Goal: Task Accomplishment & Management: Manage account settings

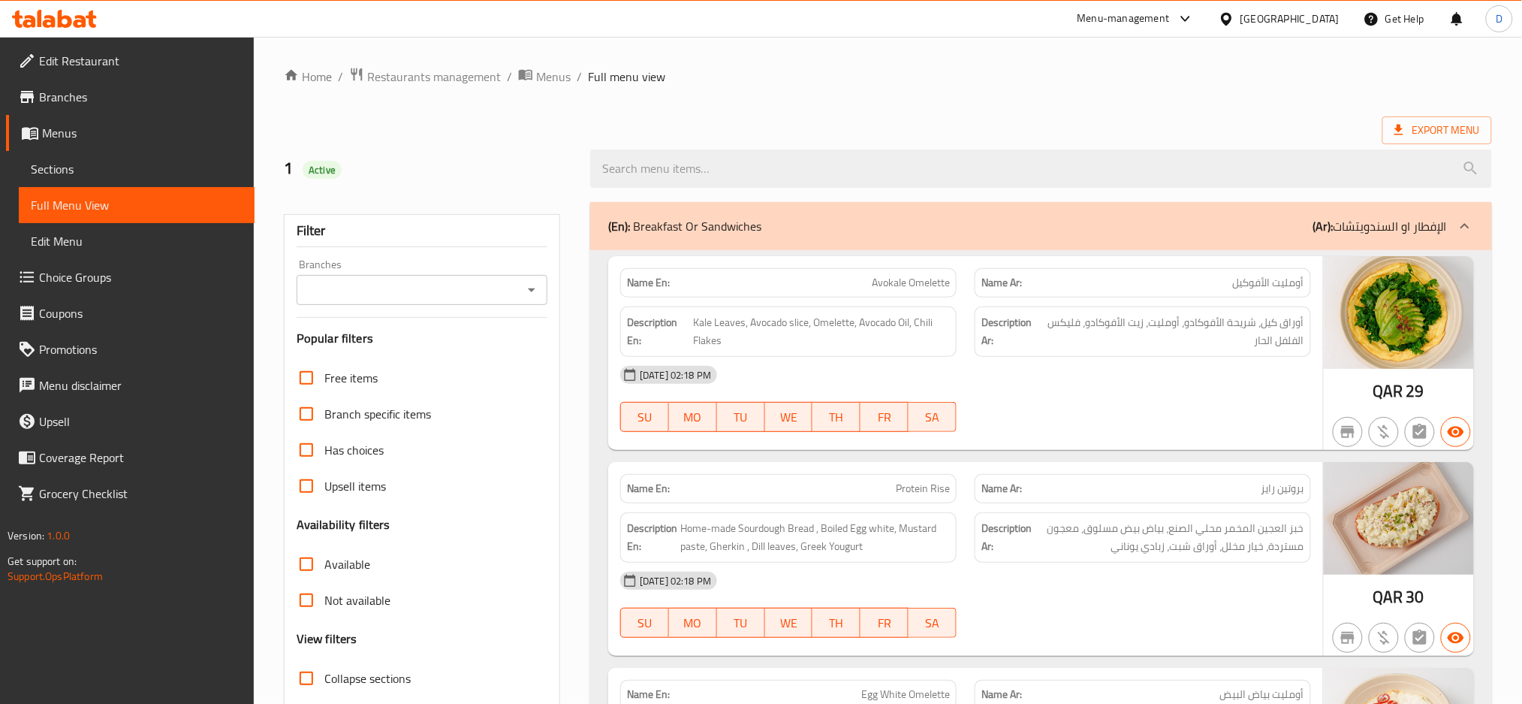
click at [1320, 23] on div "Qatar" at bounding box center [1290, 19] width 99 height 17
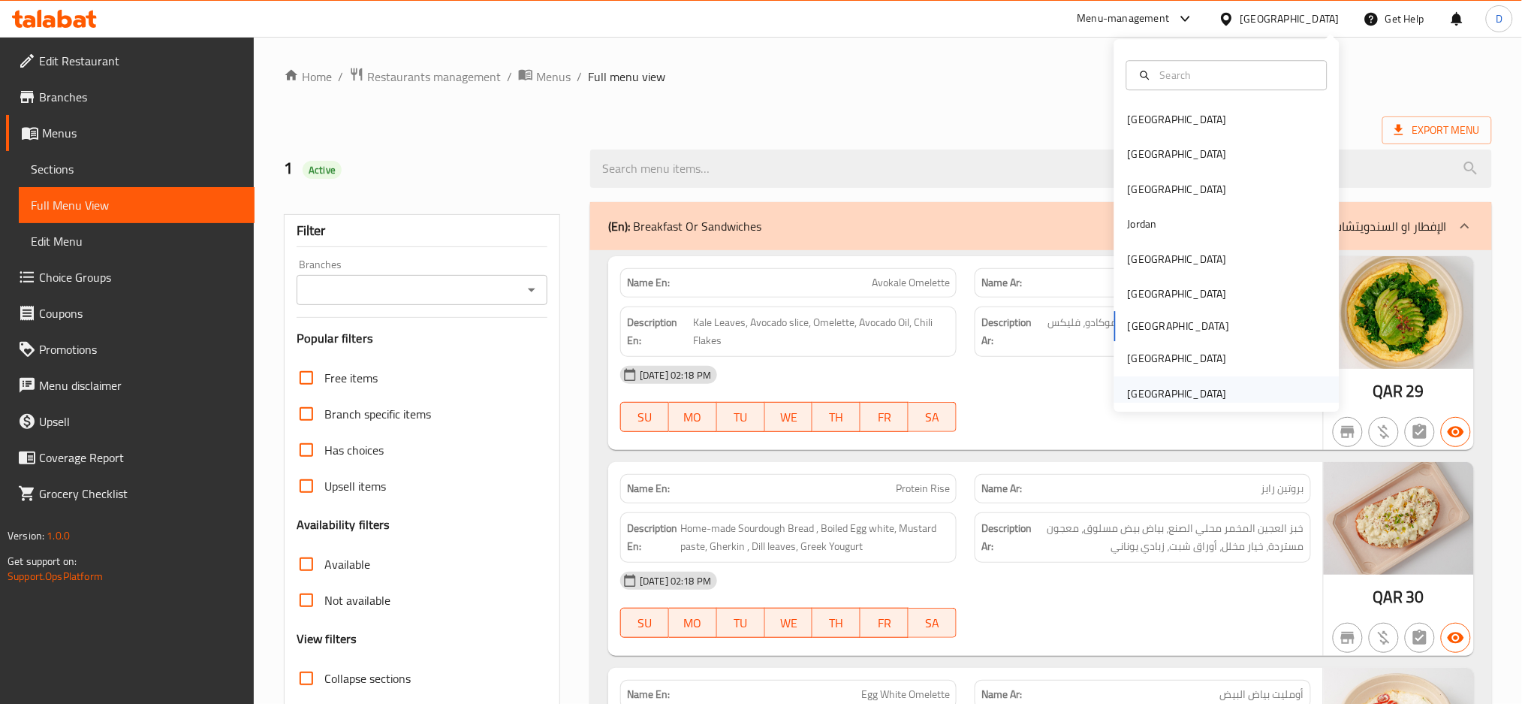
click at [1241, 394] on div "[GEOGRAPHIC_DATA]" at bounding box center [1227, 393] width 225 height 35
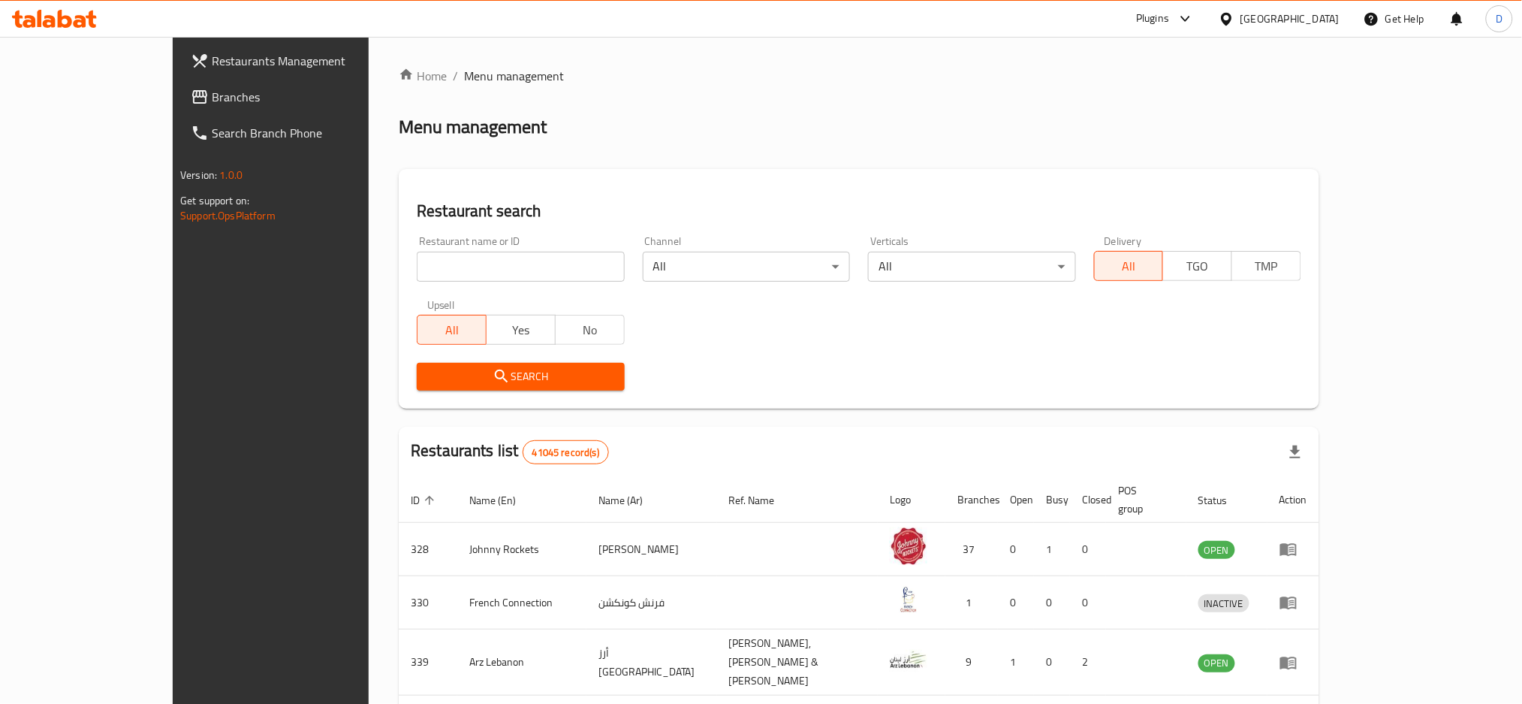
click at [1183, 22] on icon at bounding box center [1186, 19] width 18 height 18
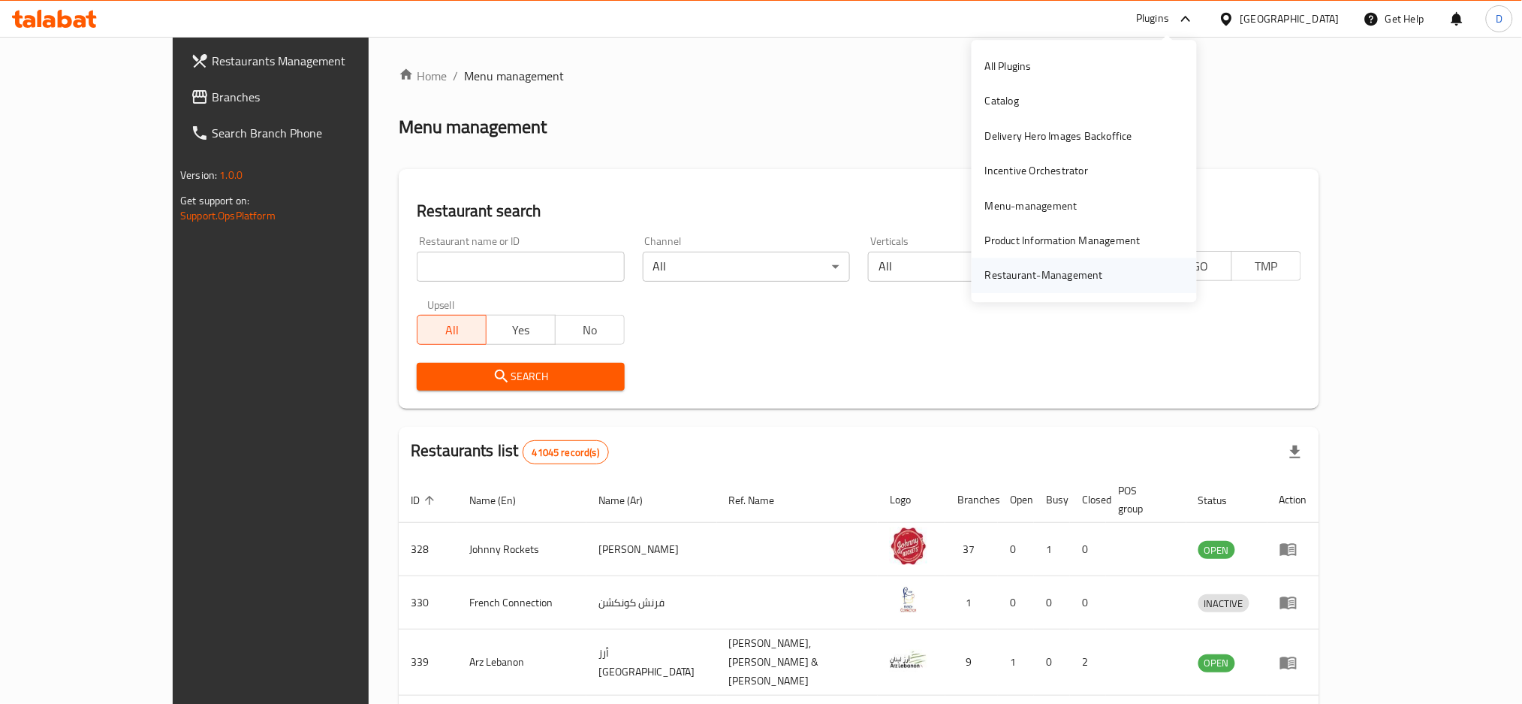
click at [1063, 269] on div "Restaurant-Management" at bounding box center [1044, 275] width 118 height 17
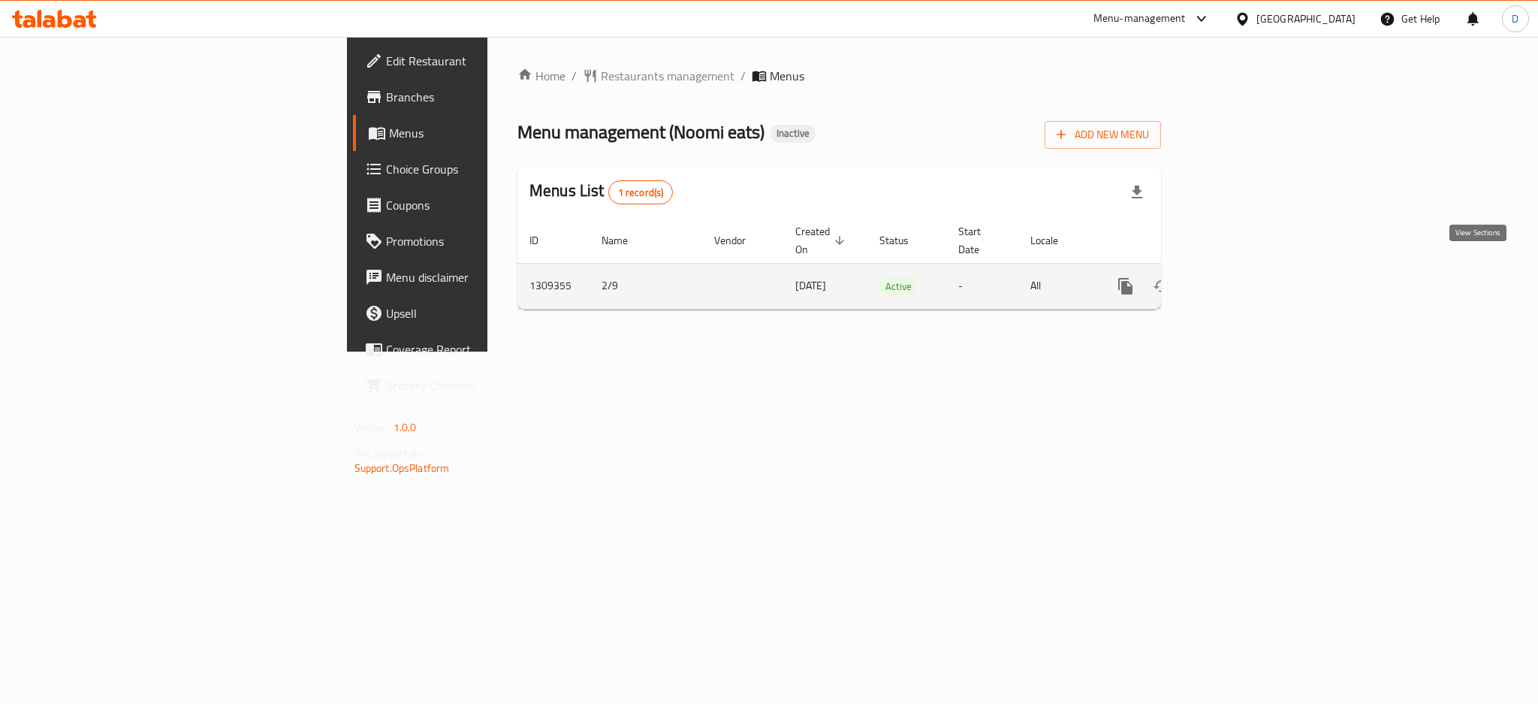
click at [1252, 268] on link "enhanced table" at bounding box center [1234, 286] width 36 height 36
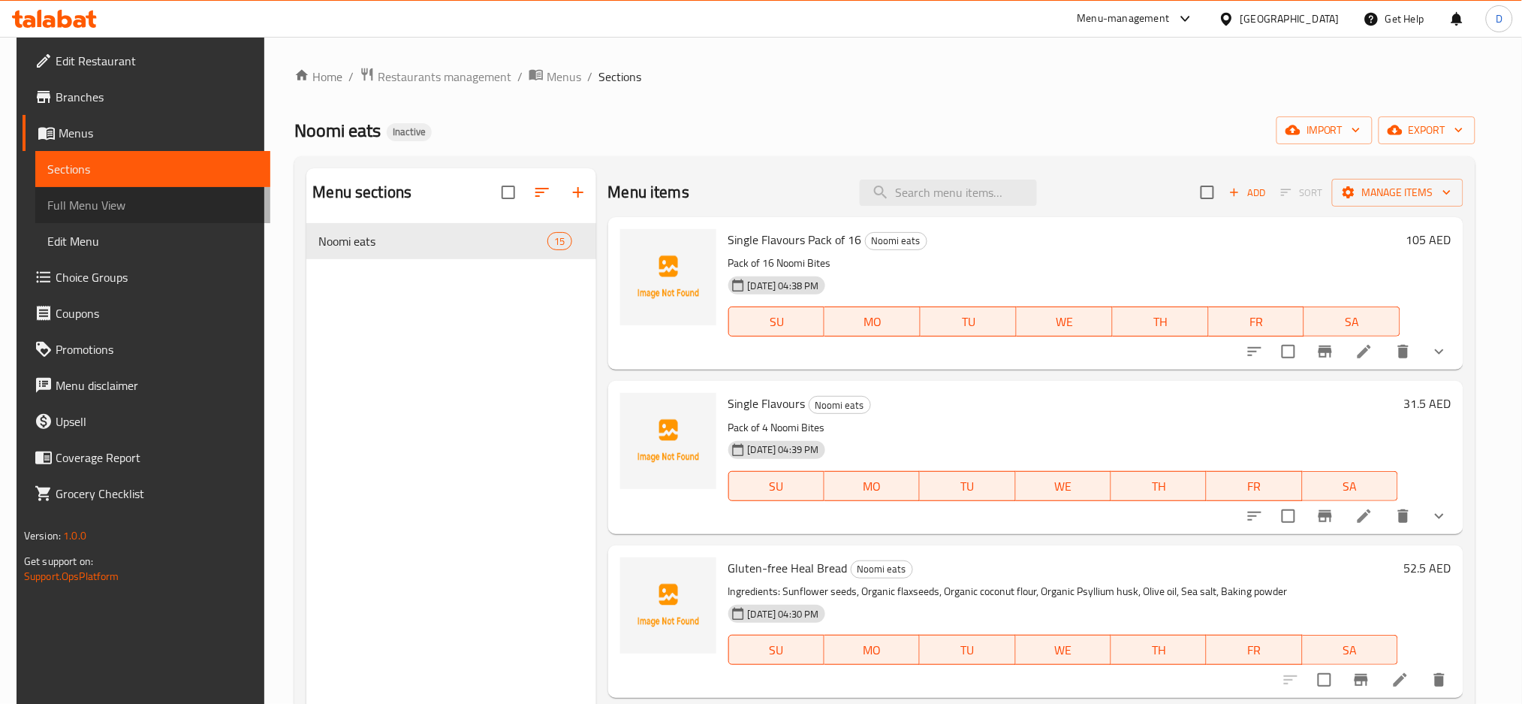
click at [166, 192] on link "Full Menu View" at bounding box center [153, 205] width 236 height 36
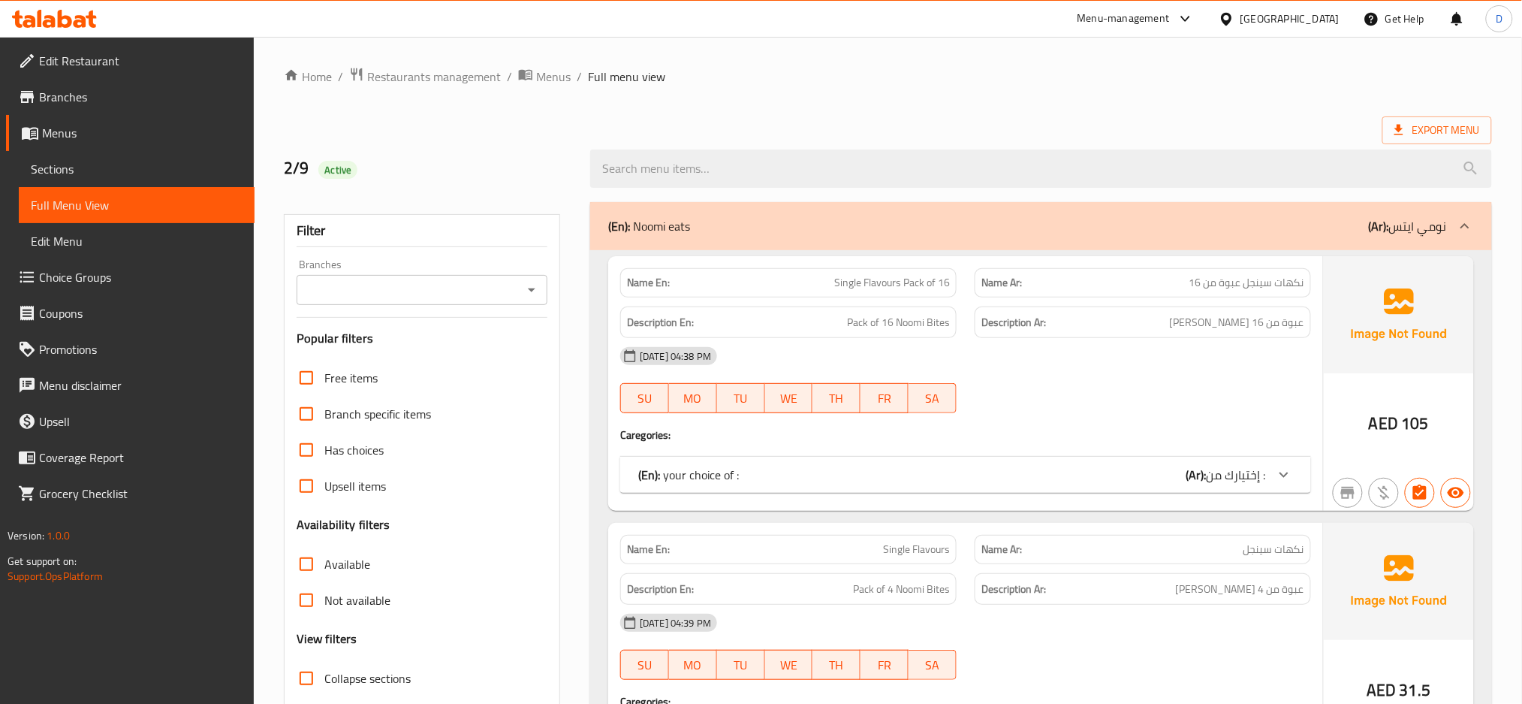
scroll to position [138, 0]
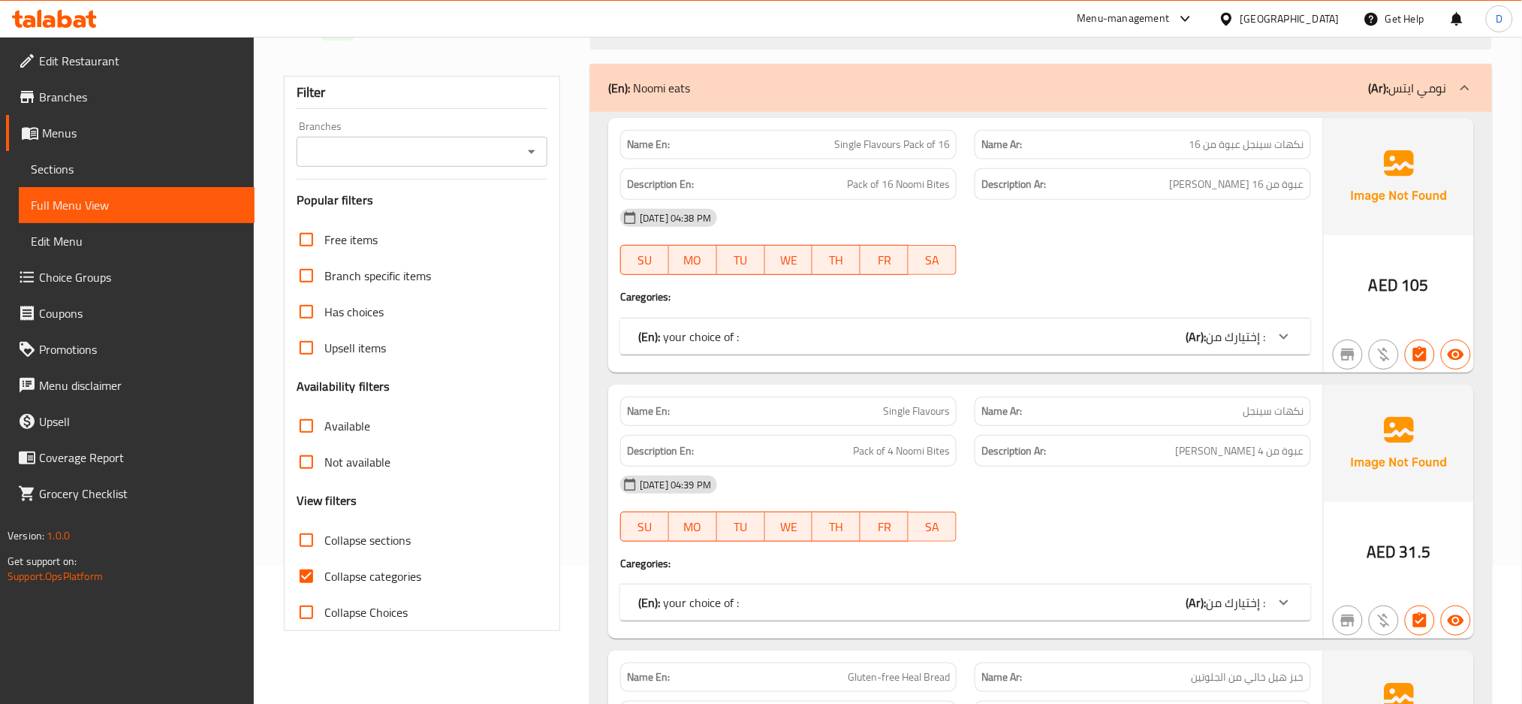
click at [413, 578] on span "Collapse categories" at bounding box center [372, 576] width 97 height 18
click at [324, 578] on input "Collapse categories" at bounding box center [306, 576] width 36 height 36
checkbox input "false"
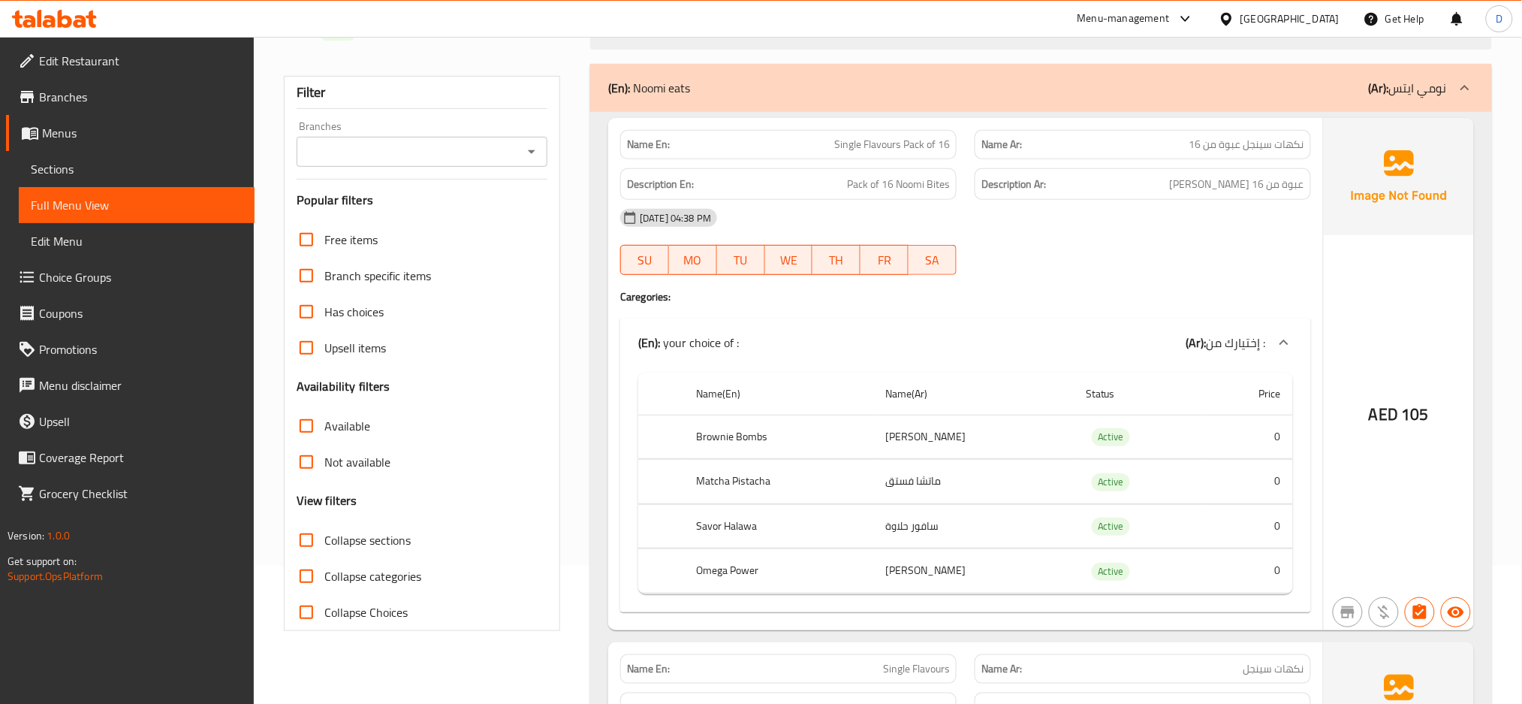
scroll to position [19, 0]
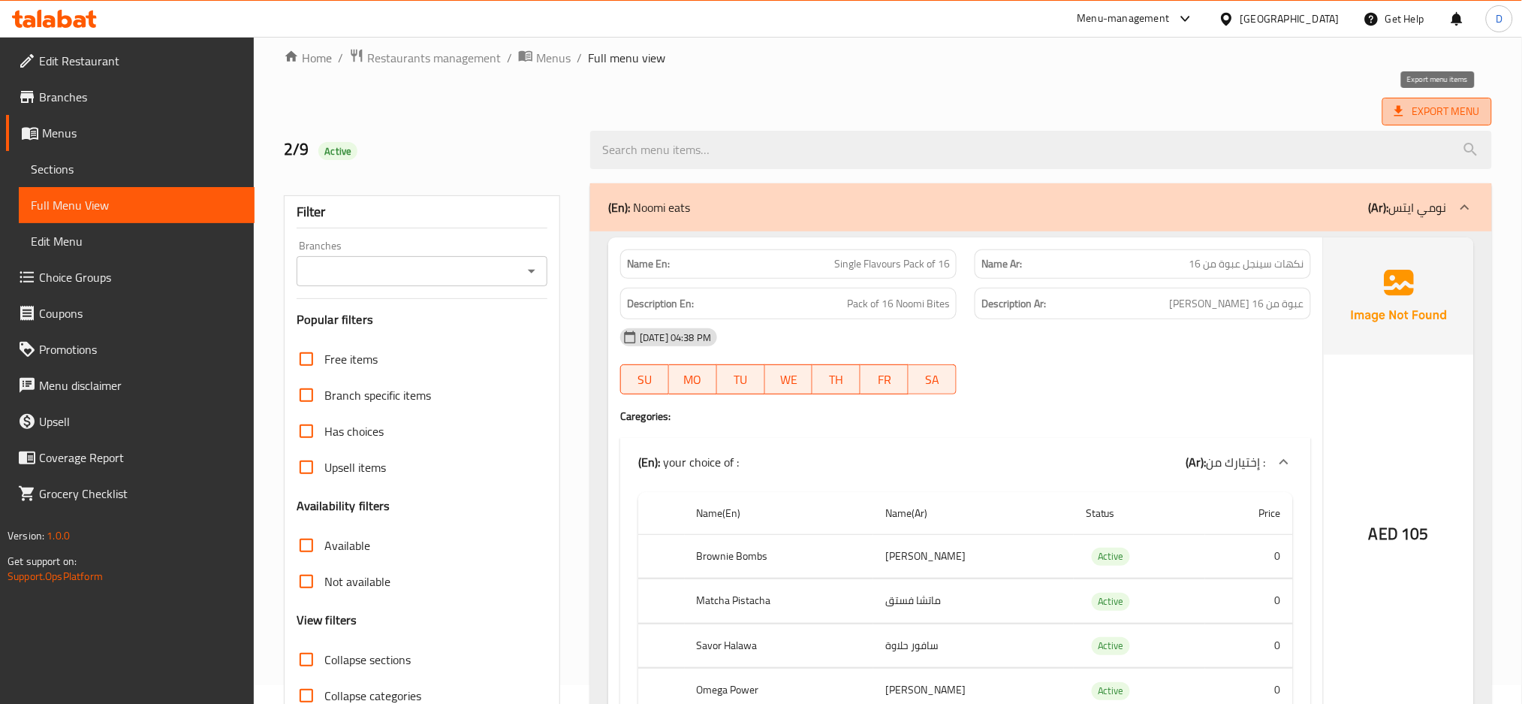
click at [1394, 102] on span "Export Menu" at bounding box center [1438, 112] width 110 height 28
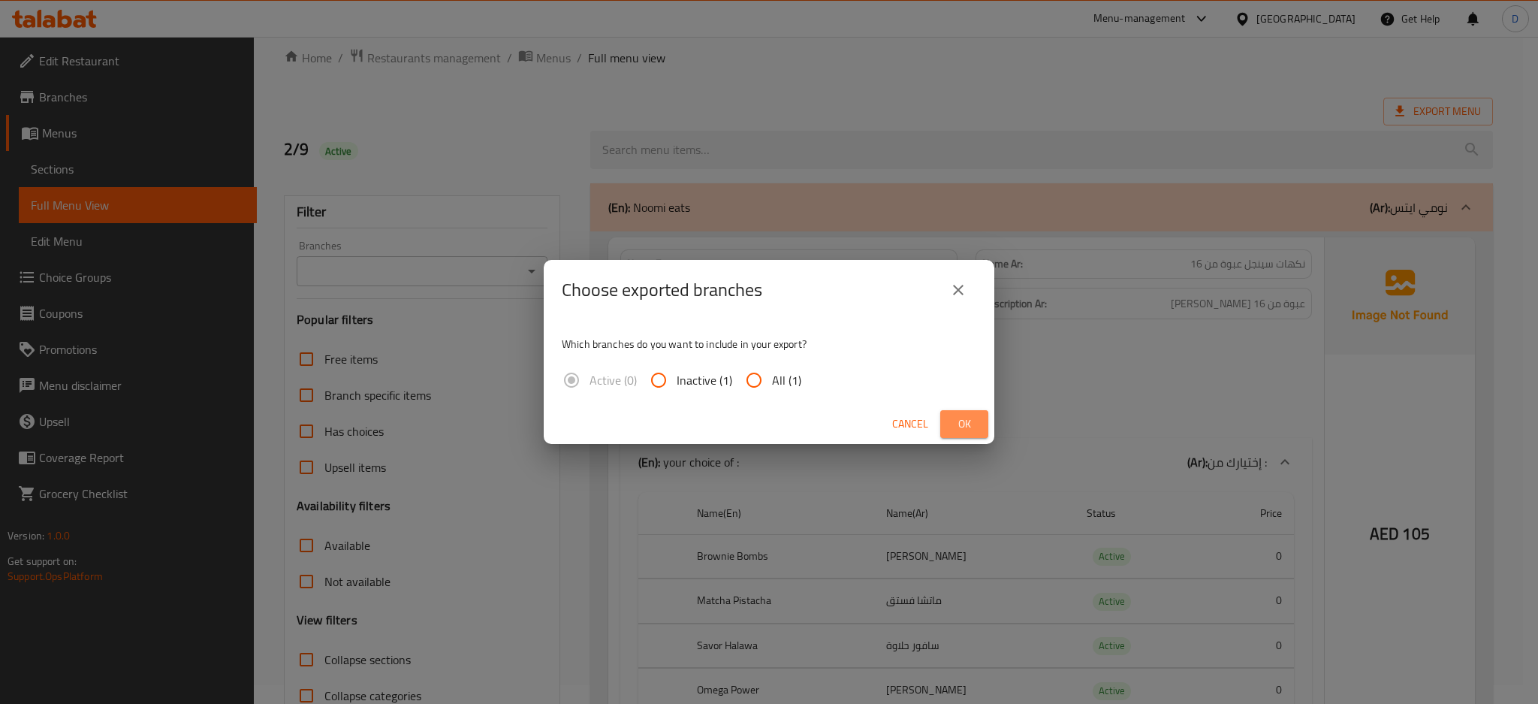
click at [958, 419] on span "Ok" at bounding box center [964, 424] width 24 height 19
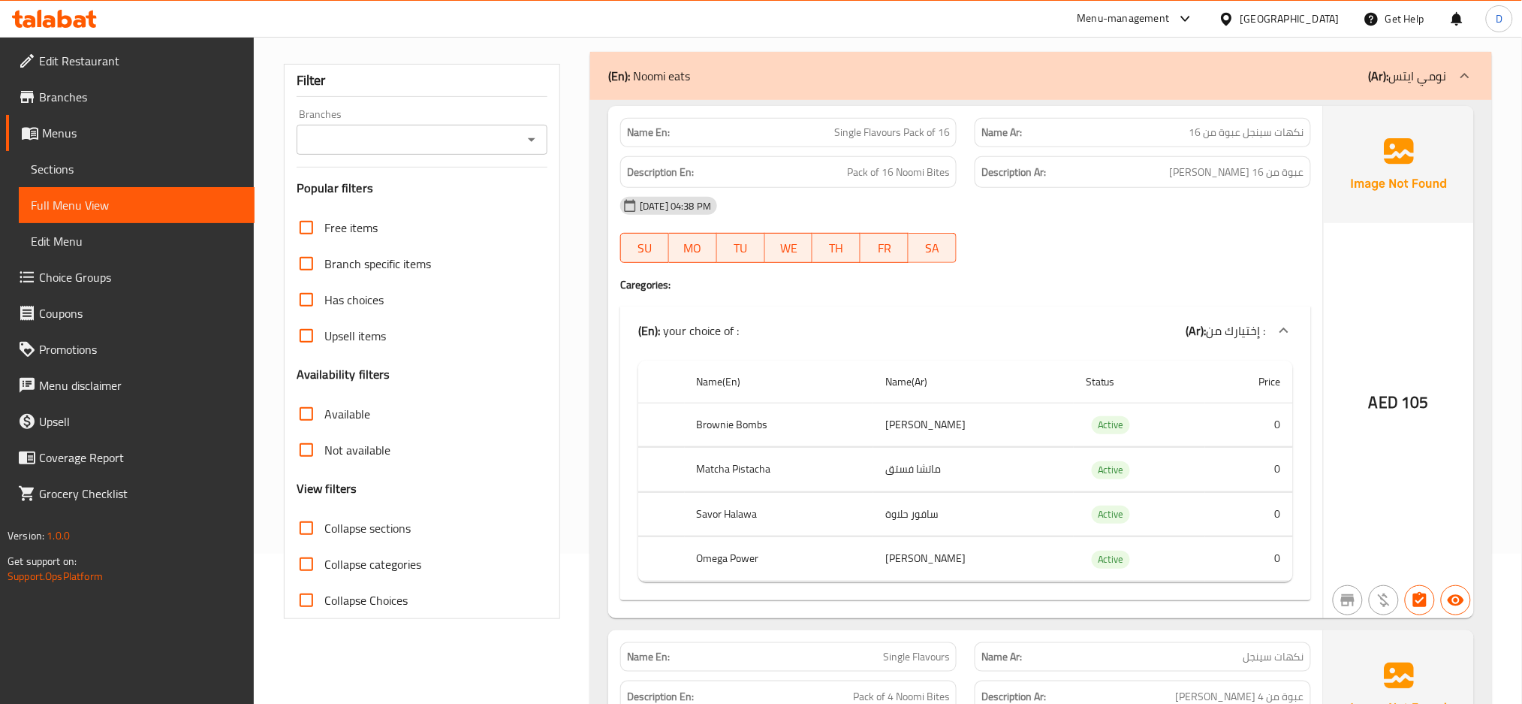
scroll to position [159, 0]
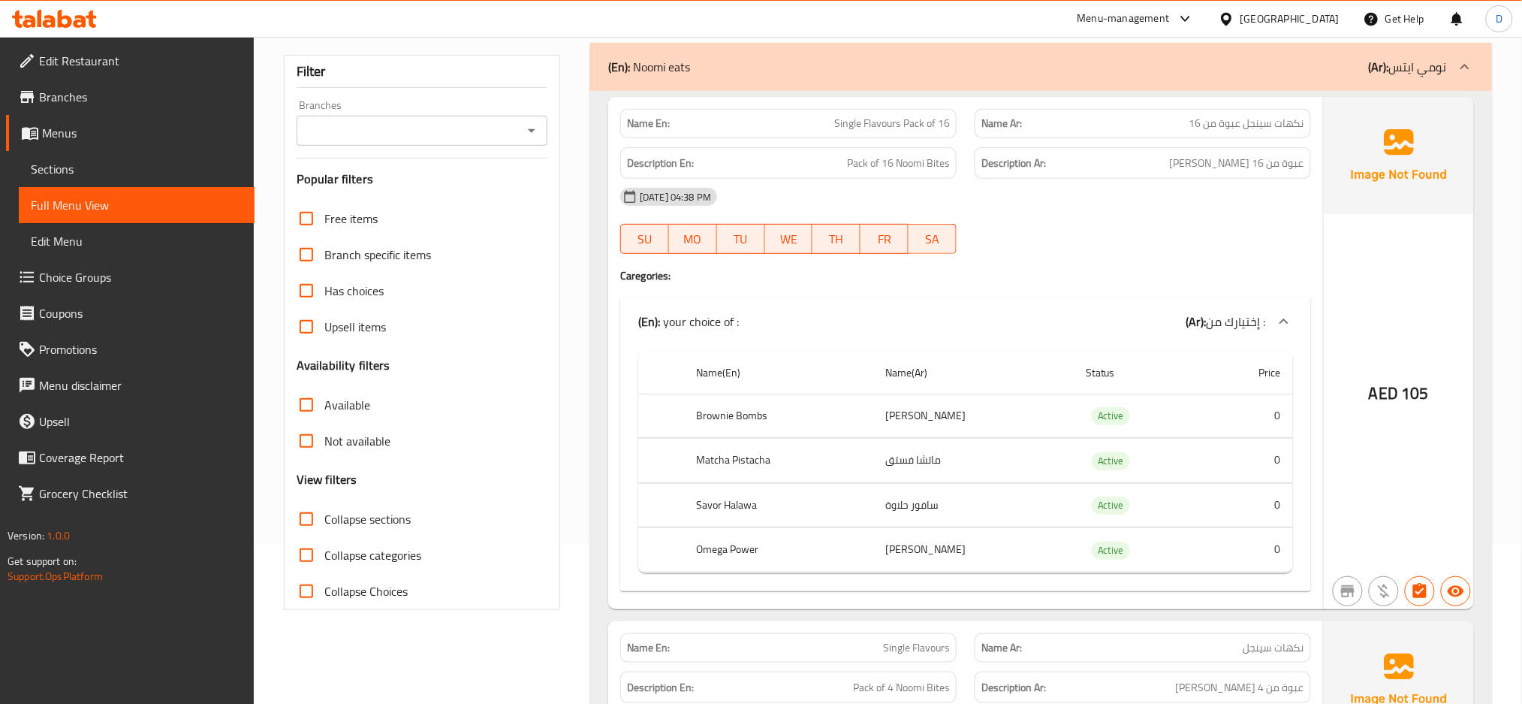
click at [1365, 338] on div "AED 105" at bounding box center [1399, 353] width 150 height 512
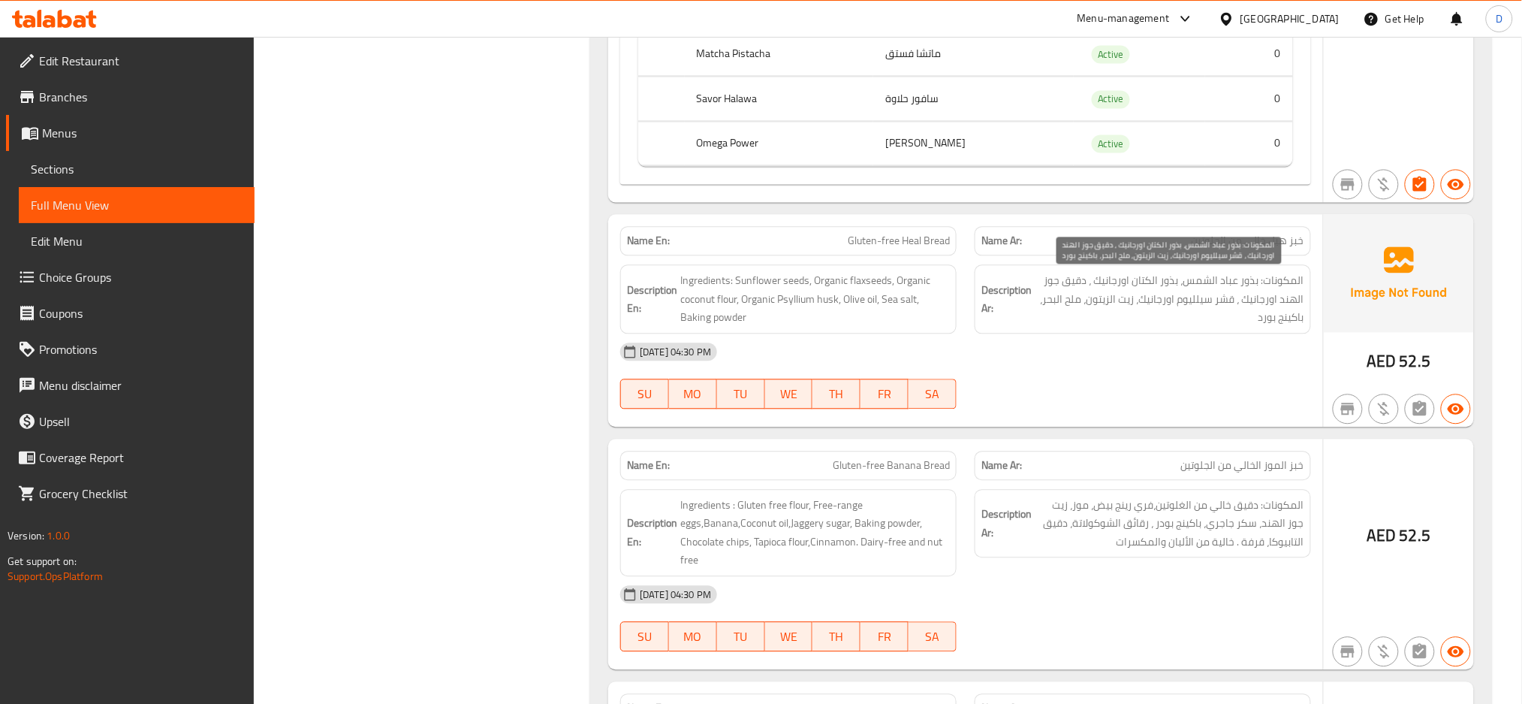
scroll to position [1220, 0]
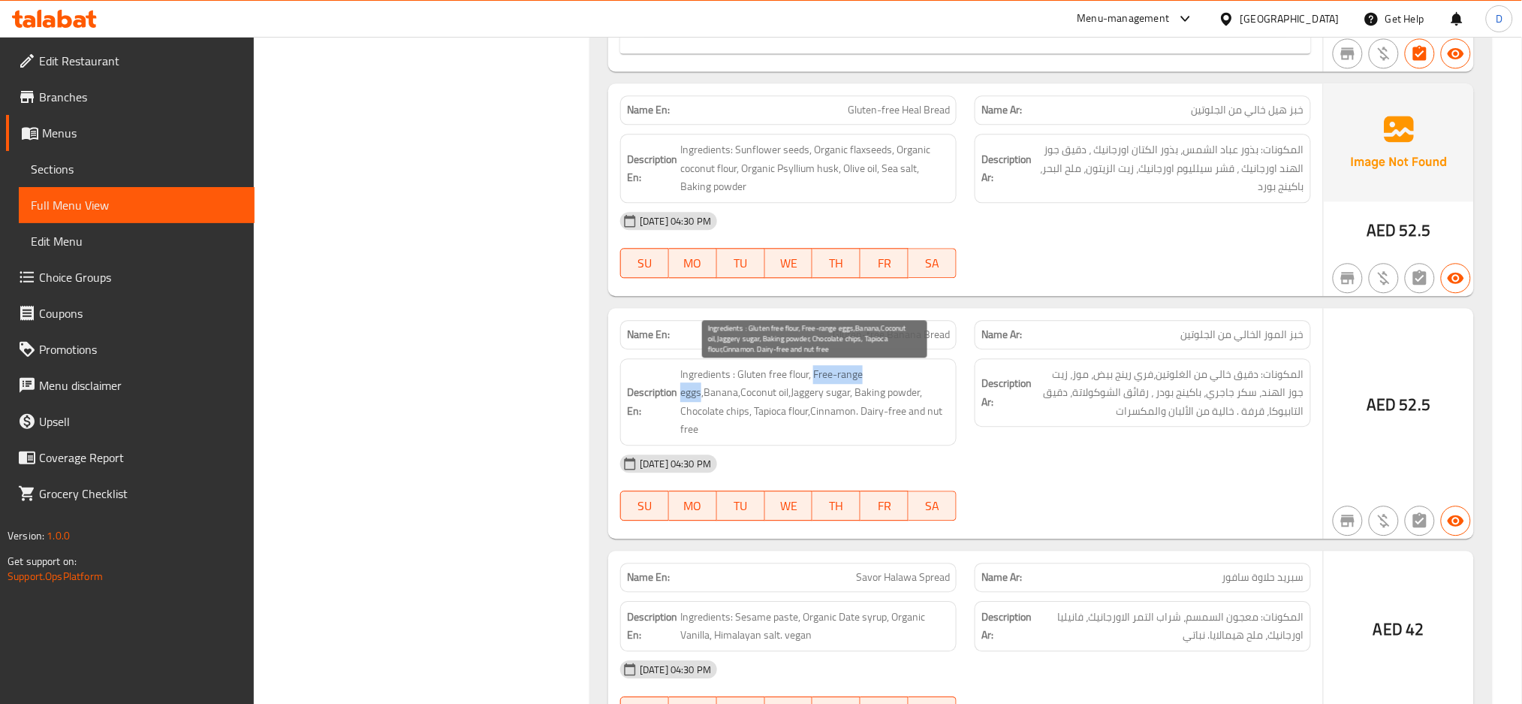
drag, startPoint x: 813, startPoint y: 373, endPoint x: 700, endPoint y: 395, distance: 115.5
click at [700, 395] on span "Ingredients : Gluten free flour, Free-range eggs,Banana,Coconut oil,Jaggery sug…" at bounding box center [815, 402] width 270 height 74
copy span "Free-range eggs"
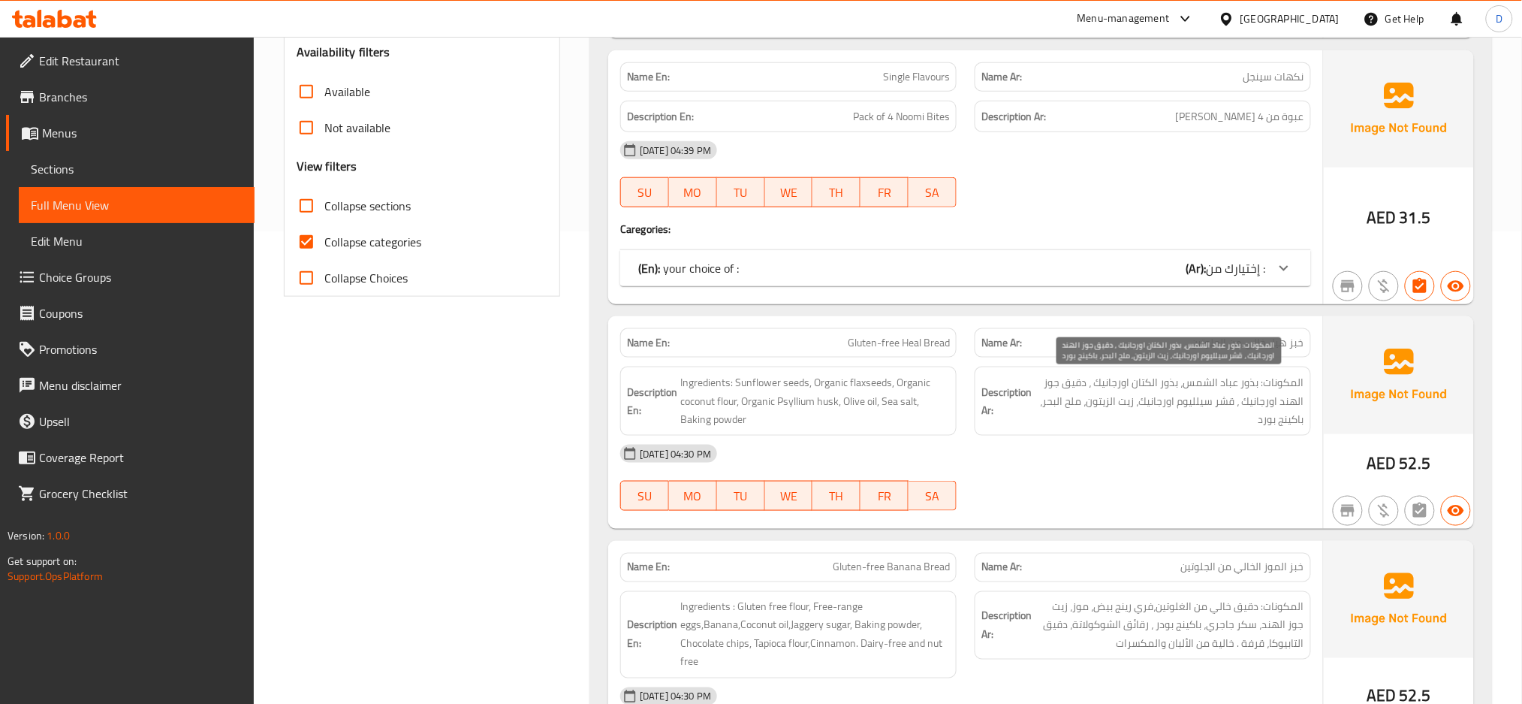
scroll to position [572, 0]
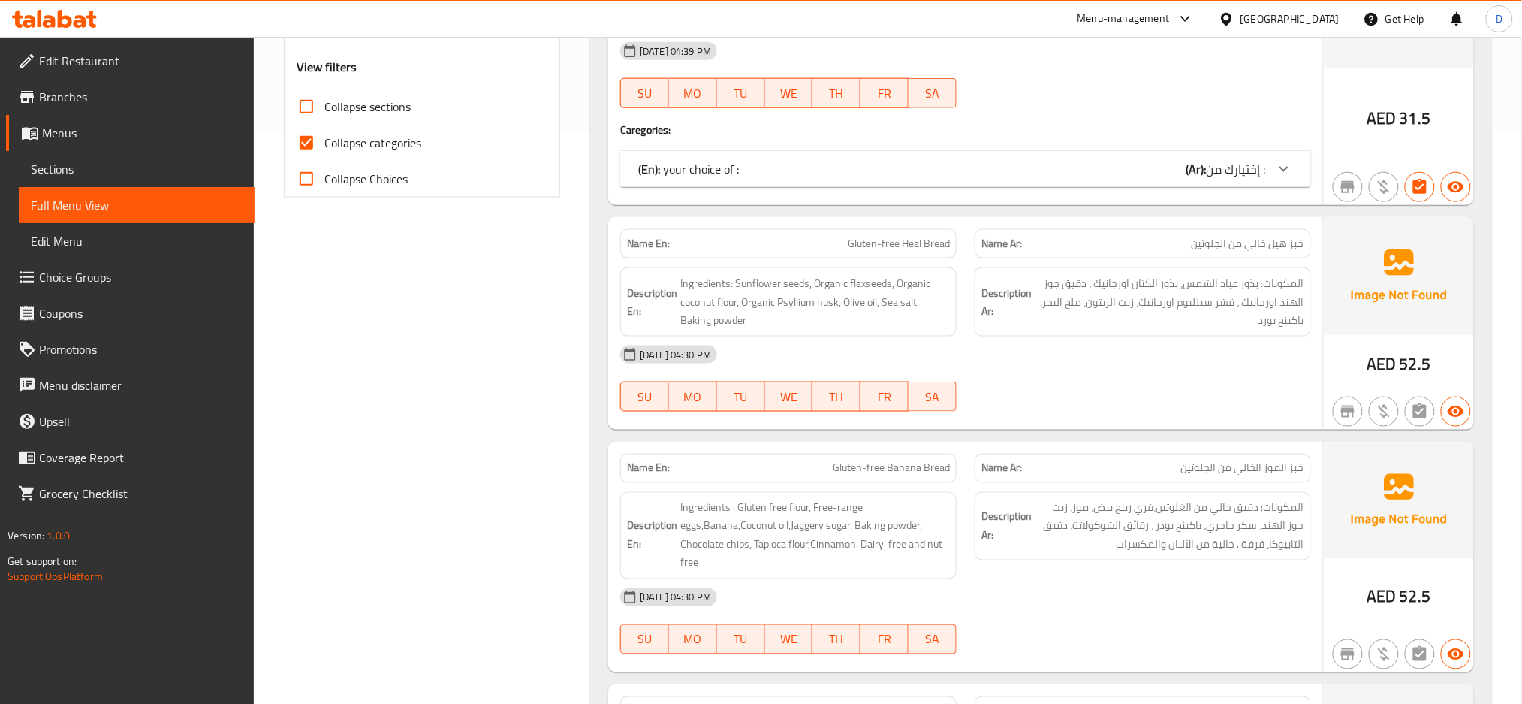
click at [916, 239] on span "Gluten-free Heal Bread" at bounding box center [899, 244] width 102 height 16
copy span "Gluten-free Heal Bread"
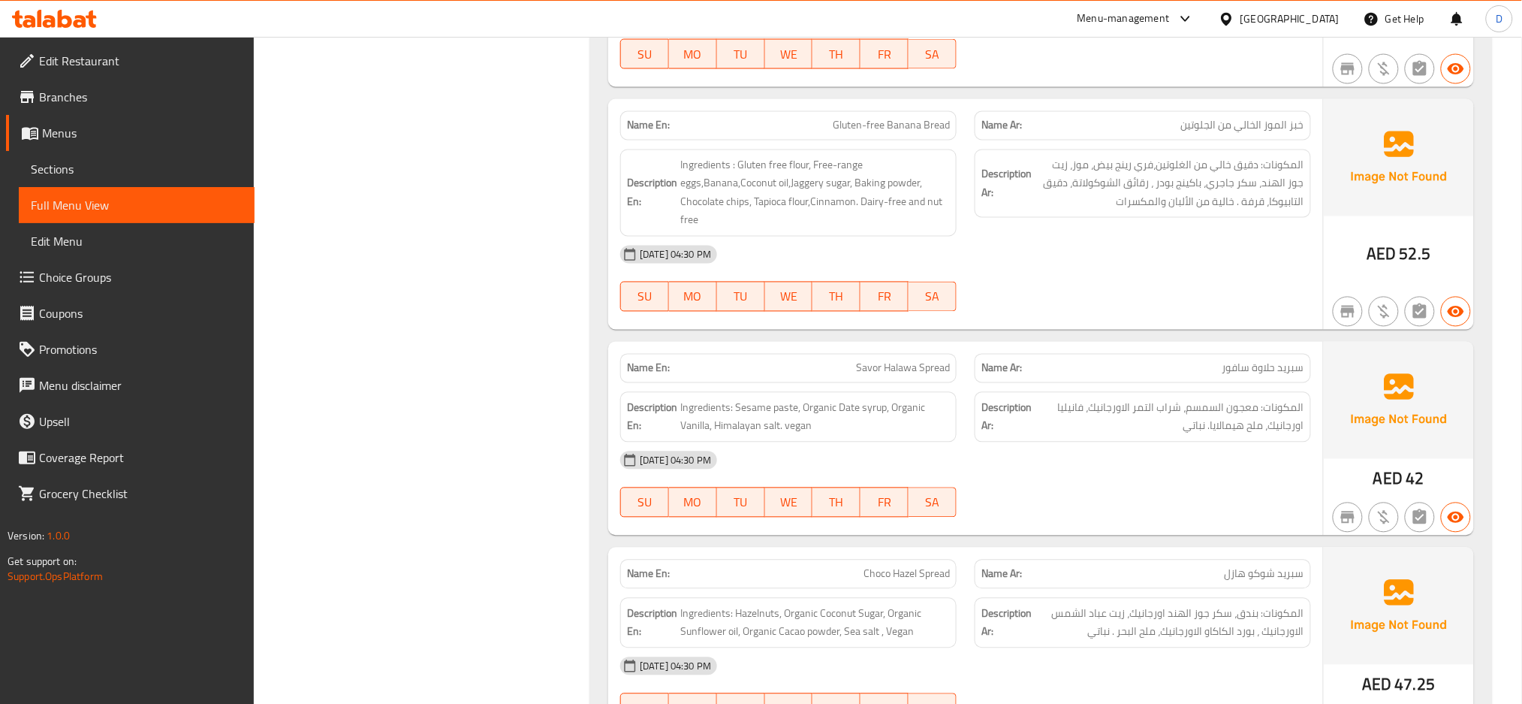
scroll to position [983, 0]
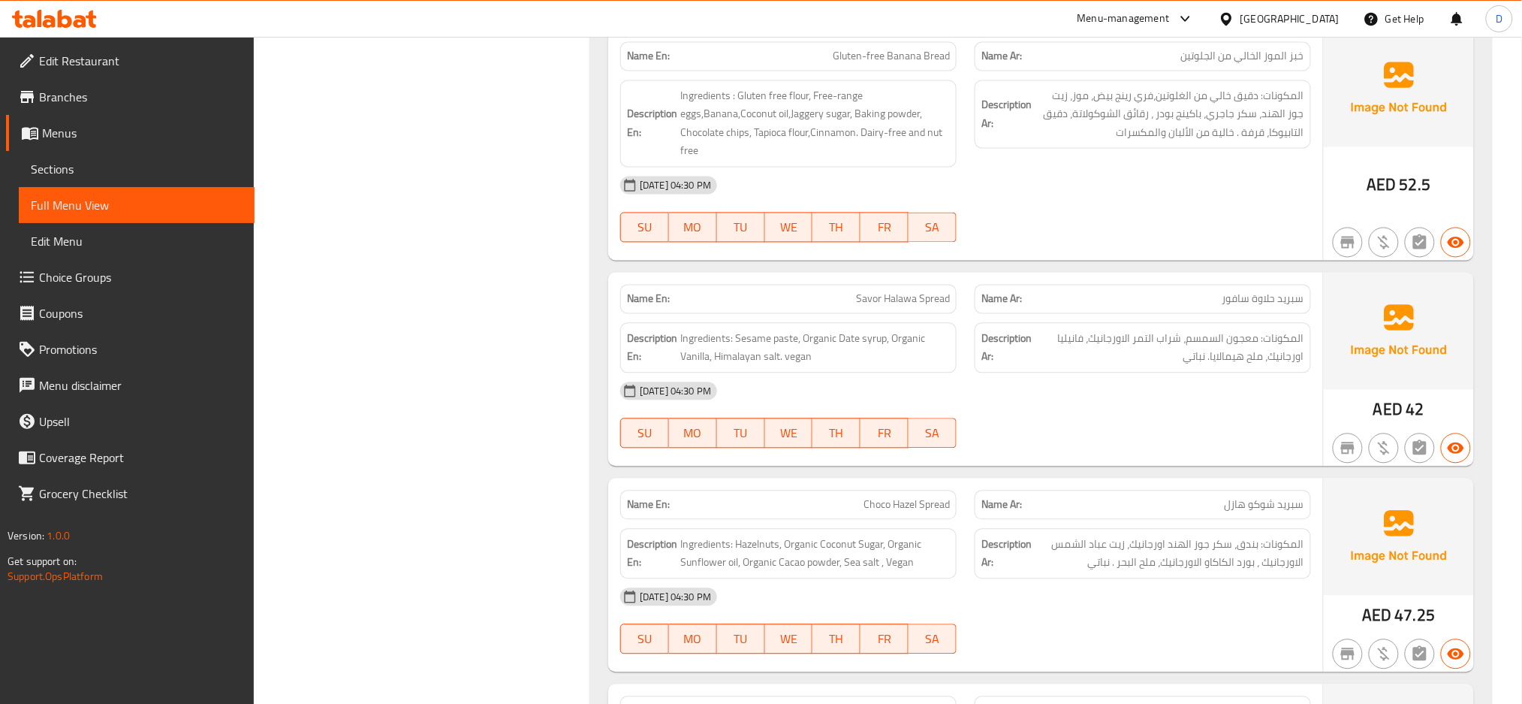
click at [930, 306] on span "Savor Halawa Spread" at bounding box center [903, 299] width 94 height 16
copy span "Savor Halawa Spread"
click at [833, 504] on p "Name En: Choco Hazel Spread" at bounding box center [788, 505] width 323 height 16
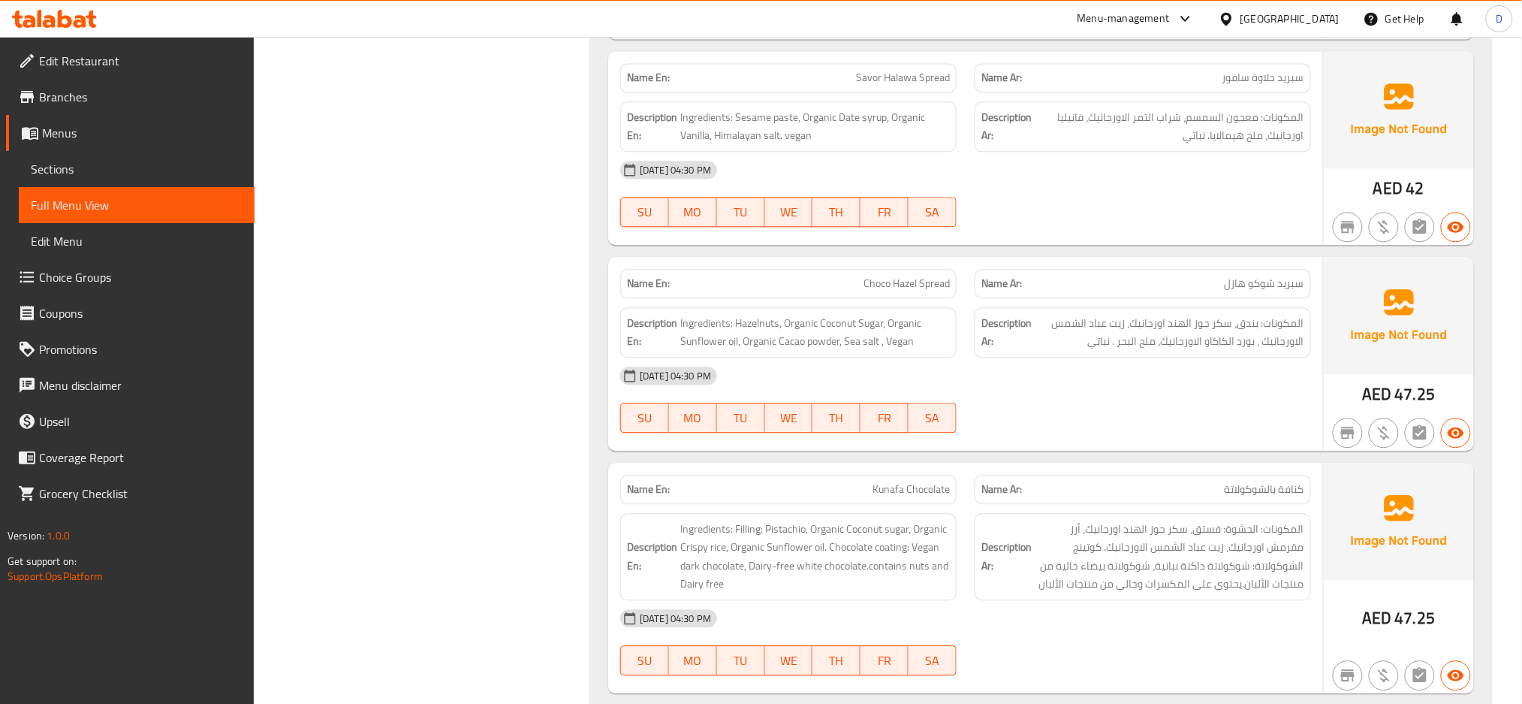
scroll to position [1204, 0]
click at [924, 291] on span "Choco Hazel Spread" at bounding box center [907, 284] width 86 height 16
copy span "Choco Hazel Spread"
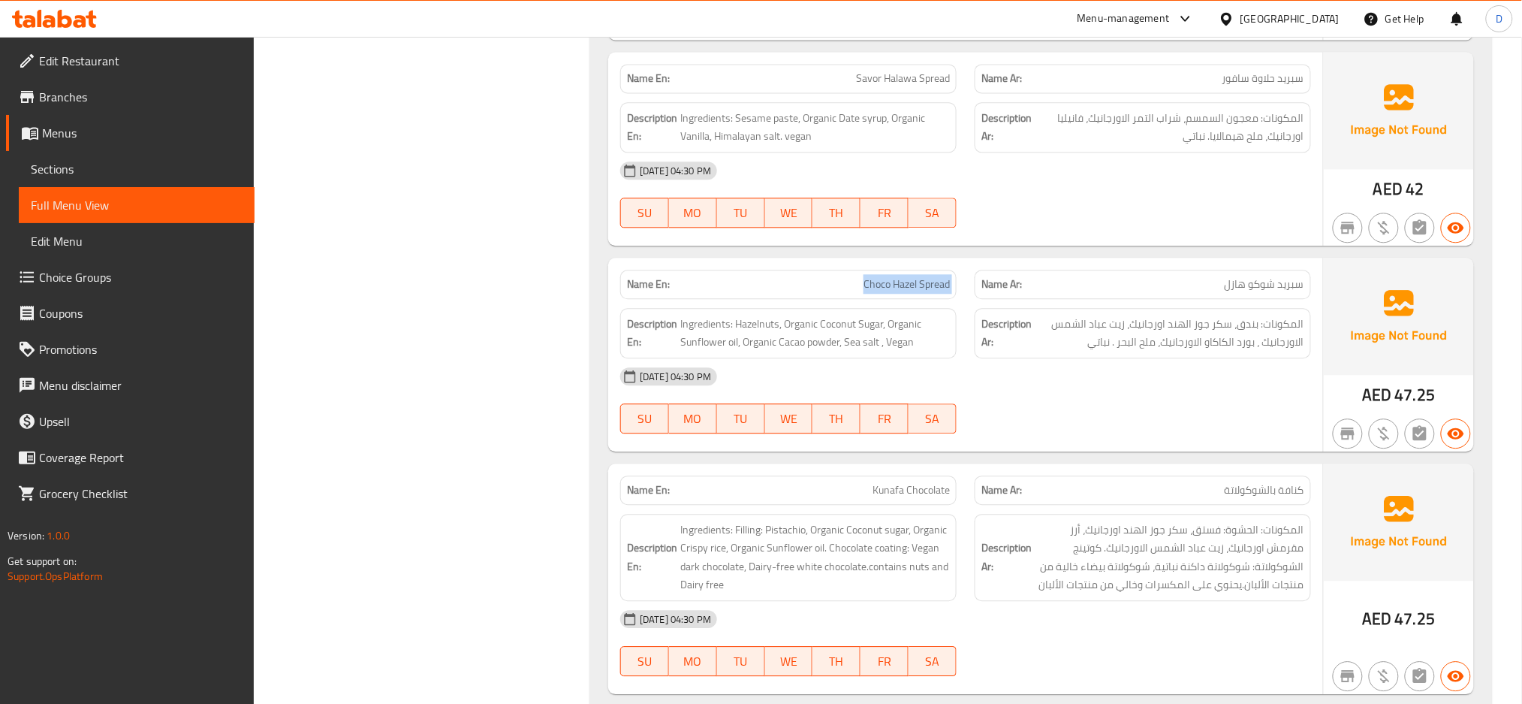
click at [924, 291] on span "Choco Hazel Spread" at bounding box center [907, 284] width 86 height 16
click at [905, 289] on span "Choco Hazel Spread" at bounding box center [907, 284] width 86 height 16
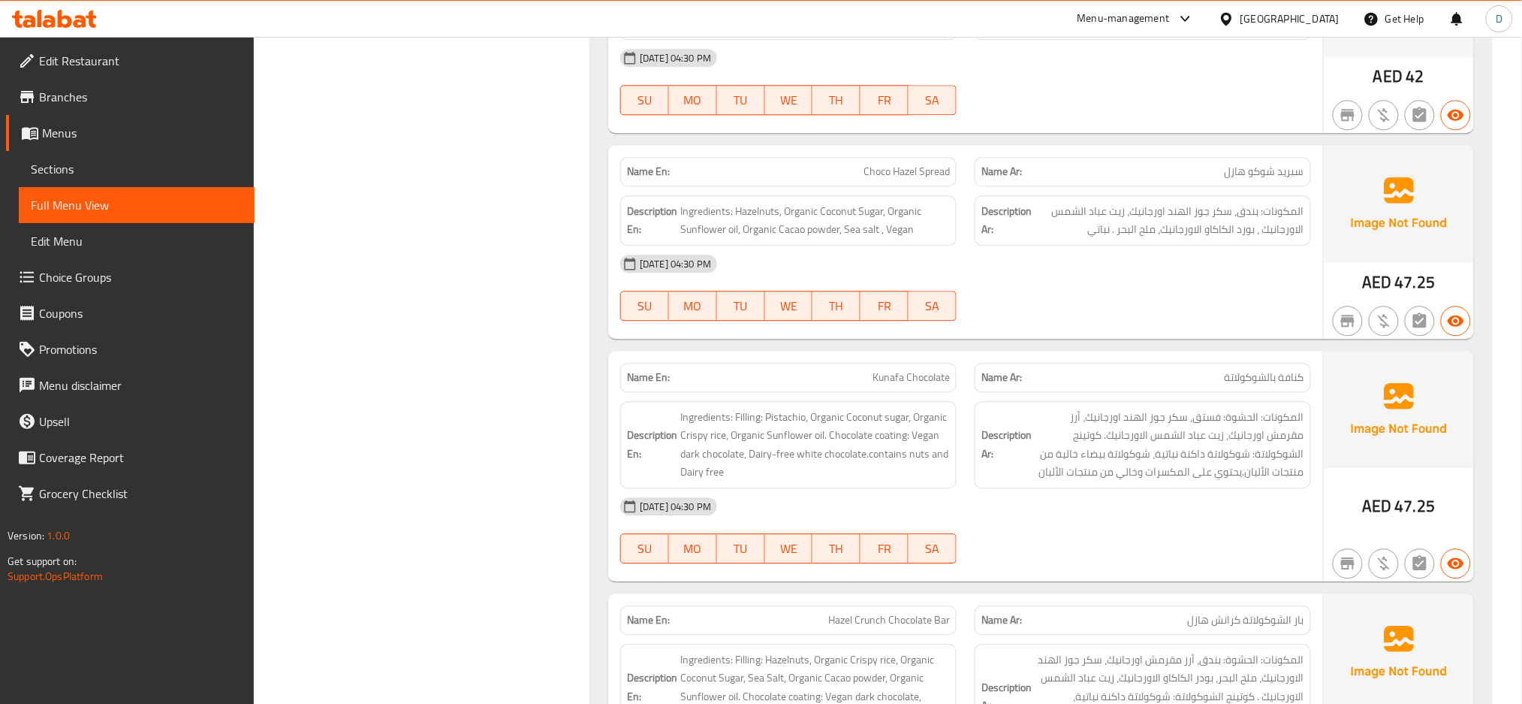
scroll to position [1322, 0]
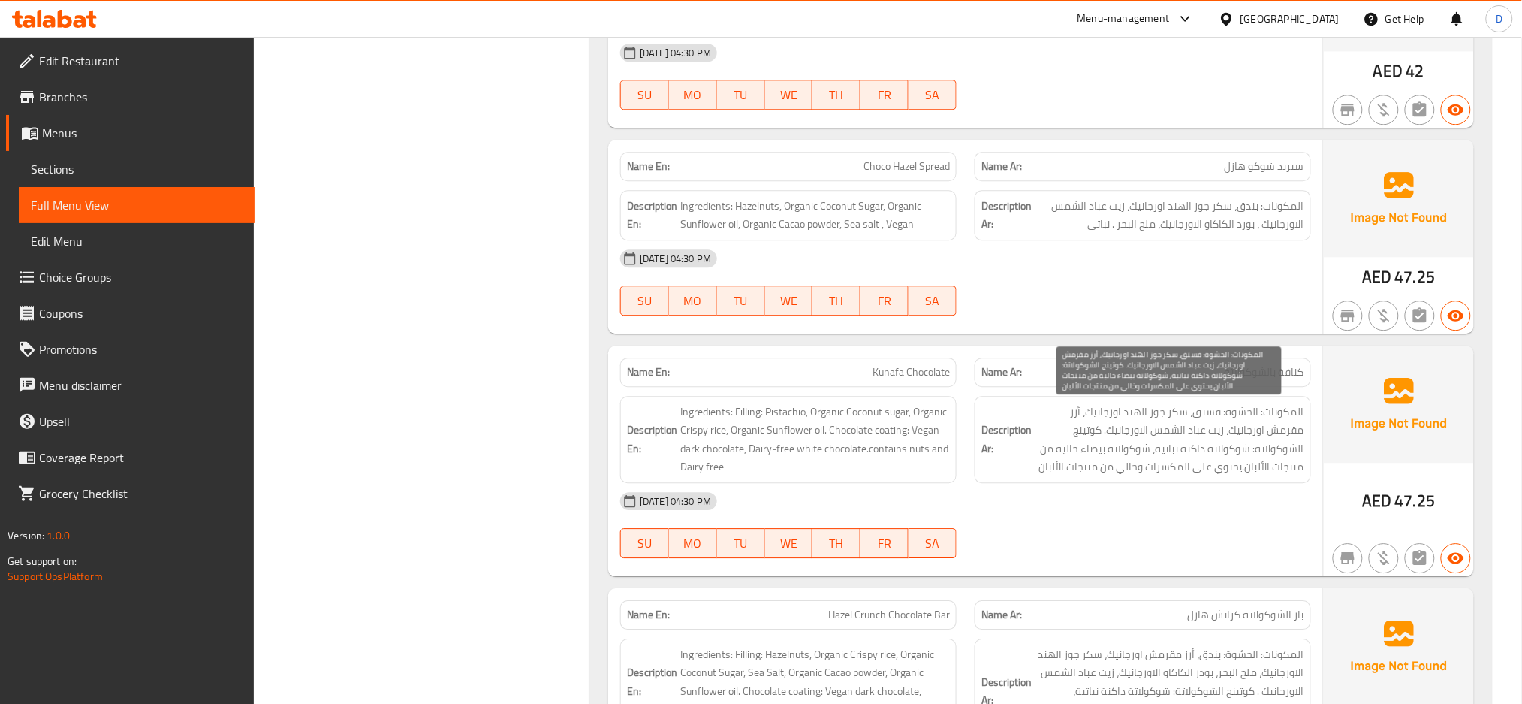
click at [1245, 455] on span "المكونات: الحشوة: فستق، سكر جوز الهند اورجانيك، أرز مقرمش اورجانيك، زيت عباد ال…" at bounding box center [1170, 440] width 270 height 74
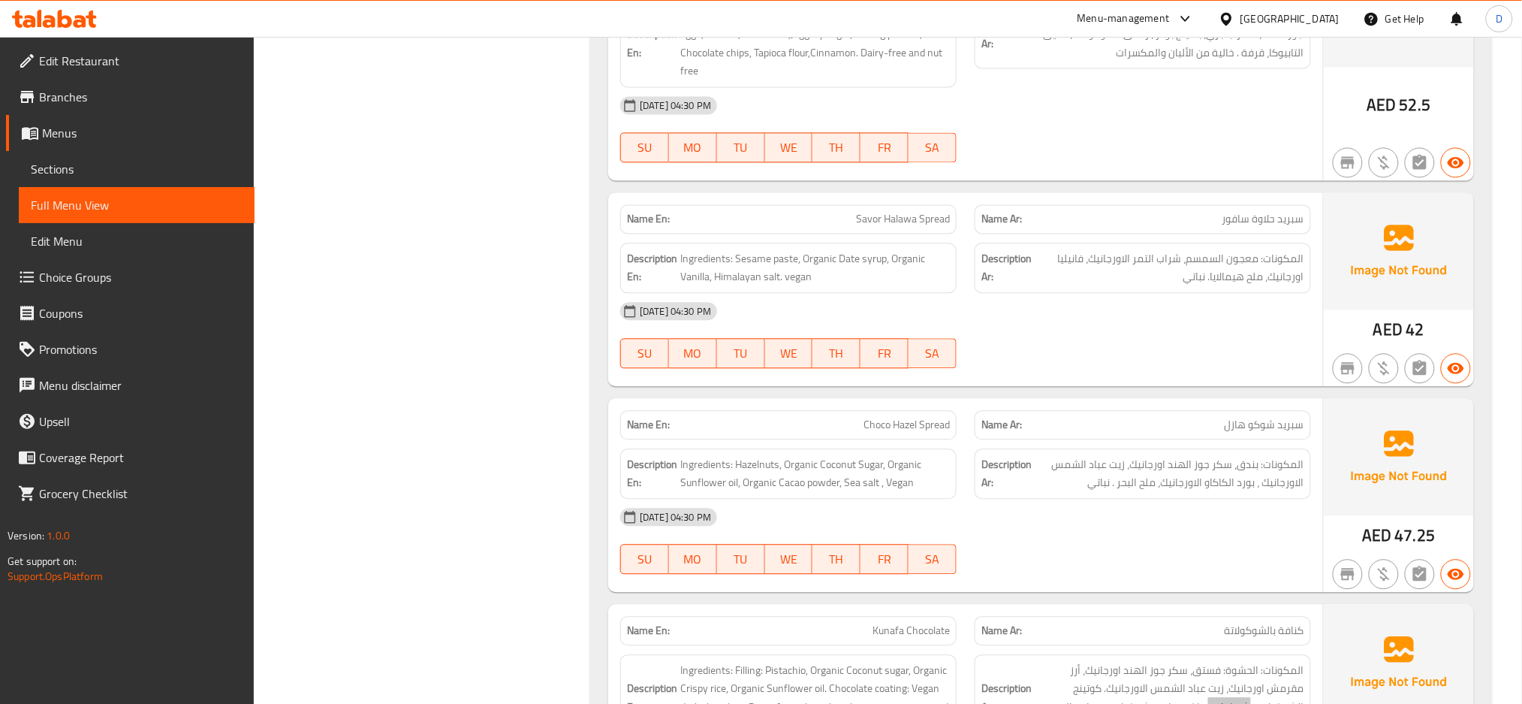
scroll to position [1064, 0]
click at [831, 493] on div "Description En: Ingredients: Hazelnuts, Organic Coconut Sugar, Organic Sunflowe…" at bounding box center [788, 473] width 336 height 50
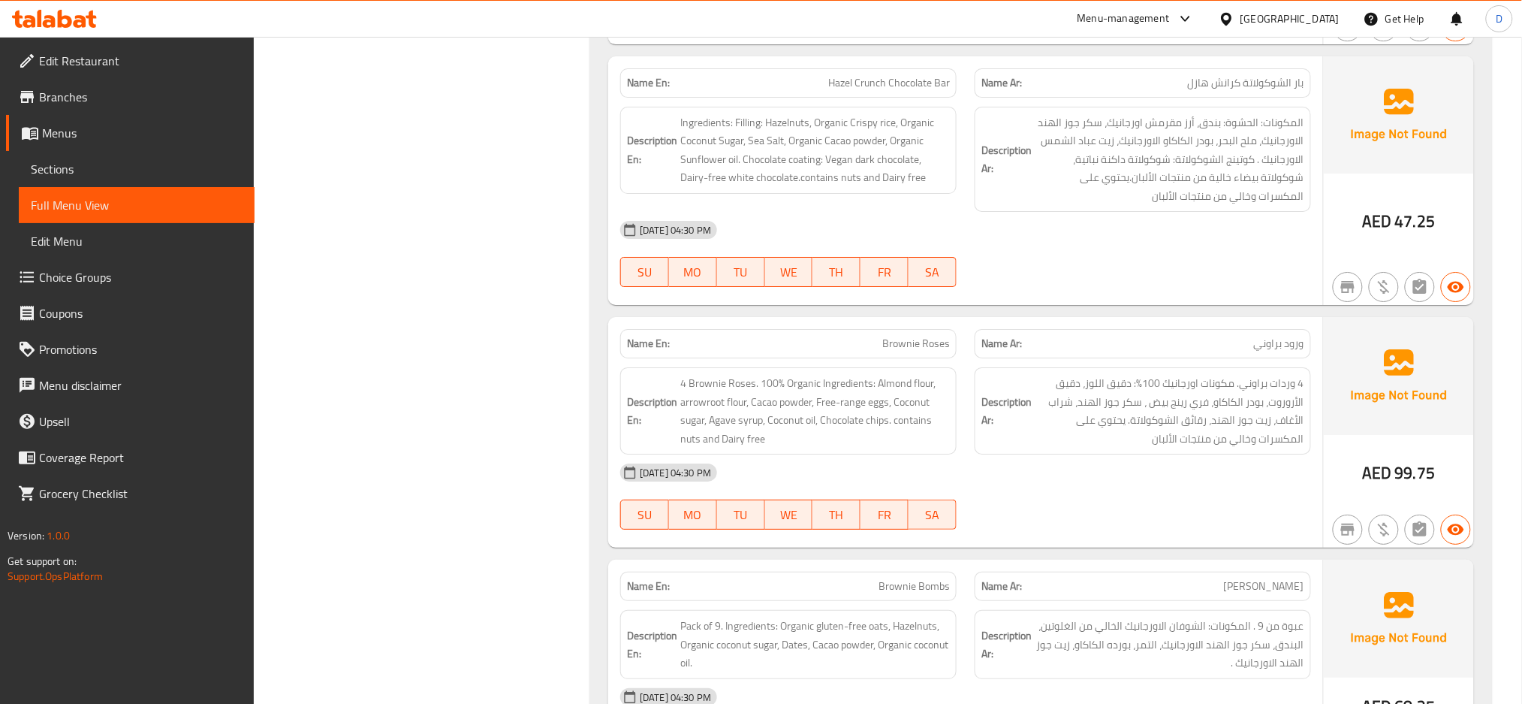
scroll to position [1857, 0]
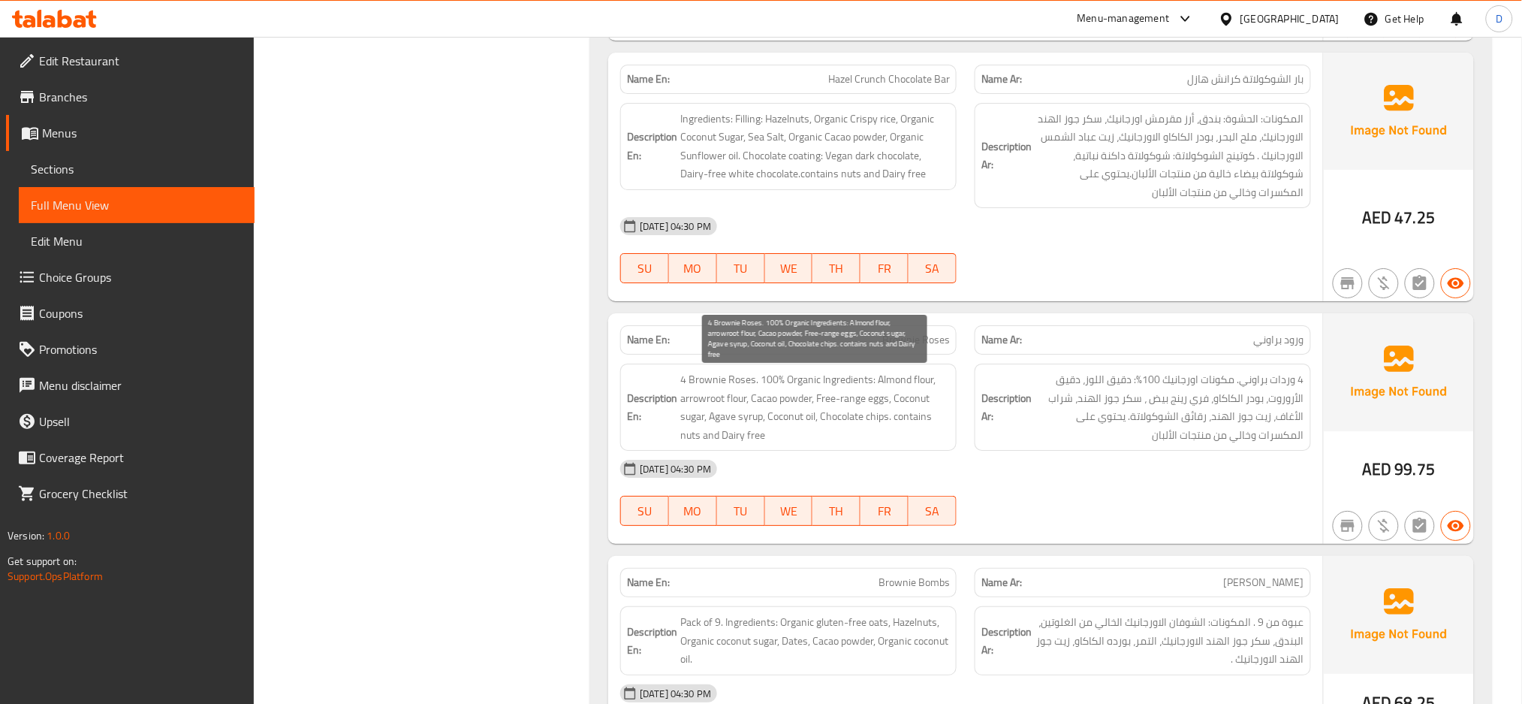
click at [701, 403] on span "4 Brownie Roses. 100% Organic Ingredients: Almond flour, arrowroot flour, Cacao…" at bounding box center [815, 407] width 270 height 74
copy span "arrowroot"
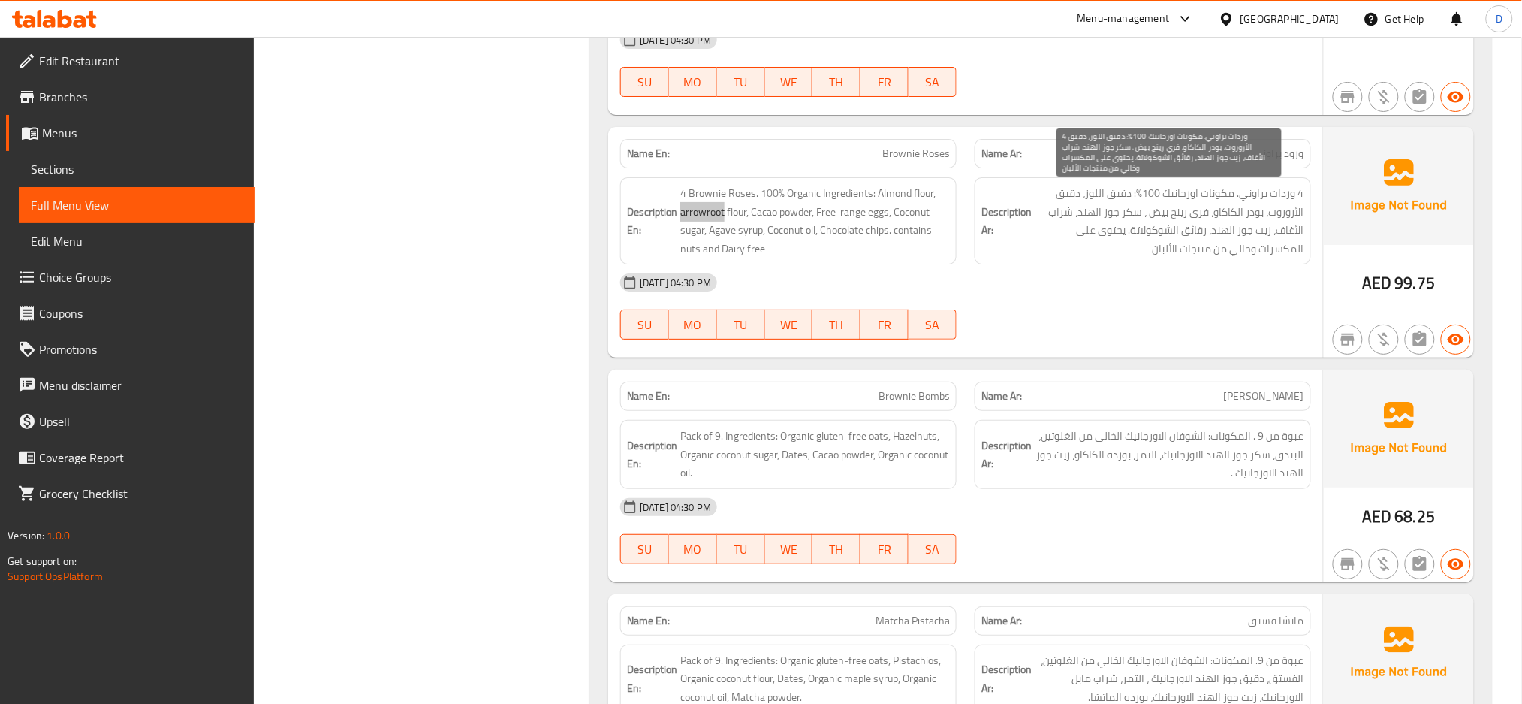
scroll to position [2077, 0]
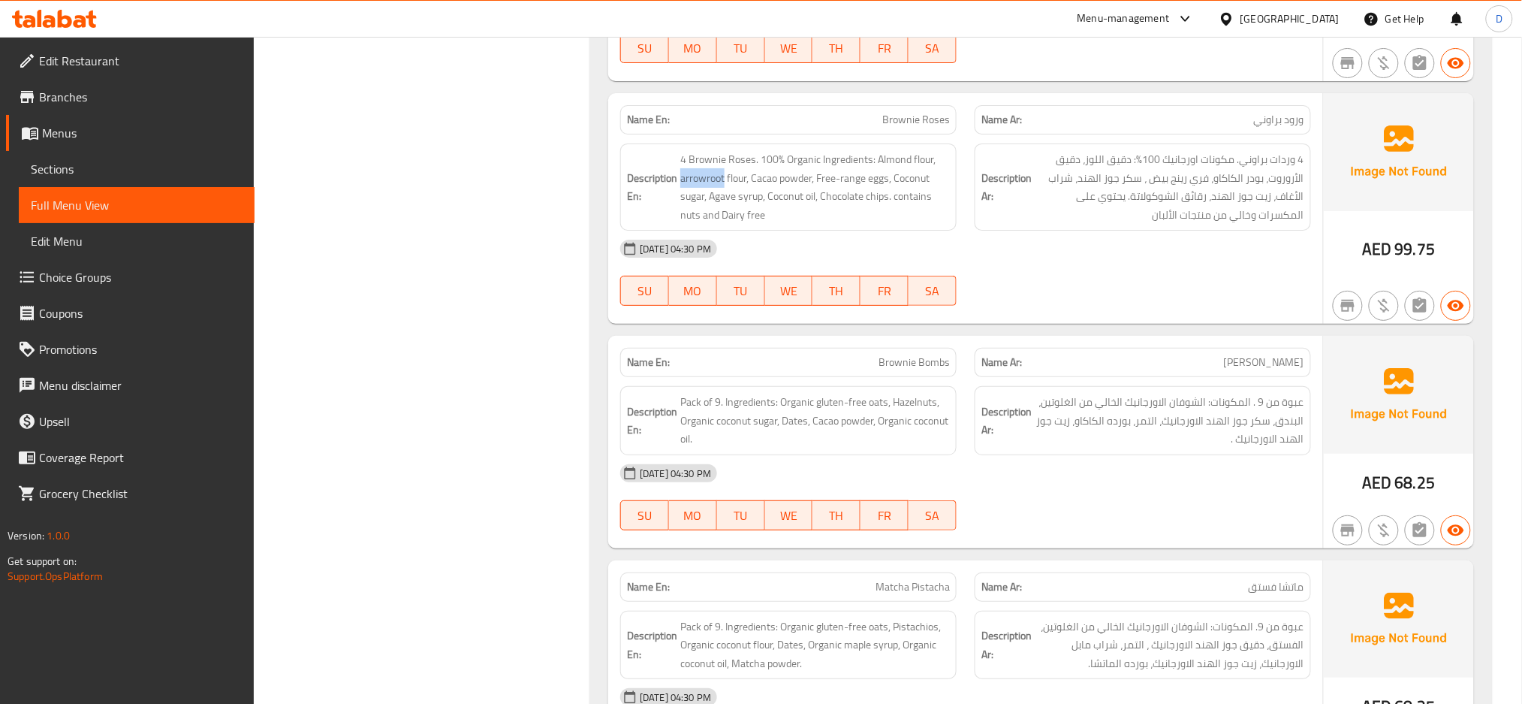
click at [1047, 482] on div "[DATE] 04:30 PM" at bounding box center [965, 473] width 709 height 36
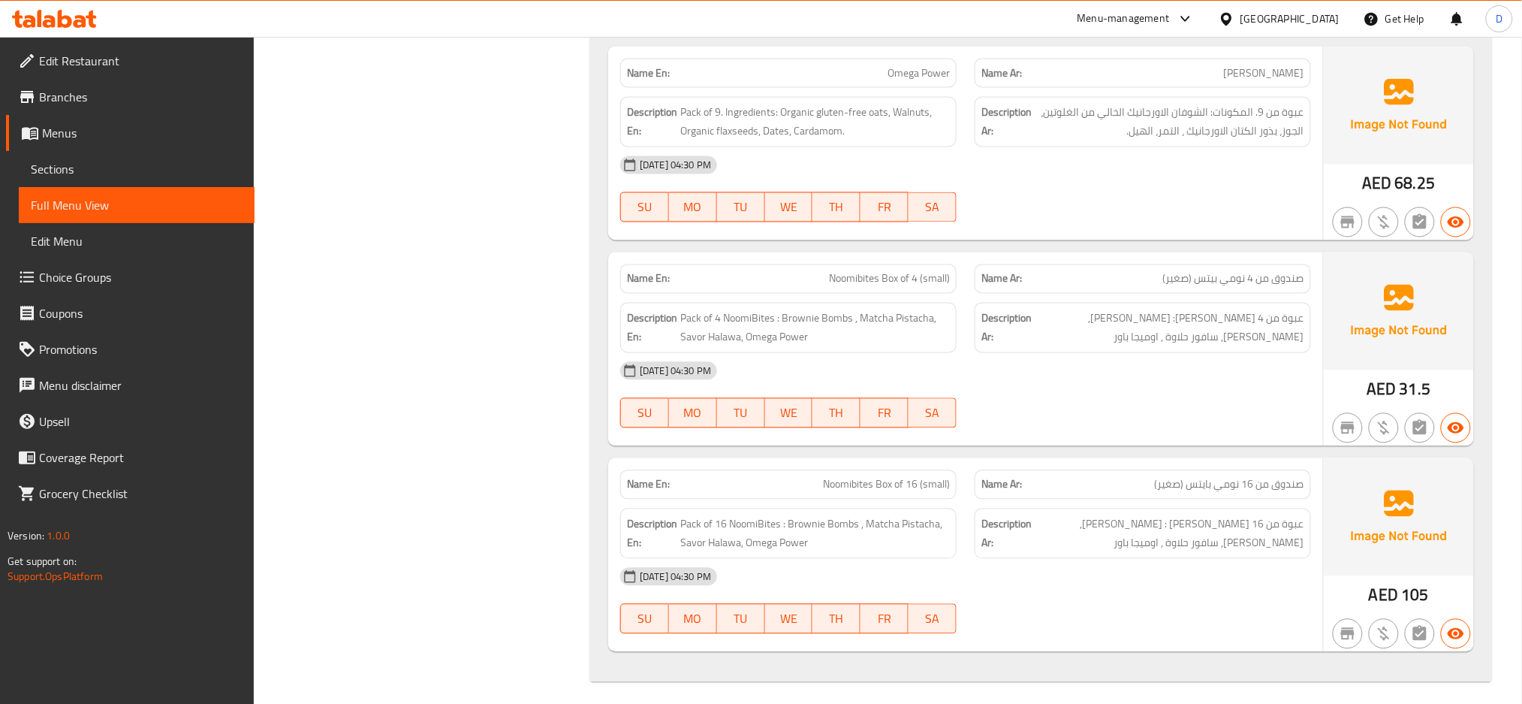
scroll to position [3032, 0]
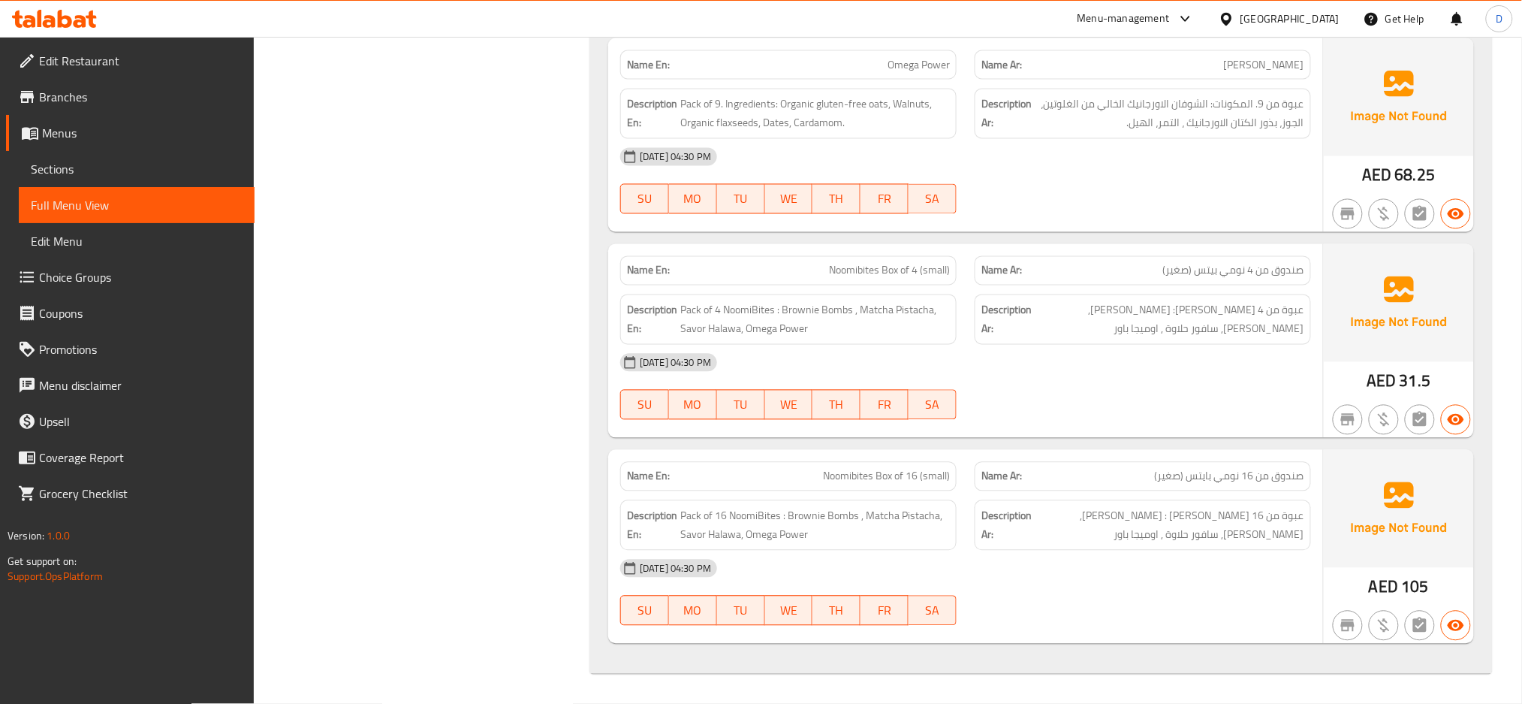
click at [916, 271] on span "Noomibites Box of 4 (small)" at bounding box center [889, 271] width 121 height 16
copy span "Noomibites Box of 4 (small)"
click at [916, 271] on span "Noomibites Box of 4 (small)" at bounding box center [889, 271] width 121 height 16
click at [919, 481] on span "Noomibites Box of 16 (small)" at bounding box center [886, 477] width 127 height 16
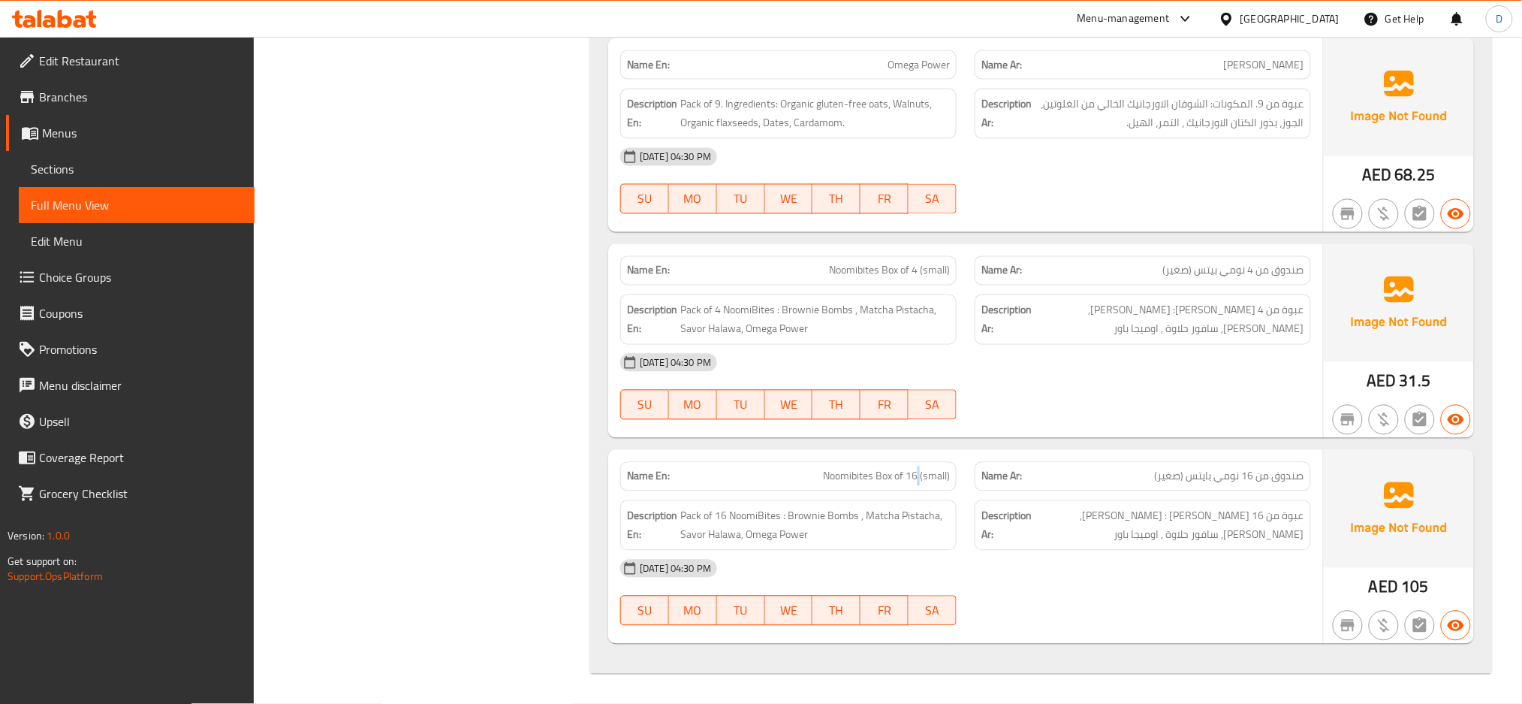
click at [919, 481] on span "Noomibites Box of 16 (small)" at bounding box center [886, 477] width 127 height 16
copy span "Noomibites Box of 16 (small)"
click at [919, 481] on span "Noomibites Box of 16 (small)" at bounding box center [886, 477] width 127 height 16
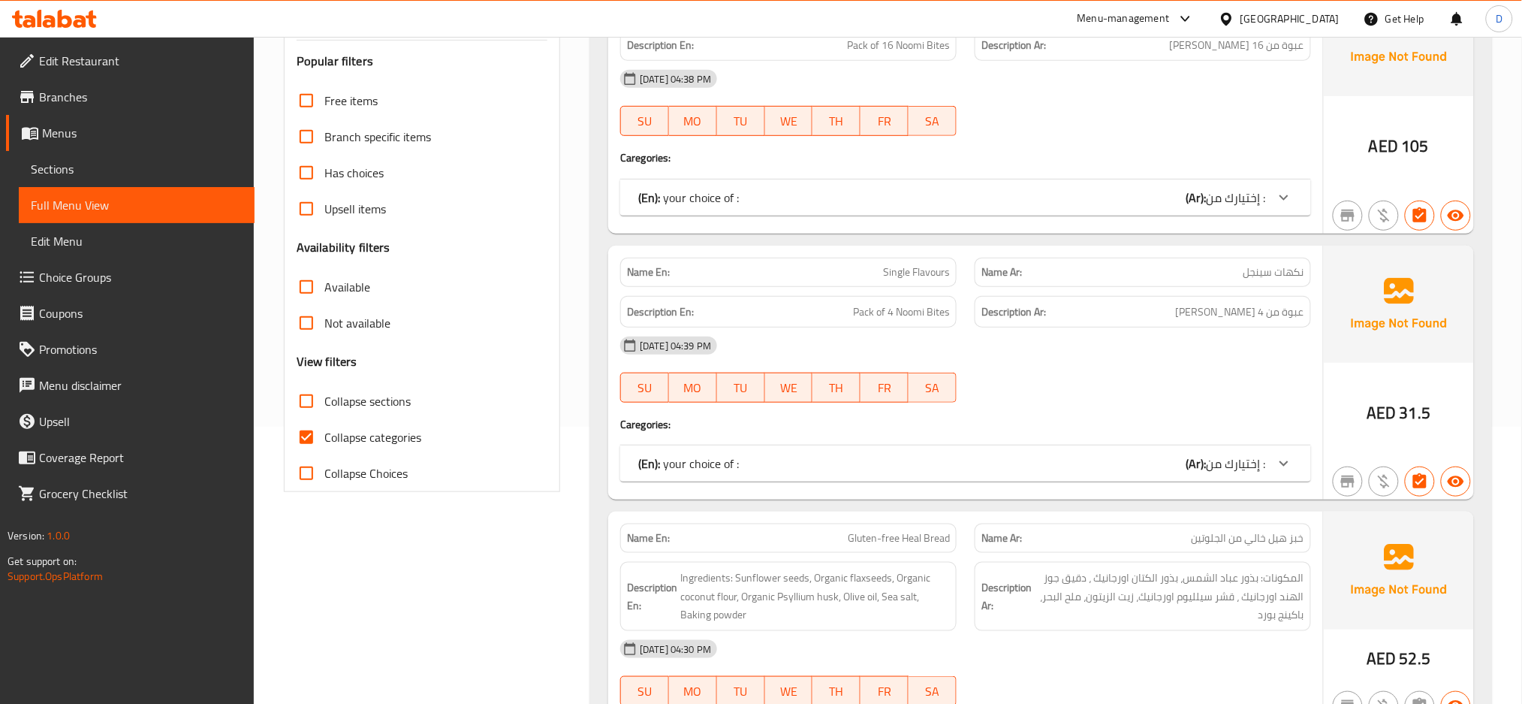
scroll to position [0, 0]
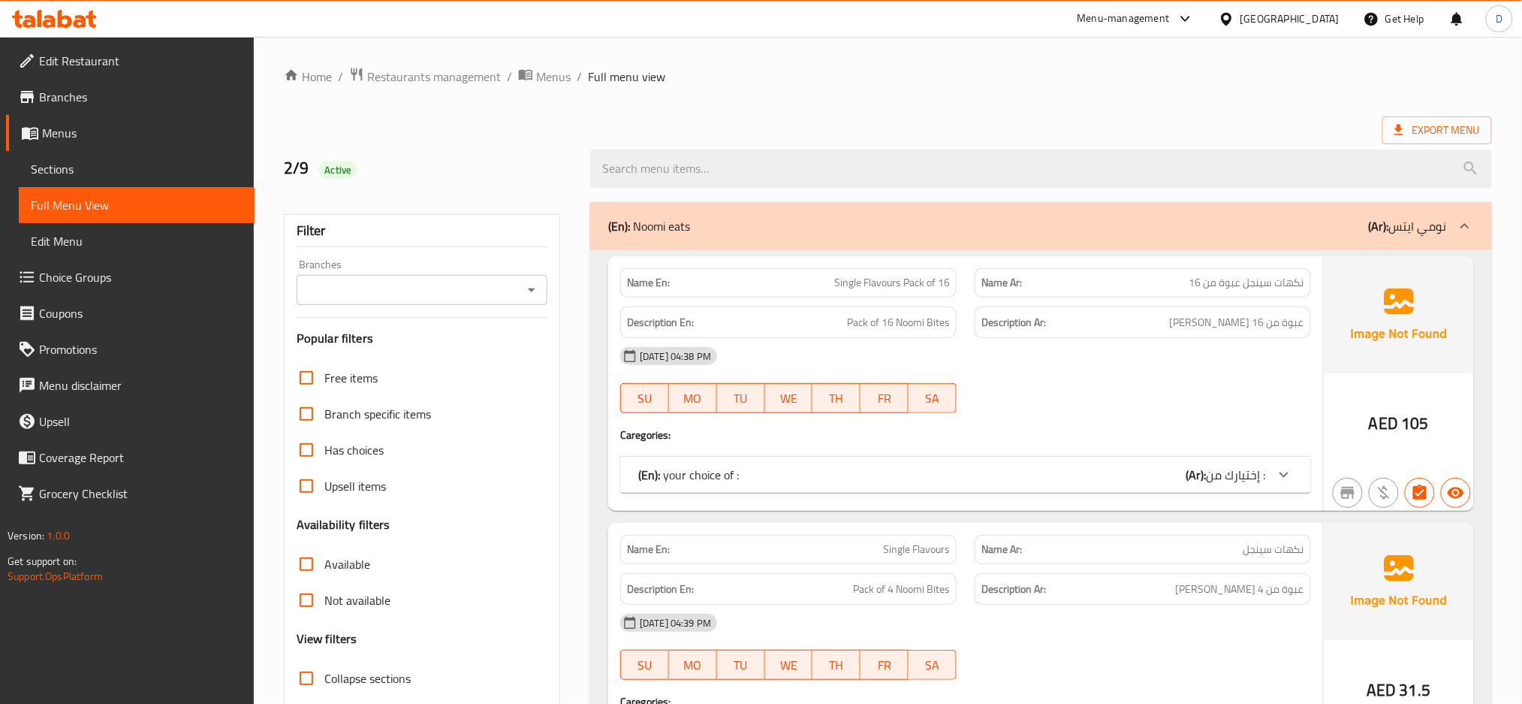
click at [896, 279] on span "Single Flavours Pack of 16" at bounding box center [892, 283] width 116 height 16
copy span "Single Flavours Pack of 16"
click at [896, 279] on span "Single Flavours Pack of 16" at bounding box center [892, 283] width 116 height 16
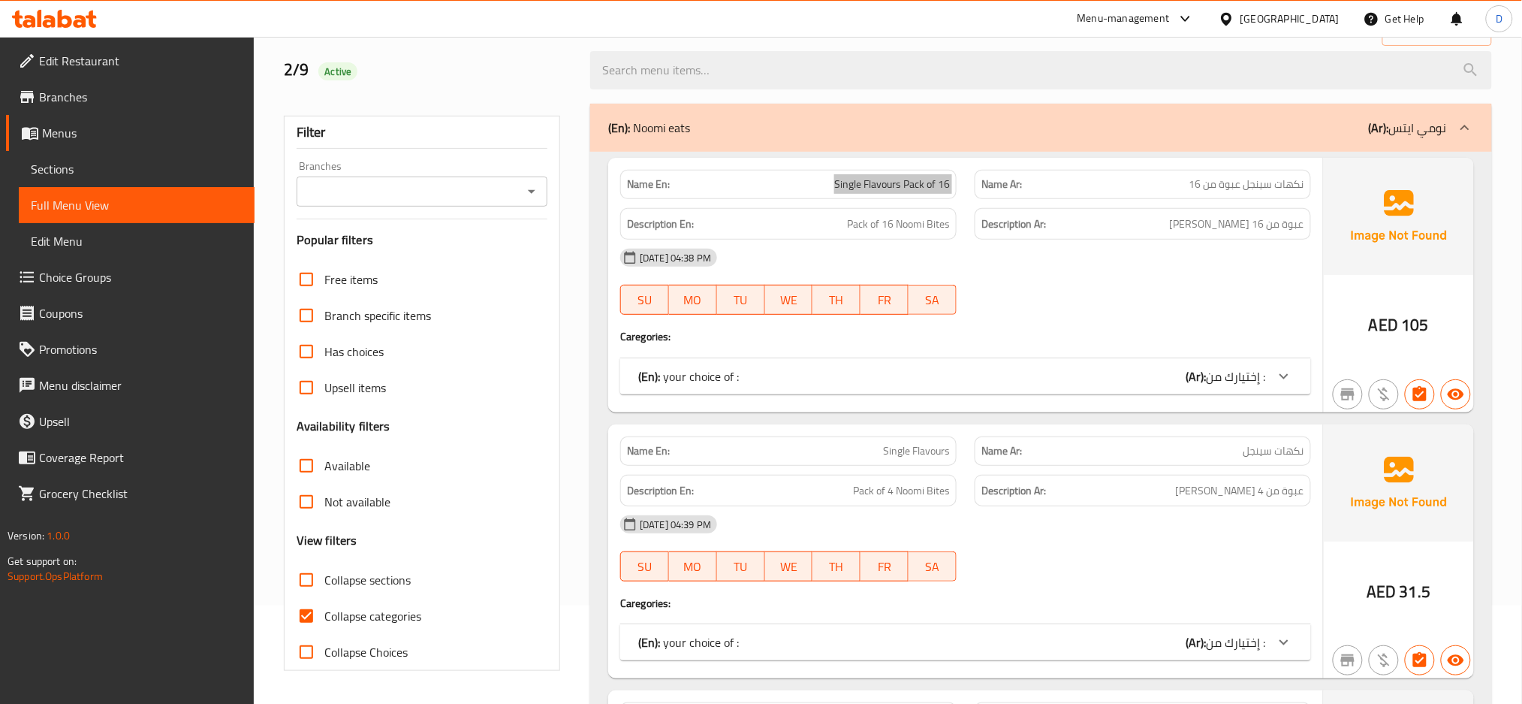
scroll to position [99, 0]
click at [990, 569] on div "02-09-2025 04:39 PM SU MO TU WE TH FR SA" at bounding box center [965, 547] width 709 height 84
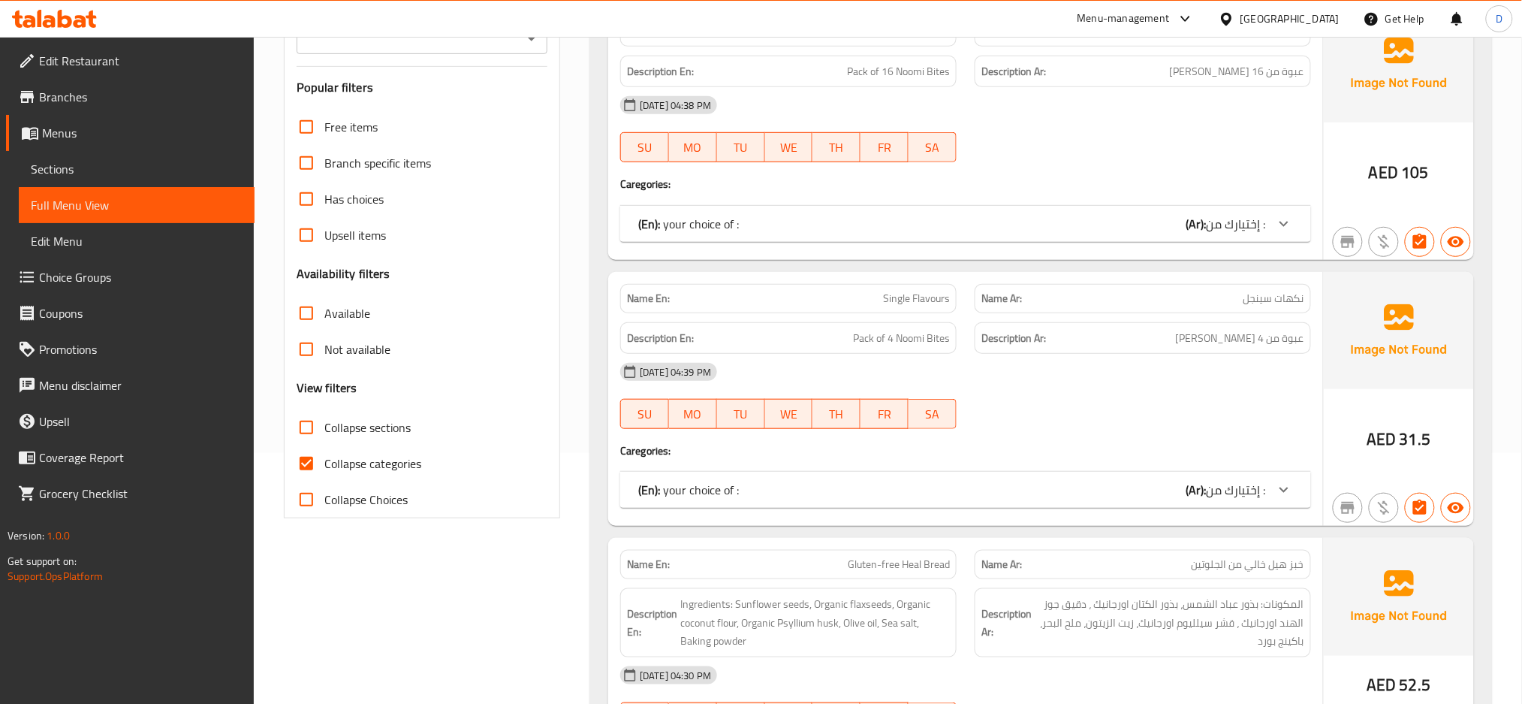
scroll to position [253, 0]
click at [1017, 240] on div "(En): your choice of : (Ar): إختيارك من :" at bounding box center [965, 222] width 691 height 36
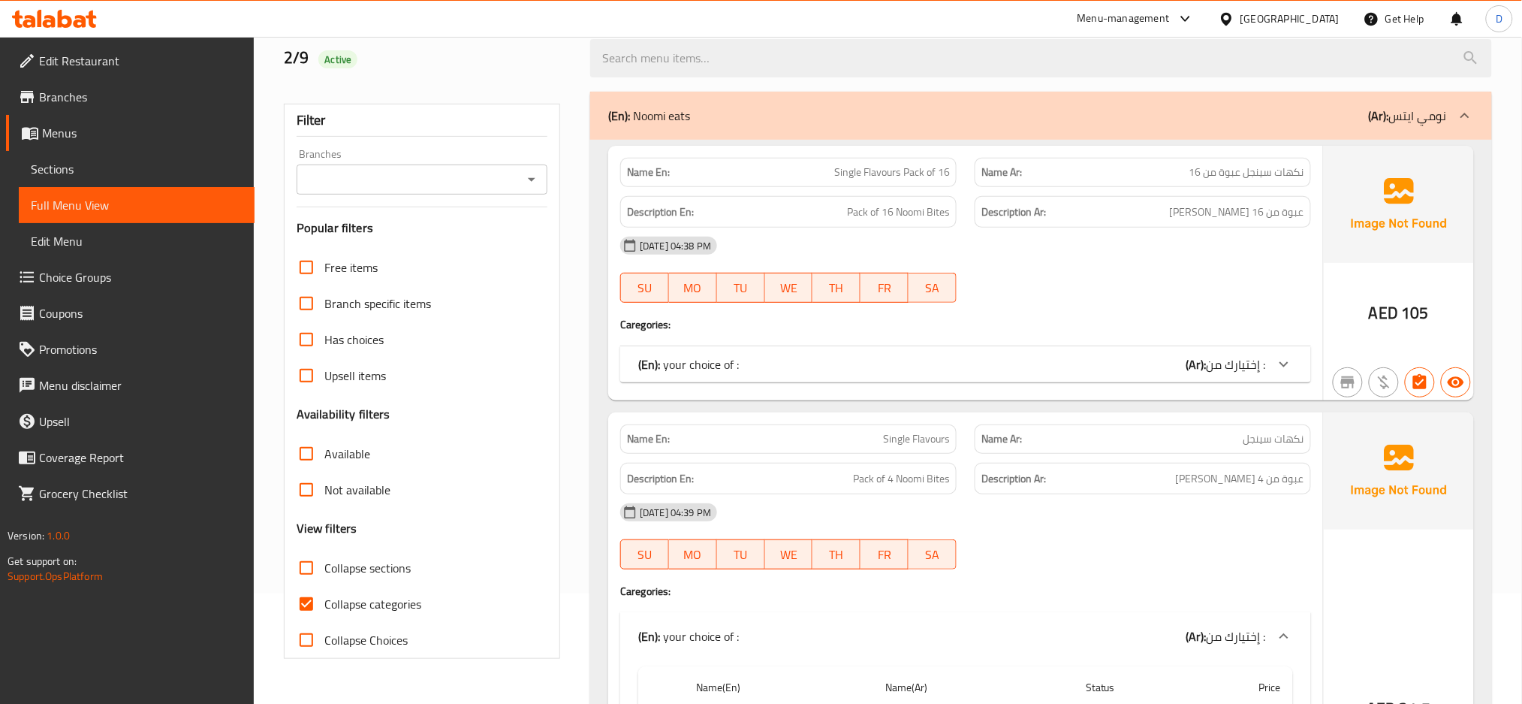
scroll to position [0, 0]
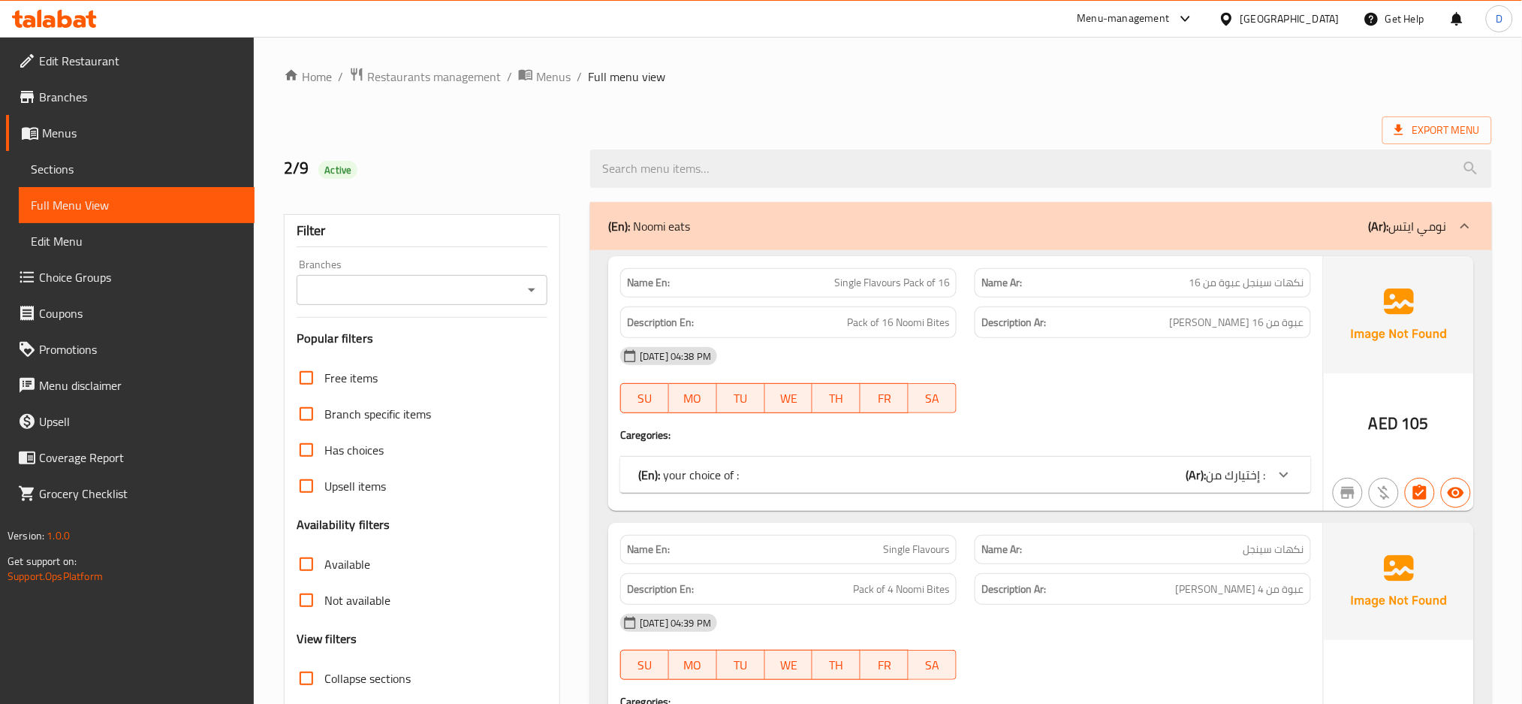
click at [871, 481] on div "(En): your choice of : (Ar): إختيارك من :" at bounding box center [952, 475] width 628 height 18
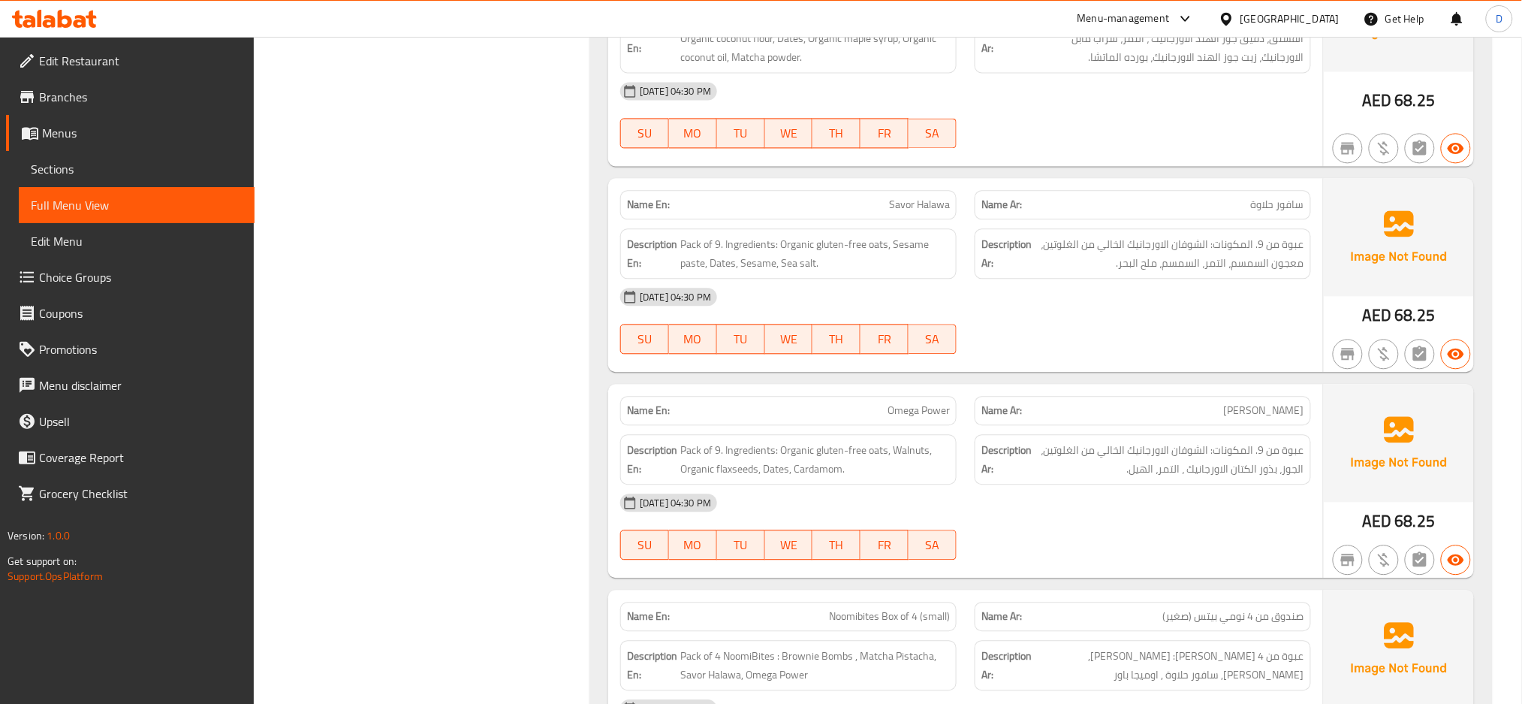
scroll to position [3549, 0]
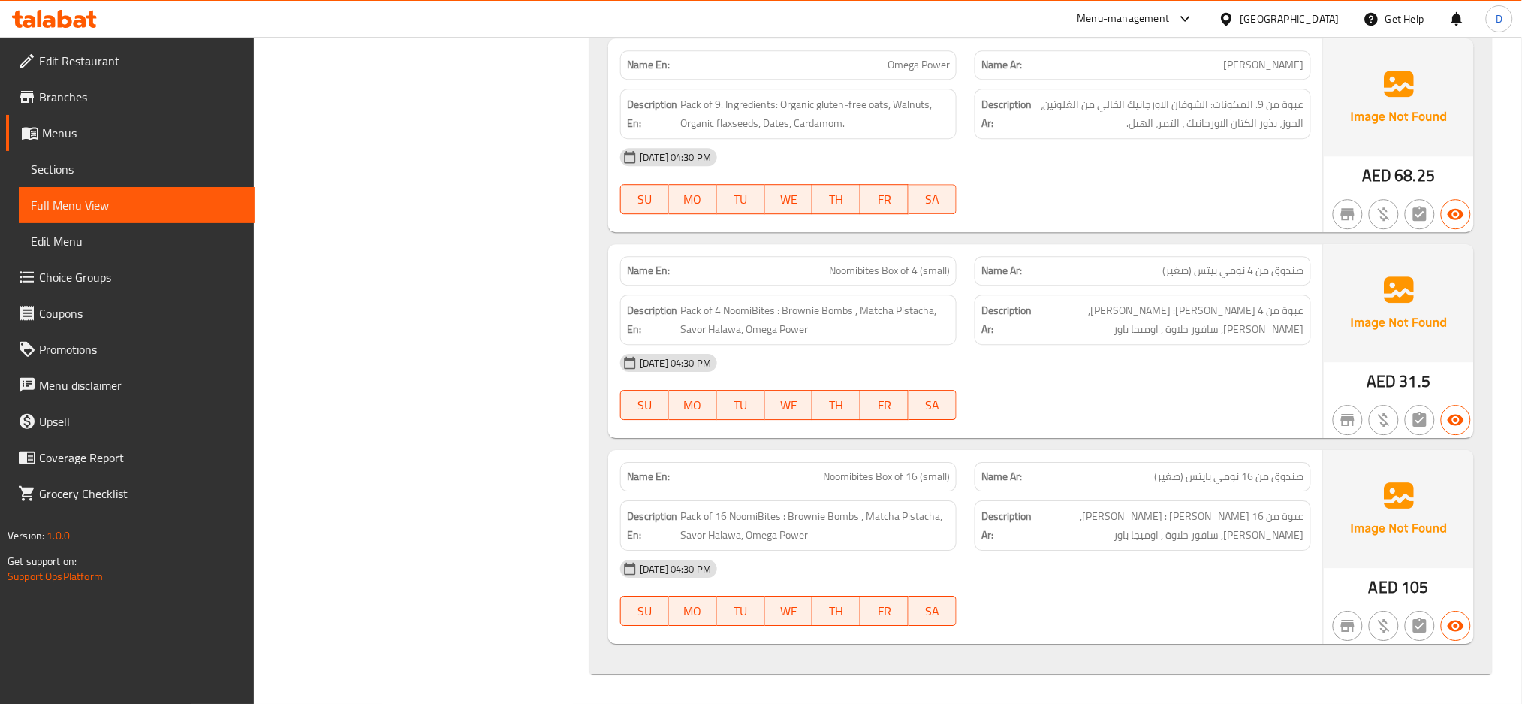
click at [878, 350] on div "[DATE] 04:30 PM" at bounding box center [965, 363] width 709 height 36
click at [888, 263] on span "Noomibites Box of 4 (small)" at bounding box center [889, 271] width 121 height 16
copy span "Noomibites Box of 4 (small)"
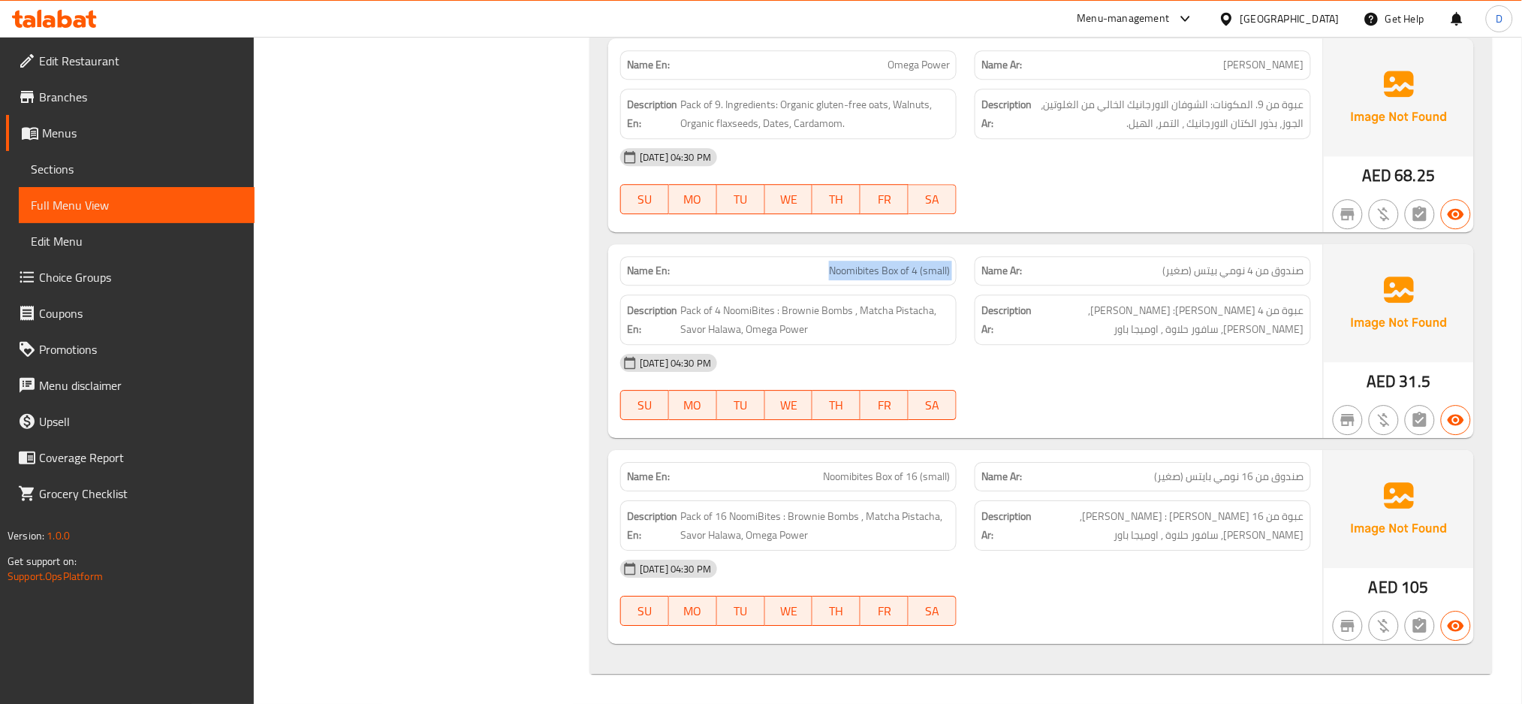
click at [888, 263] on span "Noomibites Box of 4 (small)" at bounding box center [889, 271] width 121 height 16
click at [774, 372] on div "[DATE] 04:30 PM" at bounding box center [965, 363] width 709 height 36
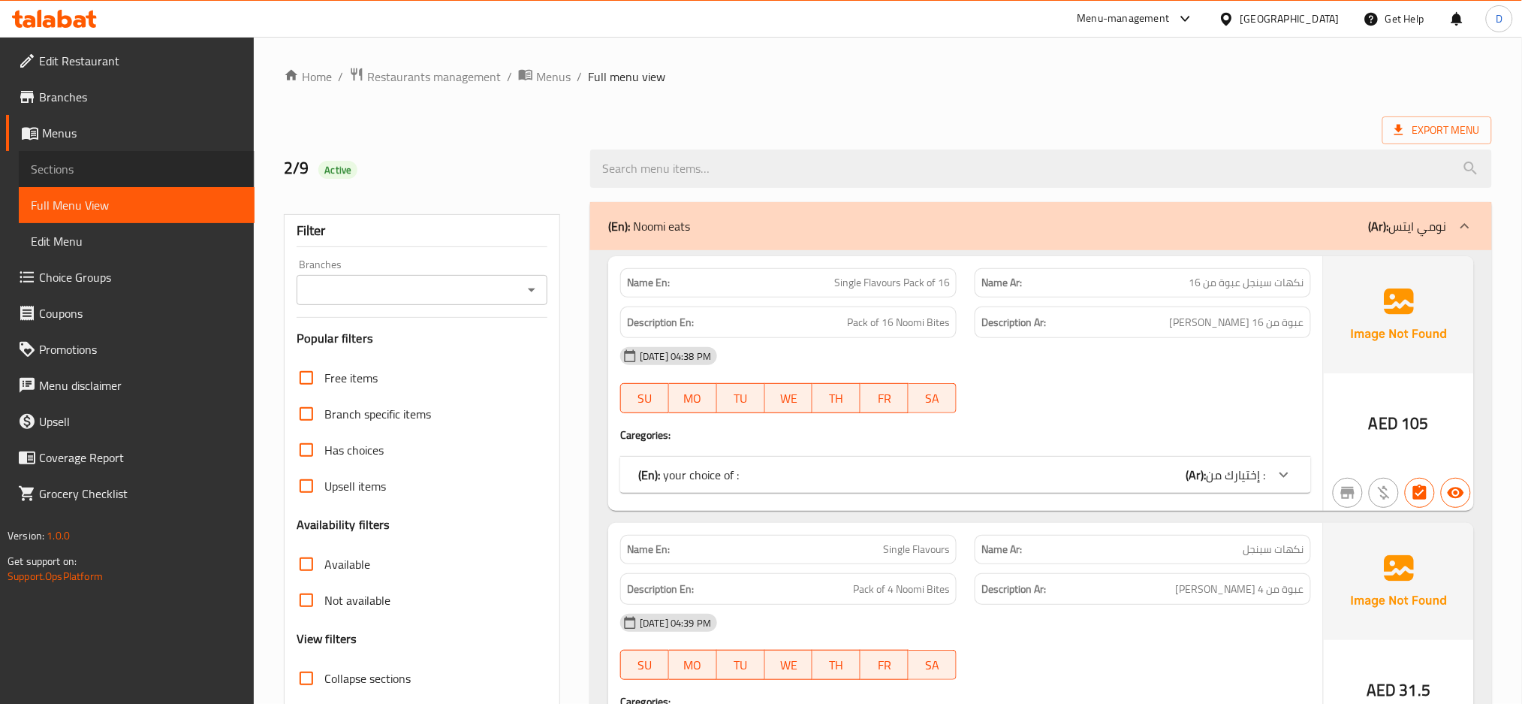
click at [176, 177] on span "Sections" at bounding box center [137, 169] width 212 height 18
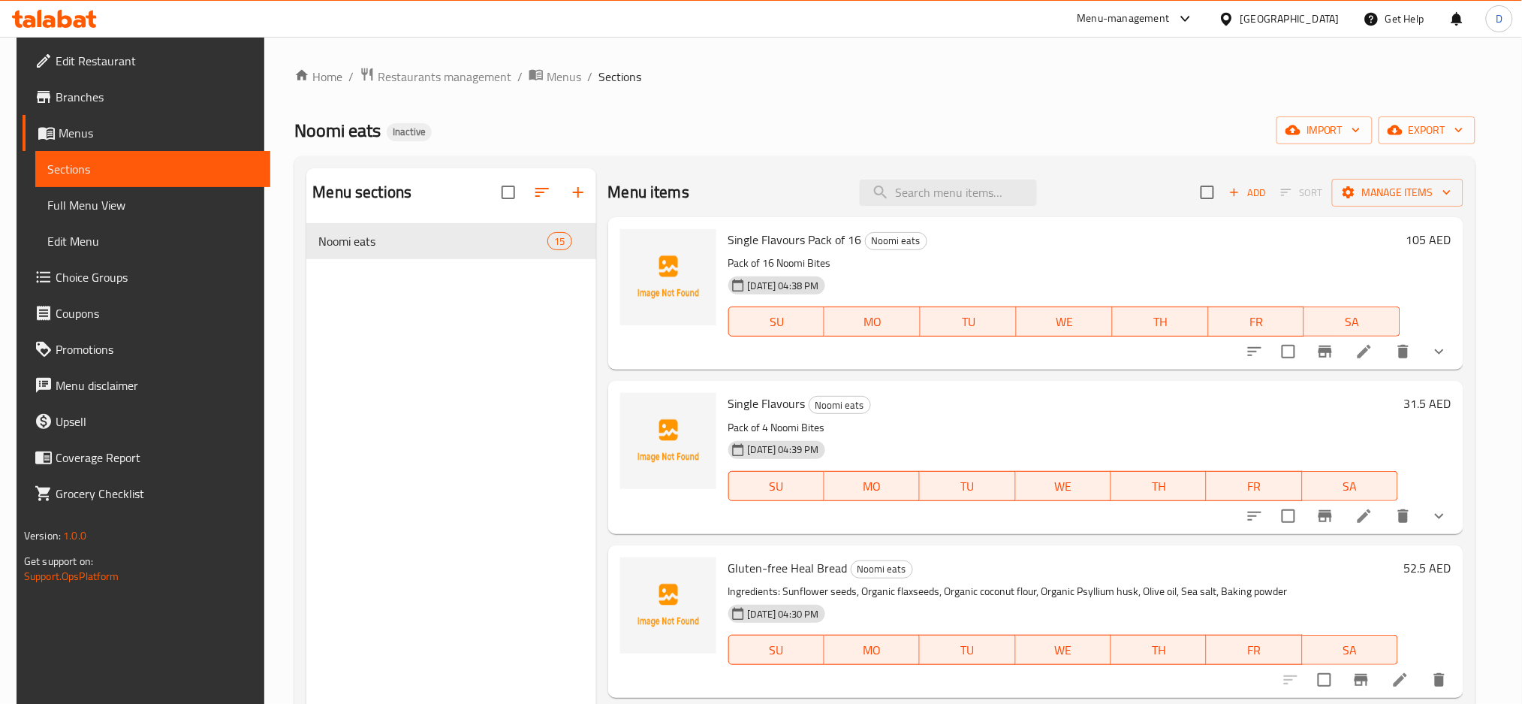
click at [896, 412] on h6 "Single Flavours Noomi eats" at bounding box center [1064, 403] width 671 height 21
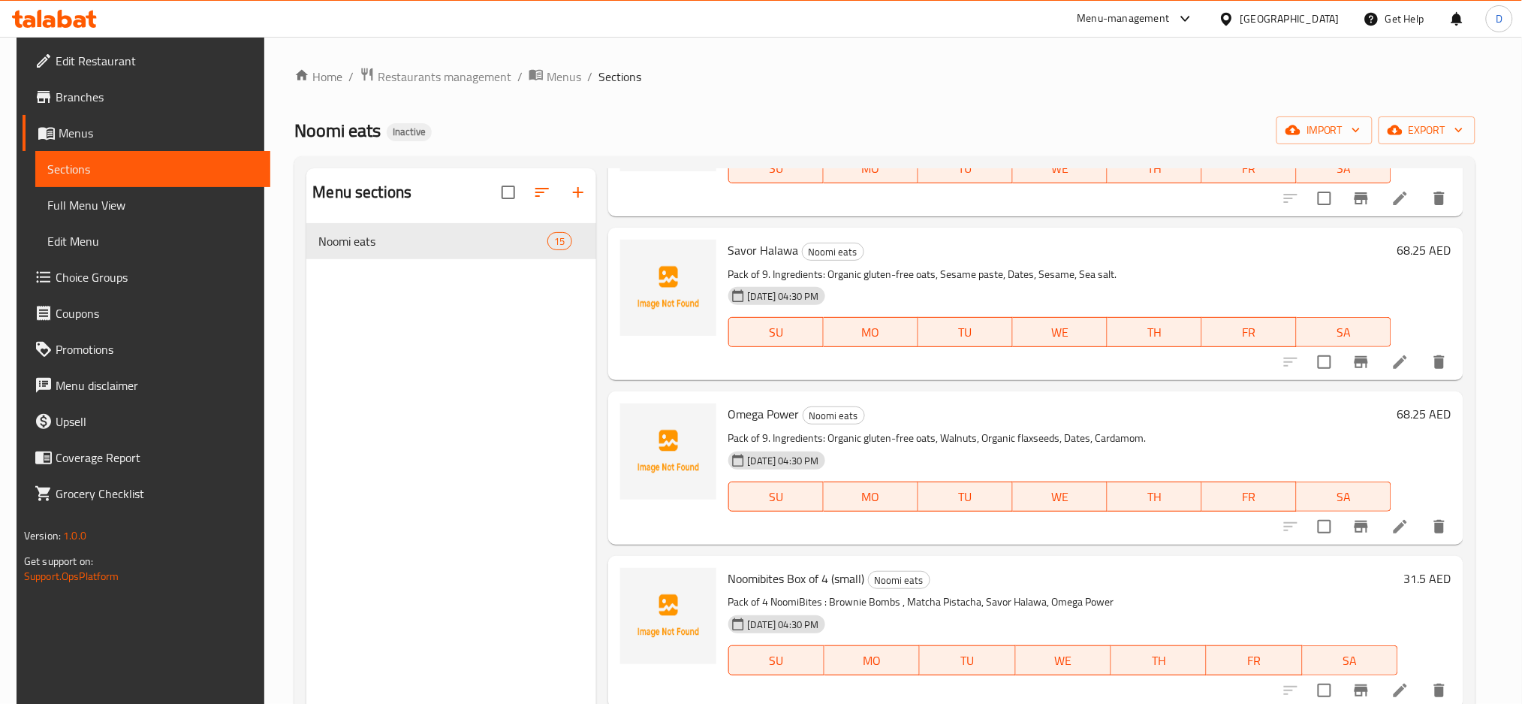
scroll to position [210, 0]
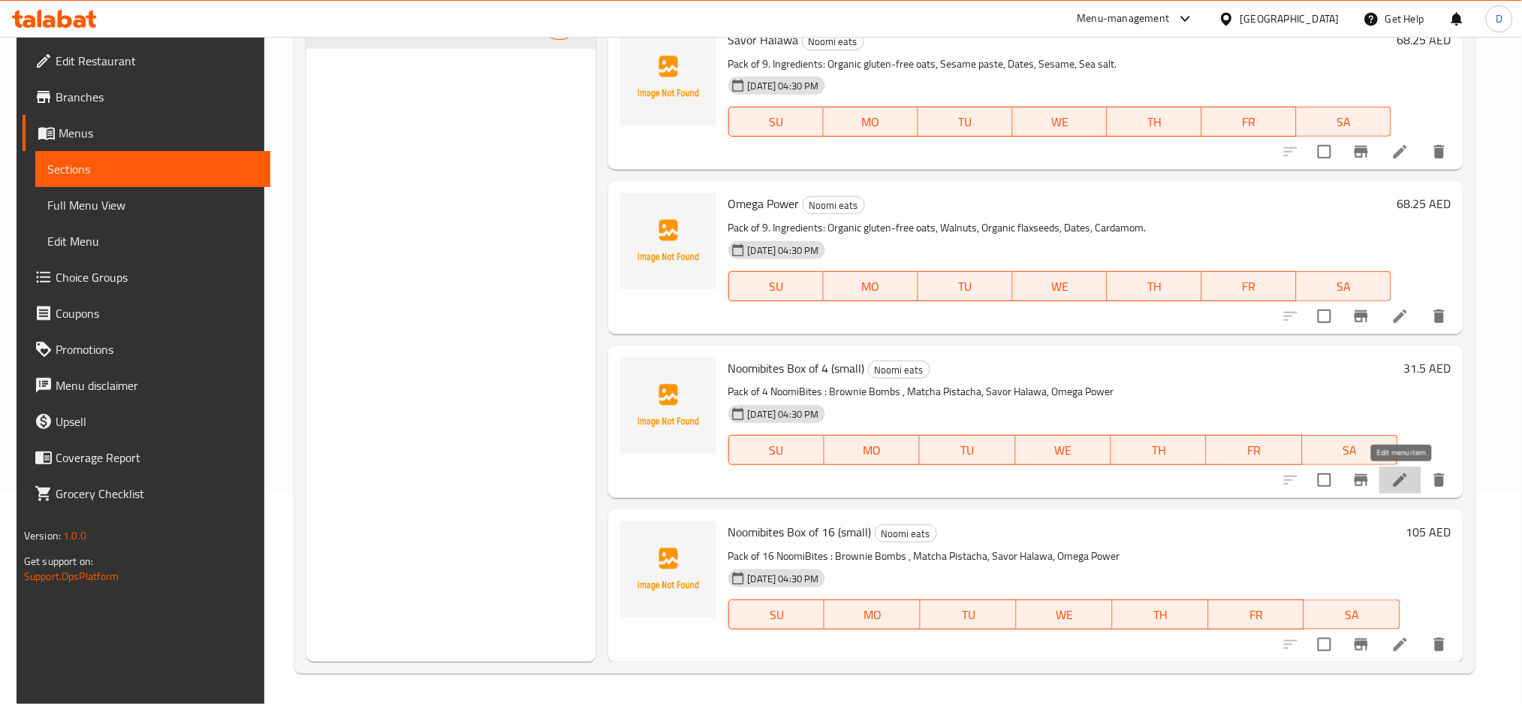
click at [1401, 488] on icon at bounding box center [1401, 480] width 18 height 18
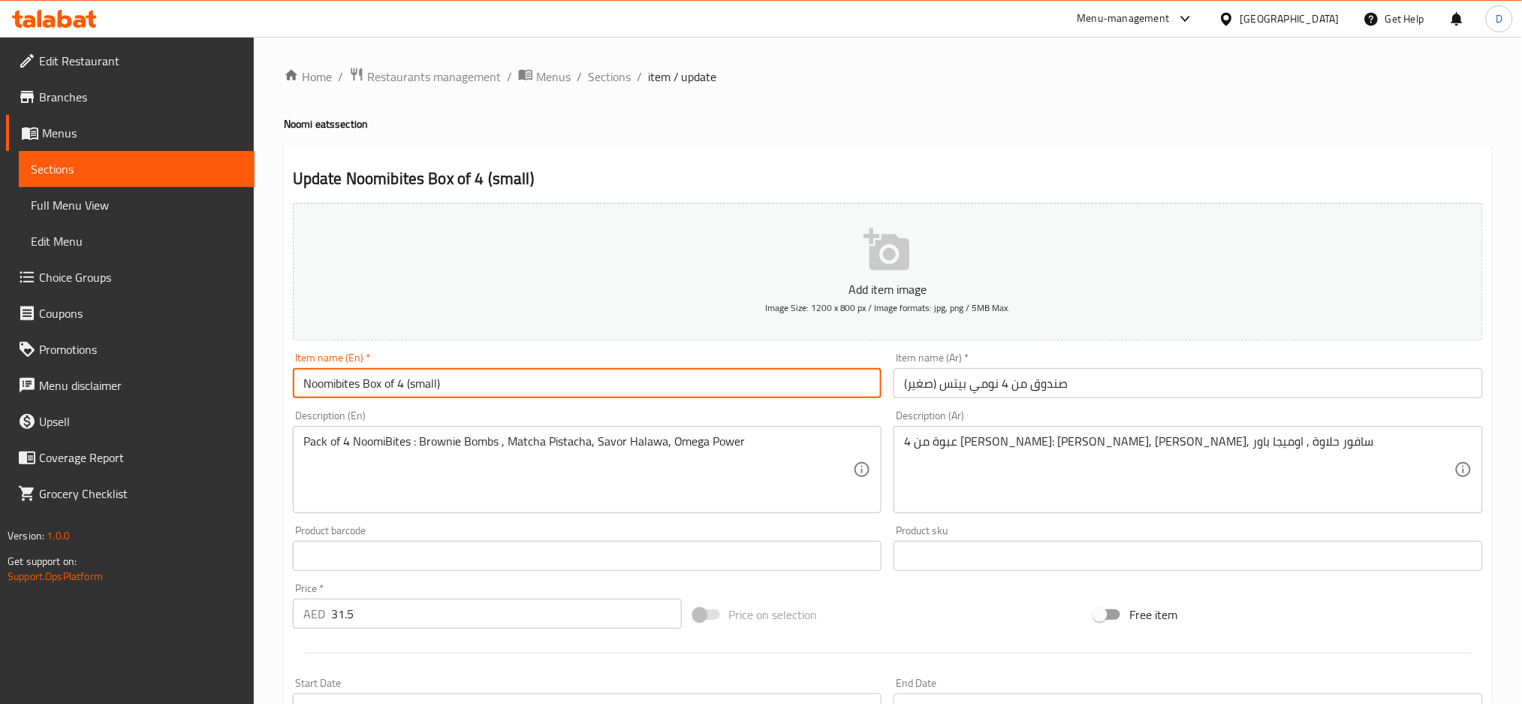
click at [365, 386] on input "Noomibites Box of 4 (small)" at bounding box center [588, 383] width 590 height 30
click at [377, 384] on input "Noomibites assorted Box of 4 (small)" at bounding box center [588, 383] width 590 height 30
type input "Noomibites assorted Box of 4 (small)"
click at [938, 379] on input "صندوق من 4 نومي بيتس (صغير)" at bounding box center [1189, 383] width 590 height 30
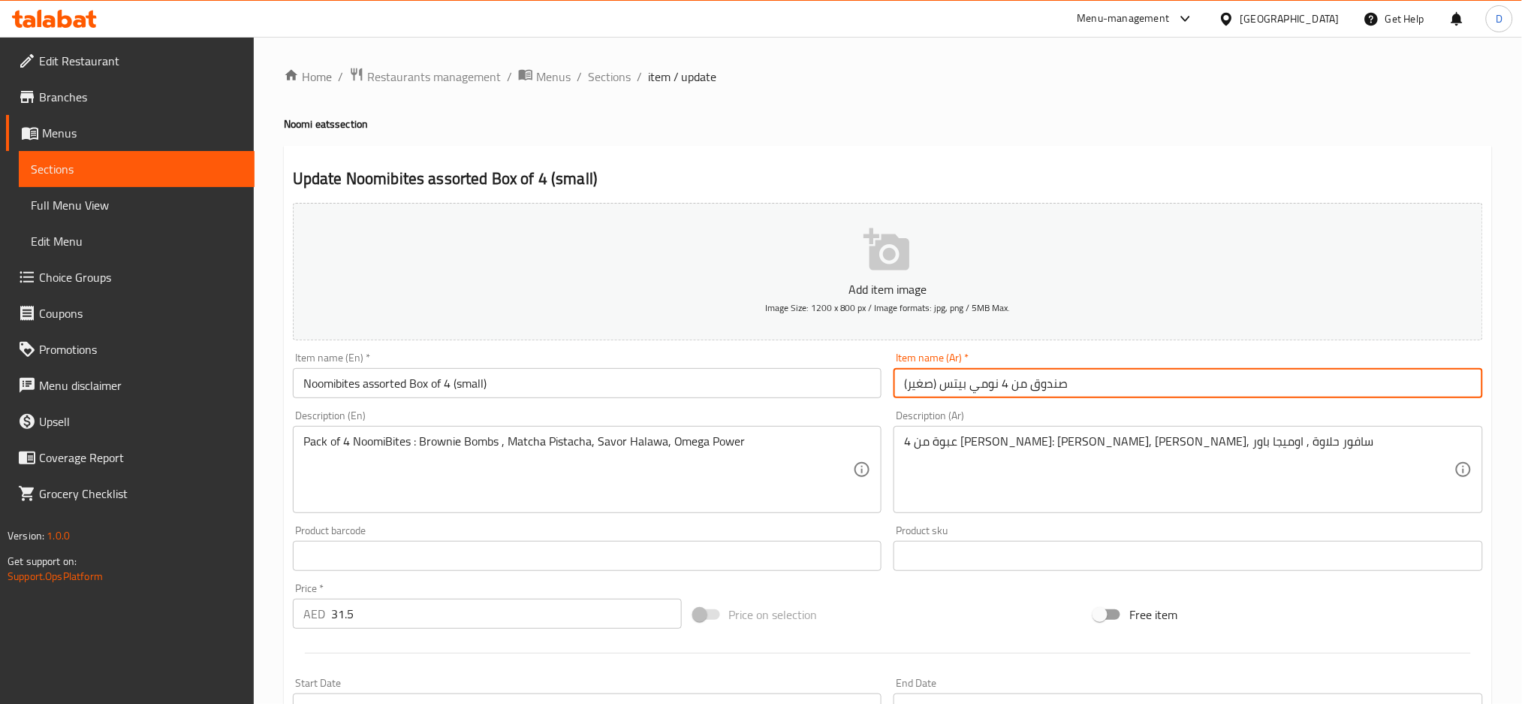
paste input "متنوعة"
type input "صندوق من 4 نومي بيتس متنوعة (صغير)"
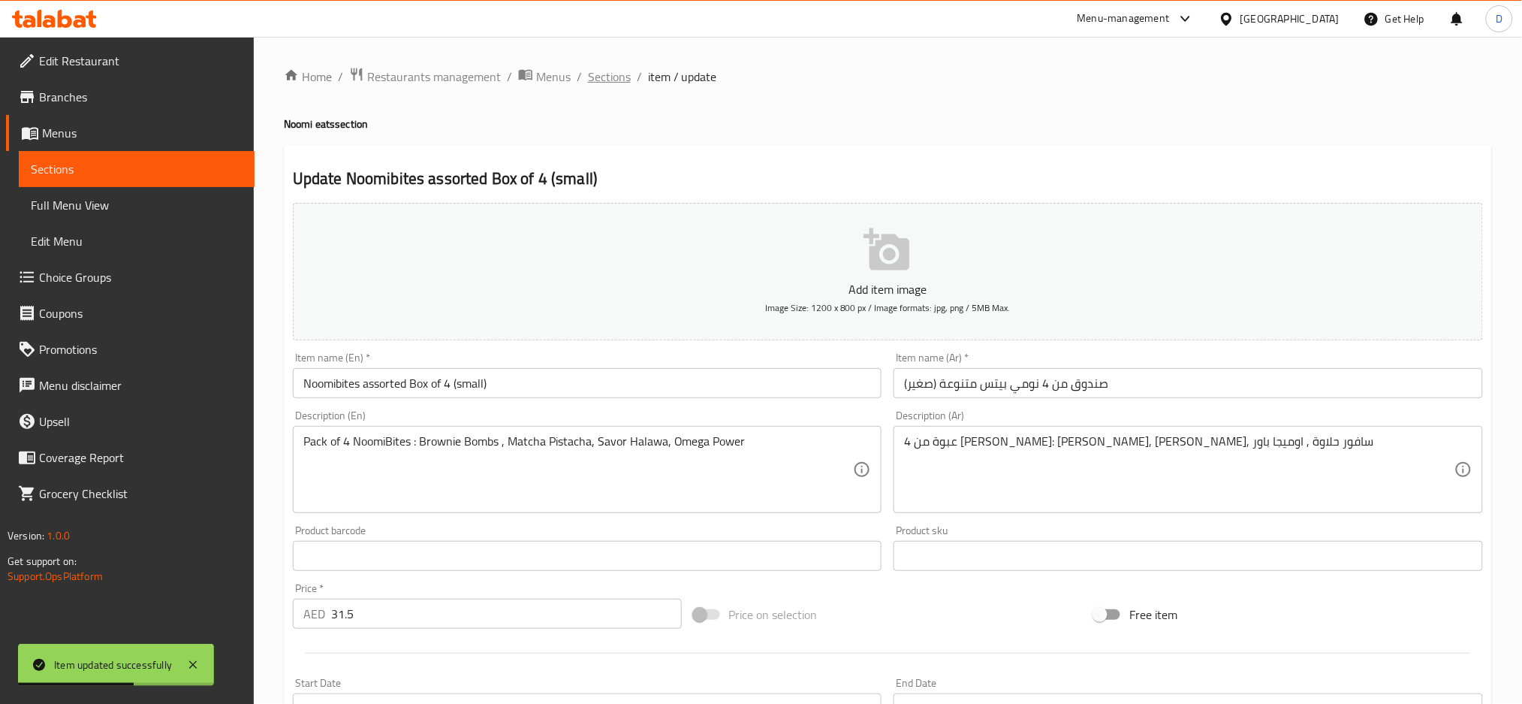
click at [611, 71] on span "Sections" at bounding box center [609, 77] width 43 height 18
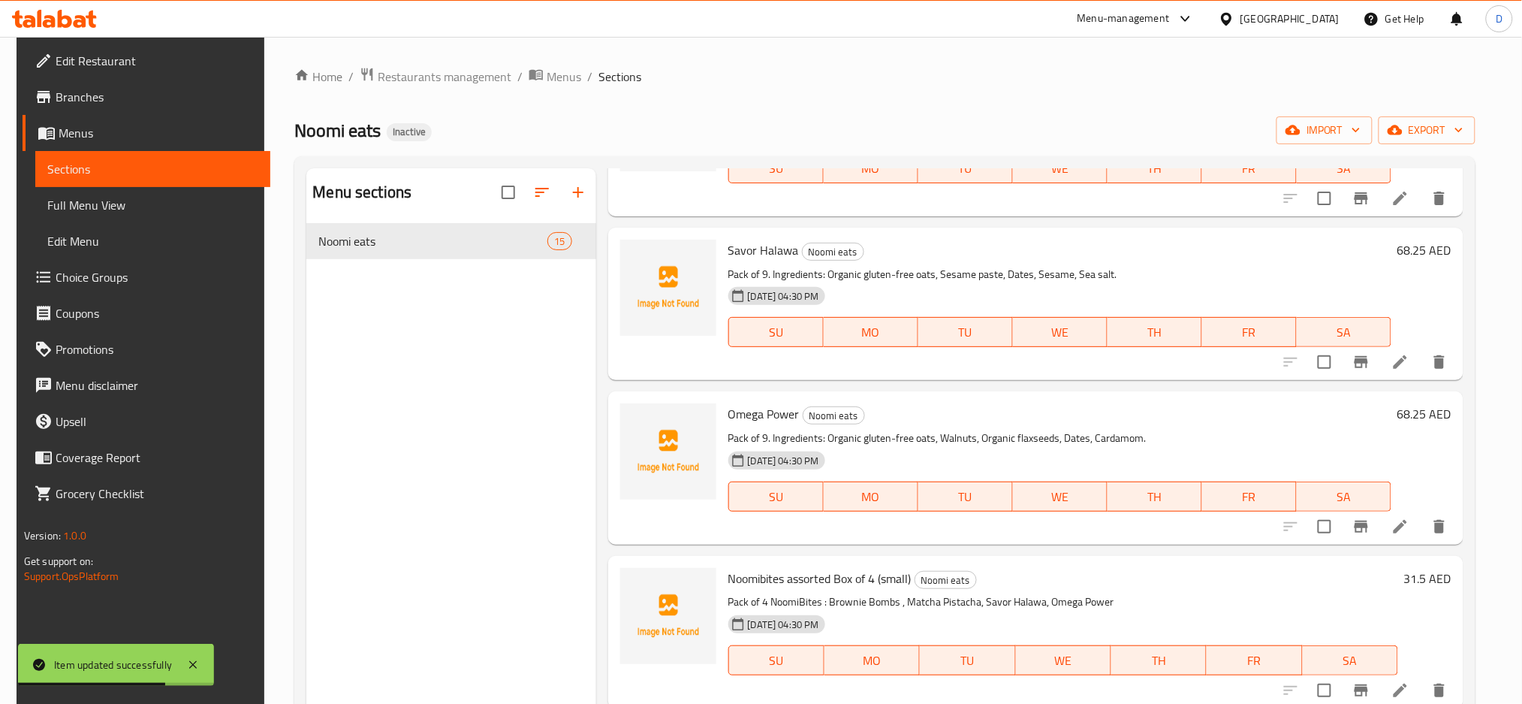
scroll to position [210, 0]
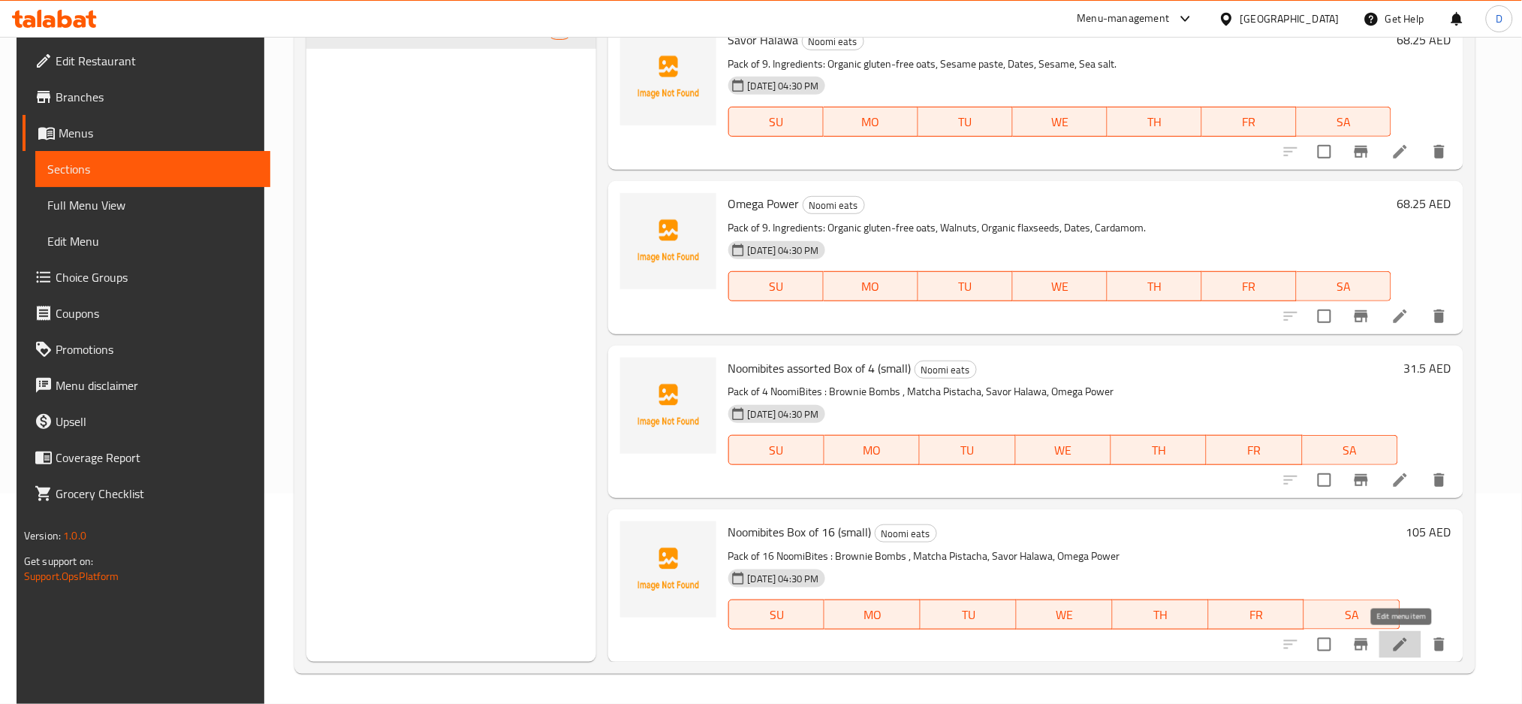
click at [1406, 643] on icon at bounding box center [1401, 645] width 14 height 14
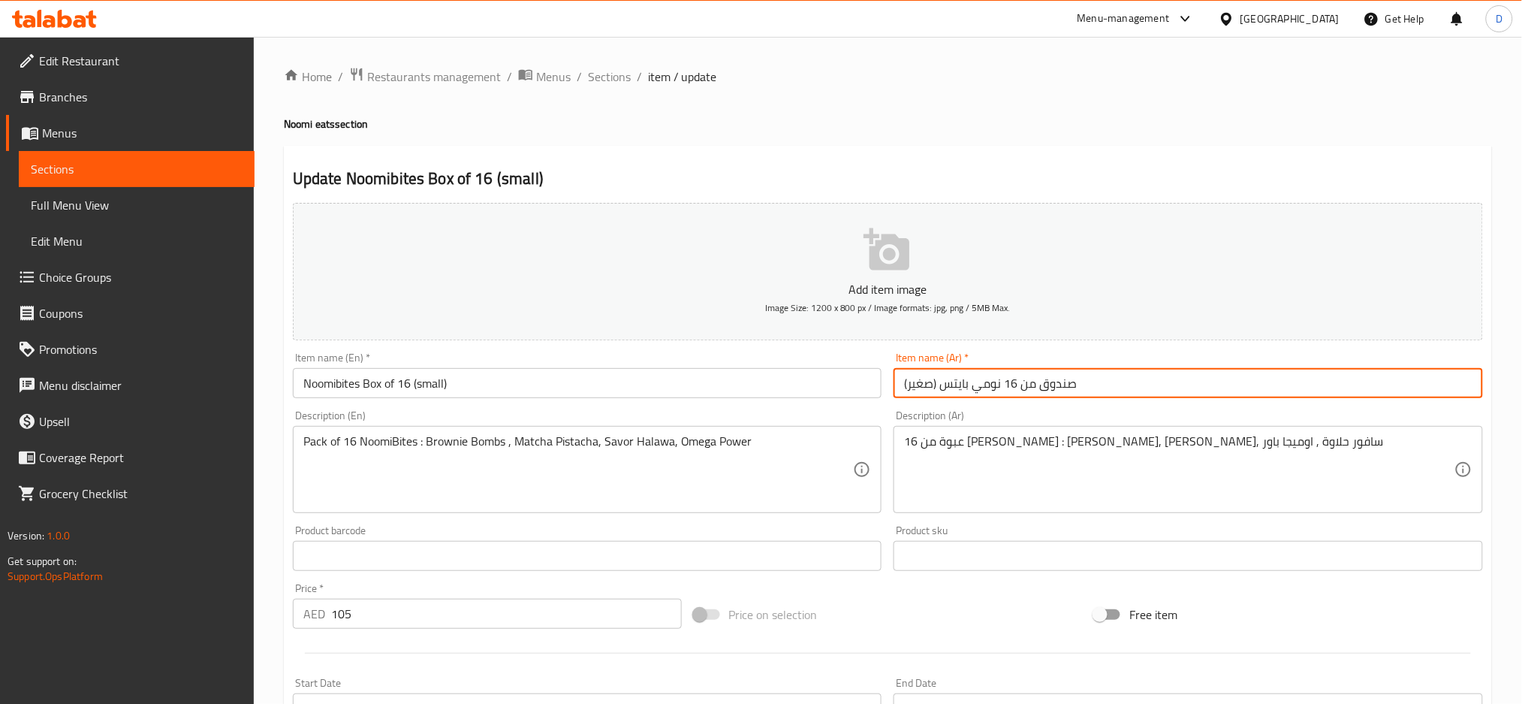
click at [938, 378] on input "صندوق من 16 نومي بايتس (صغير)" at bounding box center [1189, 383] width 590 height 30
paste input "متنوعة"
type input "صندوق من 16 نومي بايتس متنوعة (صغير)"
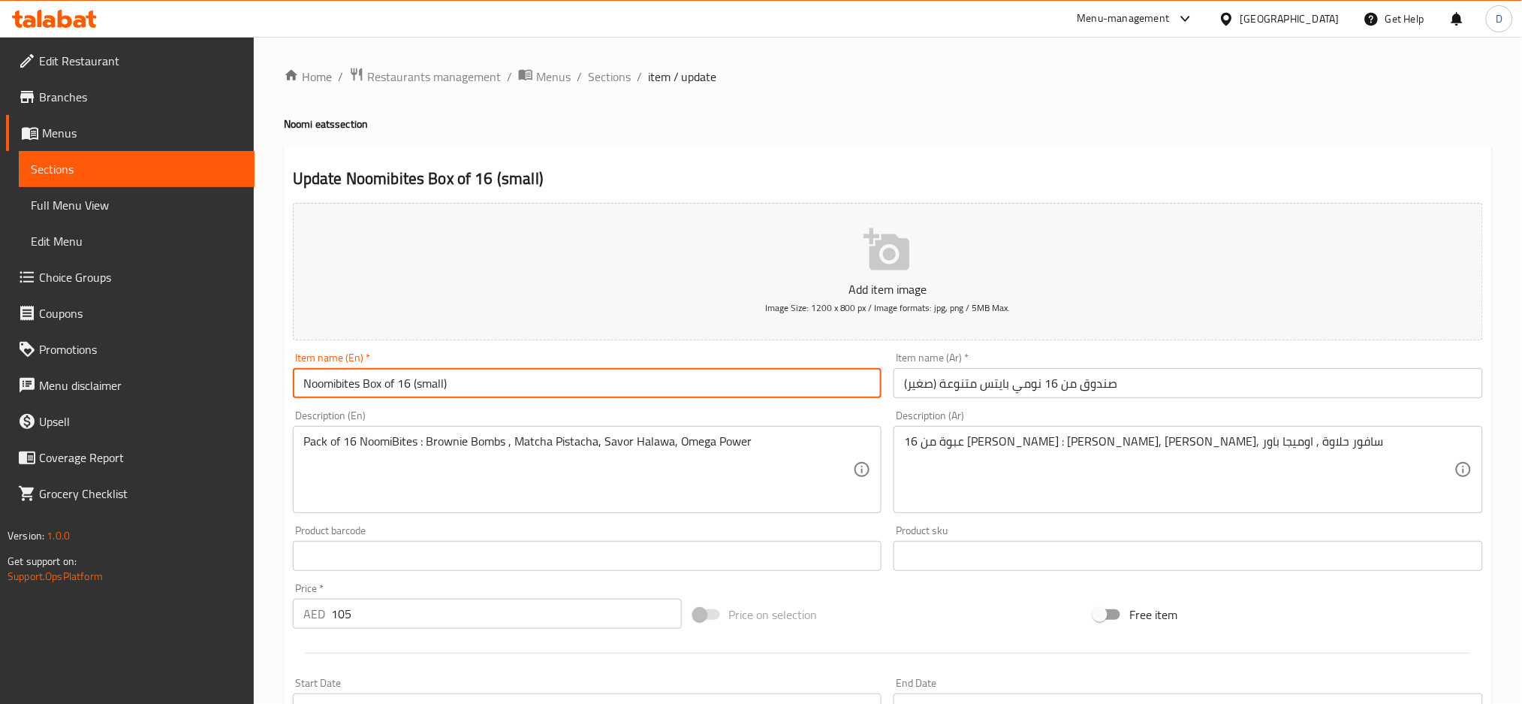
click at [364, 384] on input "Noomibites Box of 16 (small)" at bounding box center [588, 383] width 590 height 30
click at [340, 383] on input "Noomibites assorted Box of 16 (small)" at bounding box center [588, 383] width 590 height 30
type input "Noomi bites assorted Box of 16 (small)"
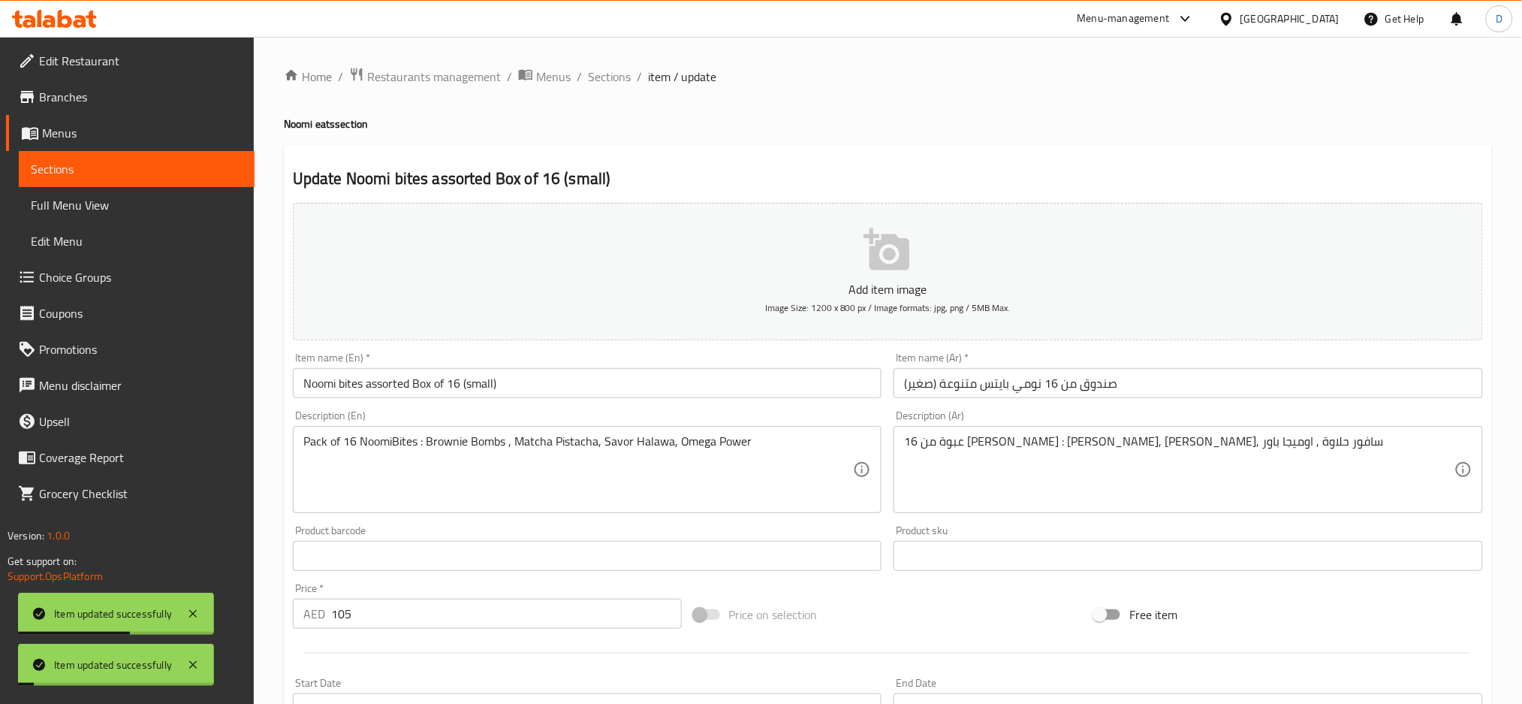
click at [614, 76] on span "Sections" at bounding box center [609, 77] width 43 height 18
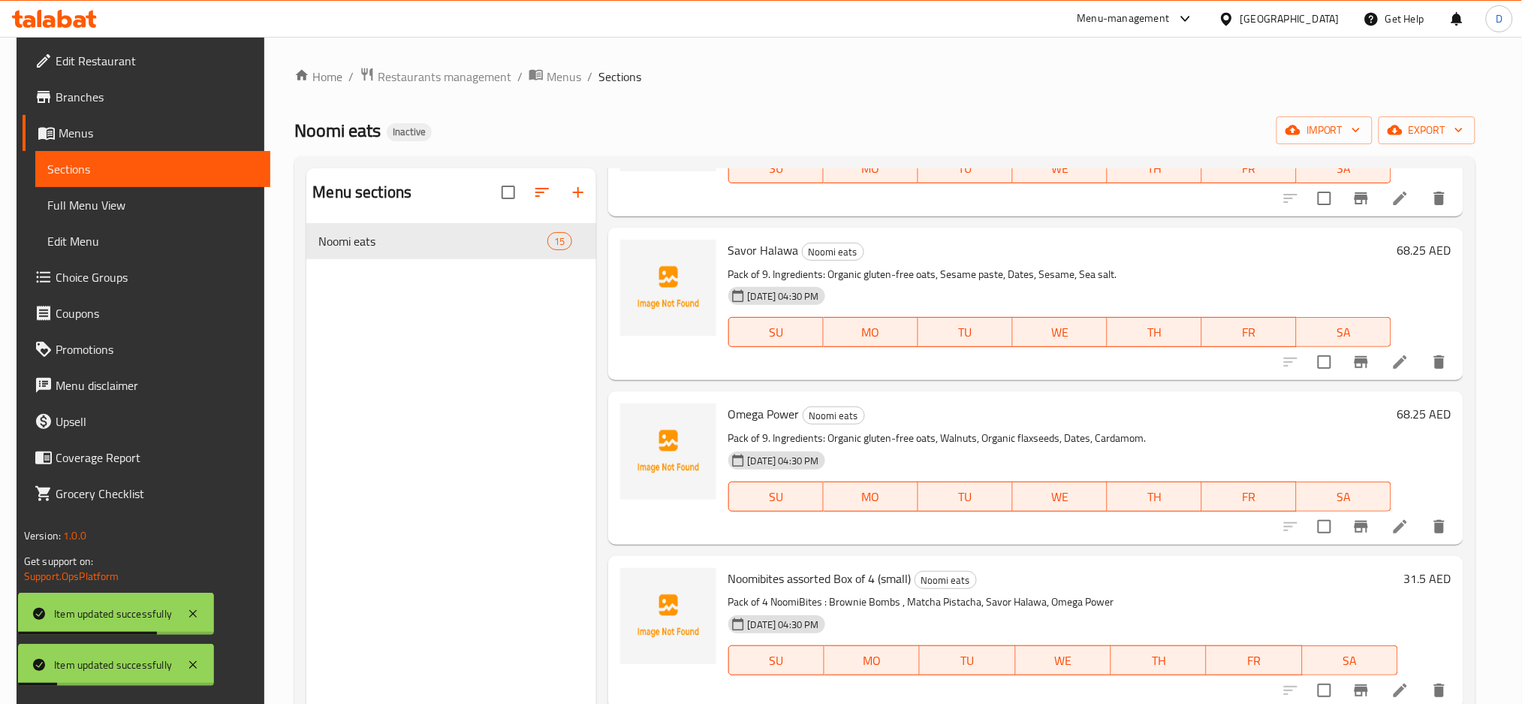
scroll to position [210, 0]
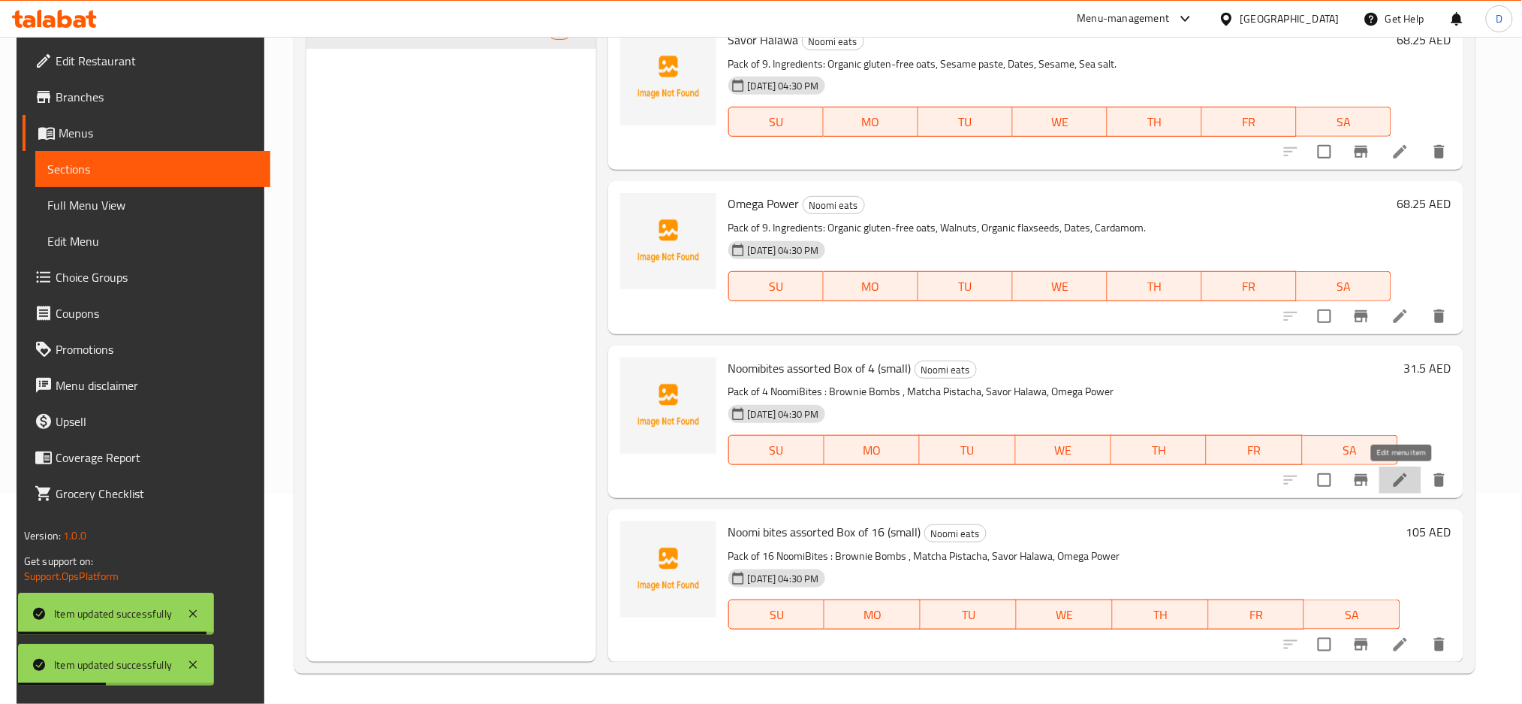
click at [1403, 481] on icon at bounding box center [1401, 480] width 14 height 14
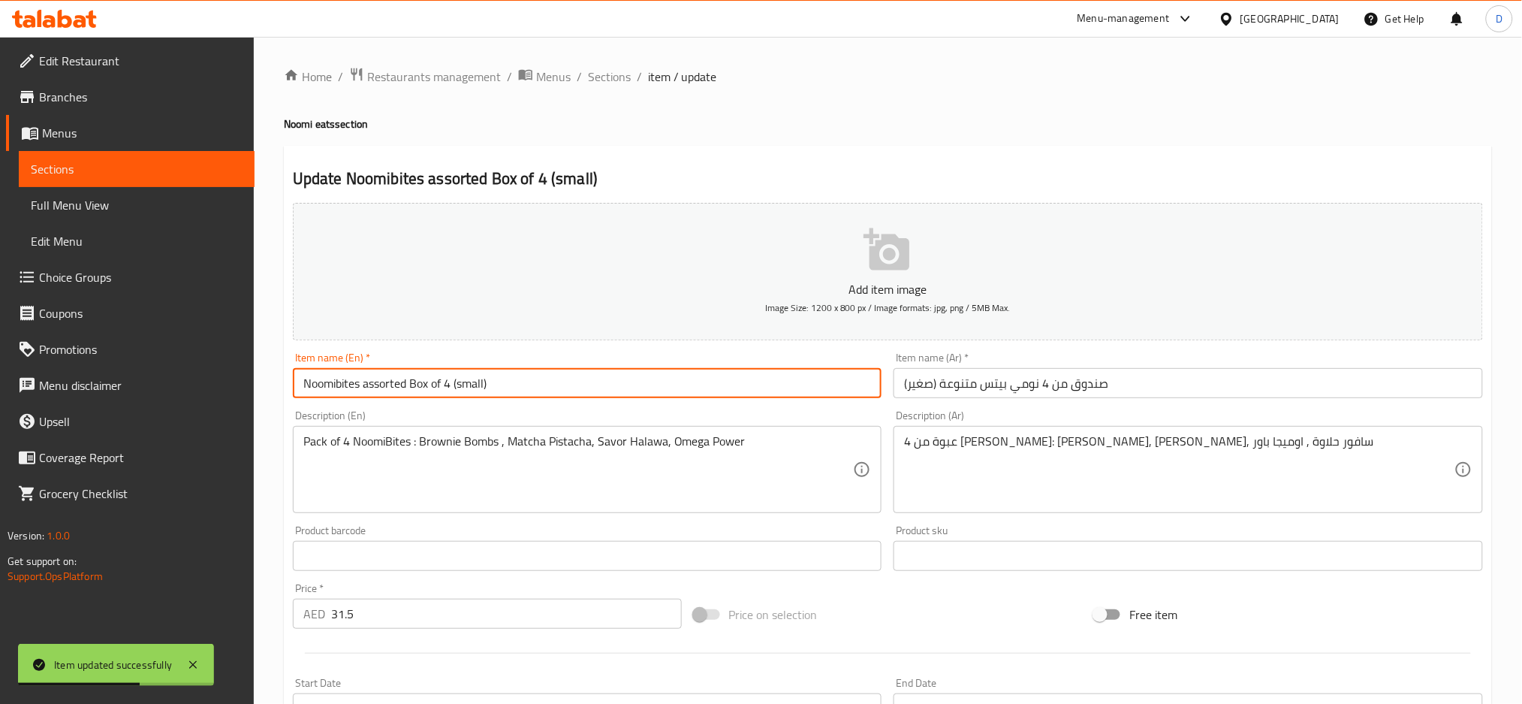
click at [343, 382] on input "Noomibites assorted Box of 4 (small)" at bounding box center [588, 383] width 590 height 30
type input "Noomi bites assorted Box of 4 (small)"
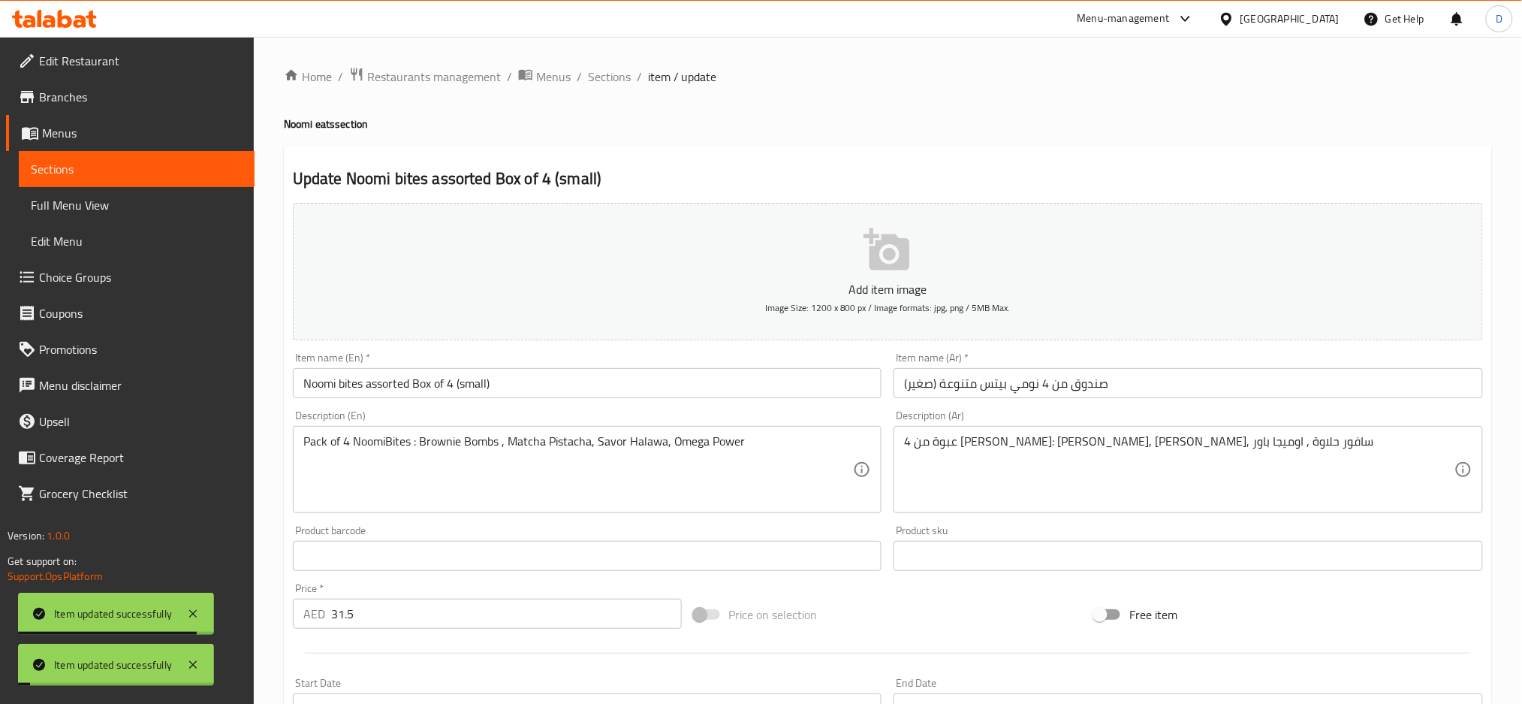
click at [602, 76] on span "Sections" at bounding box center [609, 77] width 43 height 18
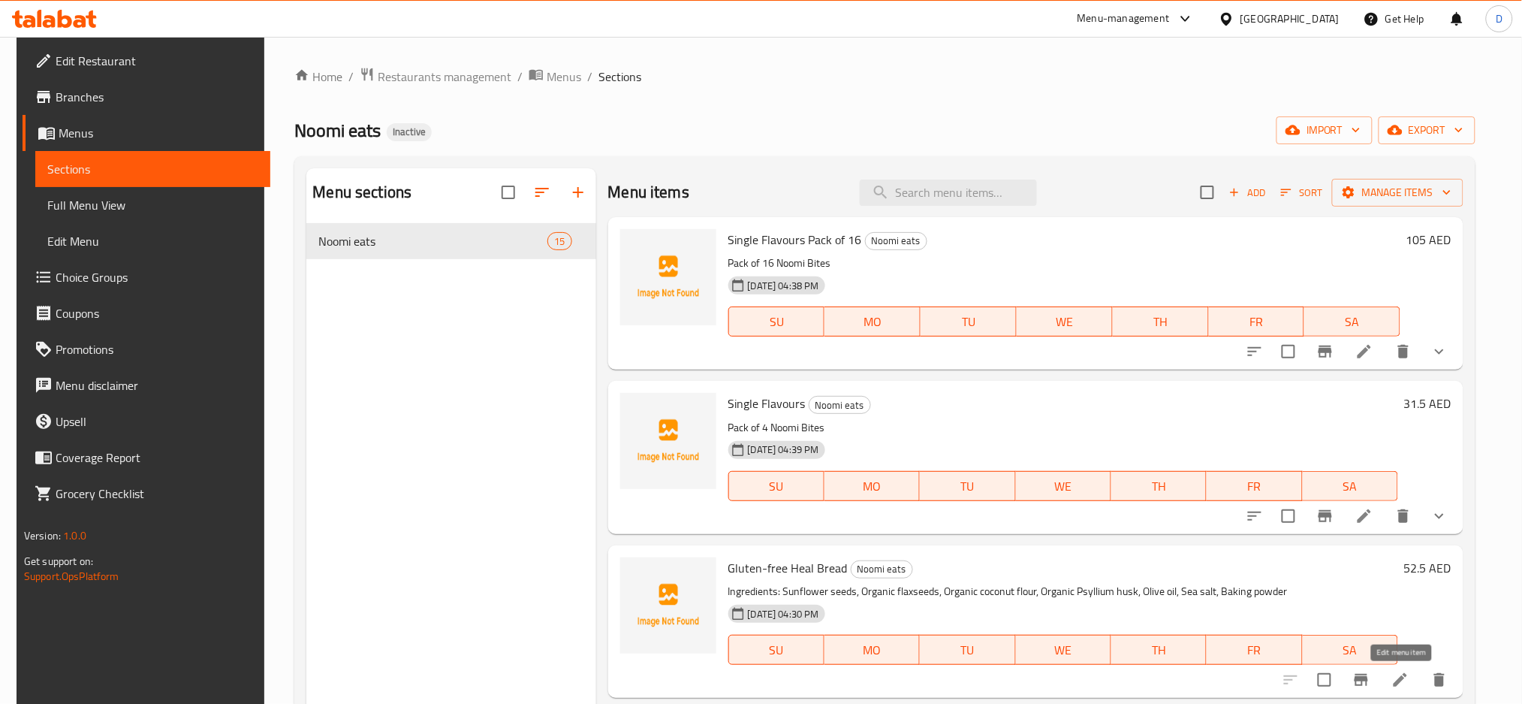
click at [1404, 674] on icon at bounding box center [1401, 680] width 18 height 18
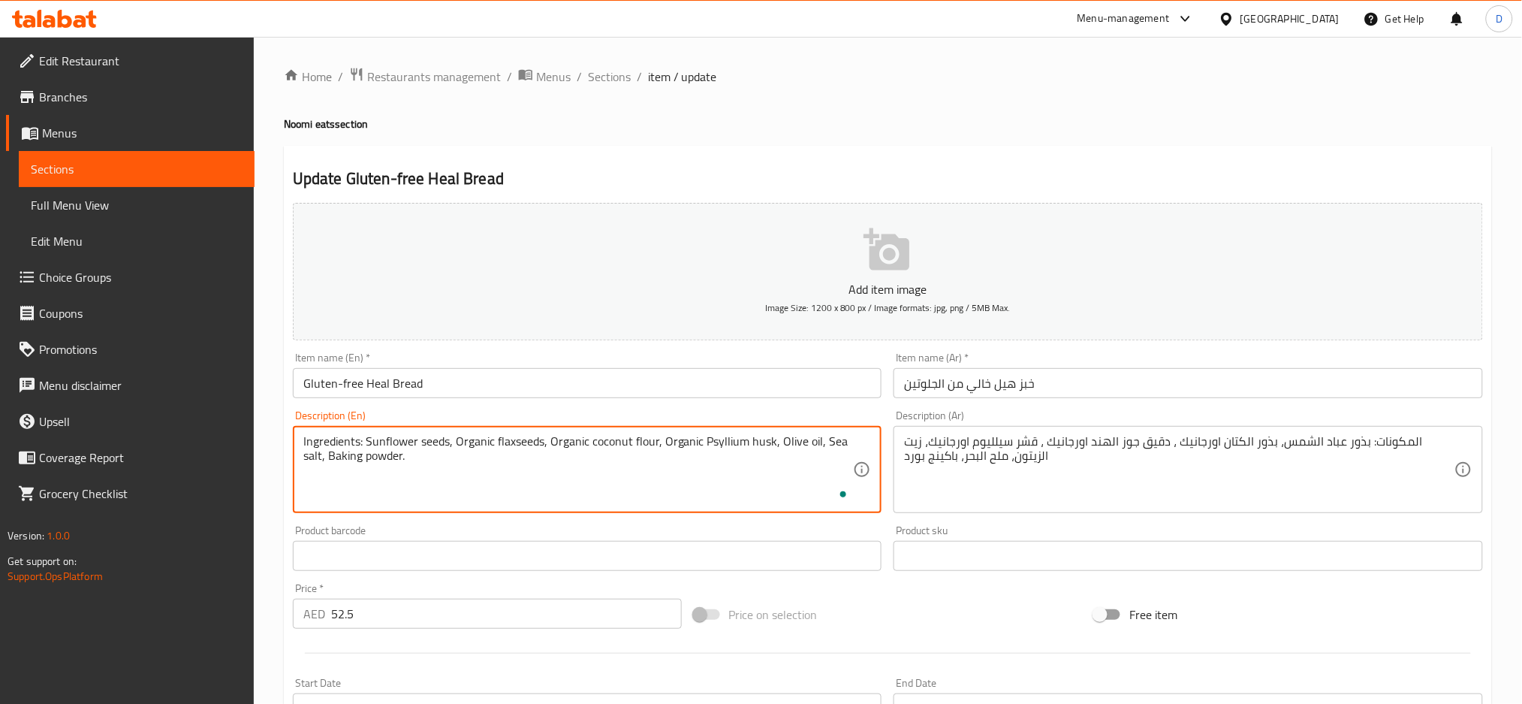
paste textarea "Keto friendly"
type textarea "Ingredients: Sunflower seeds, Organic flaxseeds, Organic coconut flour, Organic…"
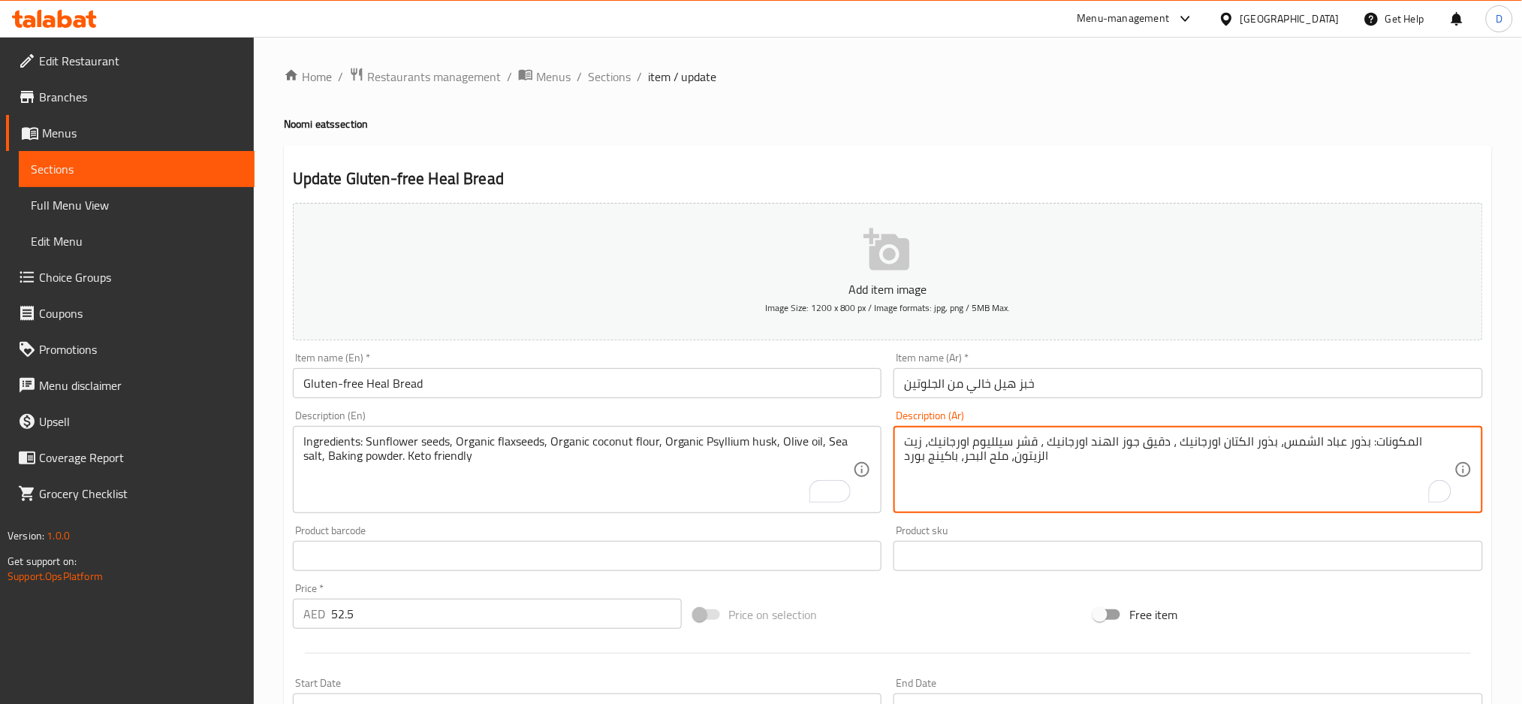
click at [1024, 465] on textarea "المكونات: بذور عباد الشمس، بذور الكتان اورجانيك ، دقيق جوز الهند اورجانيك ، قشر…" at bounding box center [1179, 469] width 551 height 71
paste textarea "مناسب للكيتو"
type textarea "المكونات: بذور عباد الشمس، بذور الكتان اورجانيك ، دقيق جوز الهند اورجانيك ، قشر…"
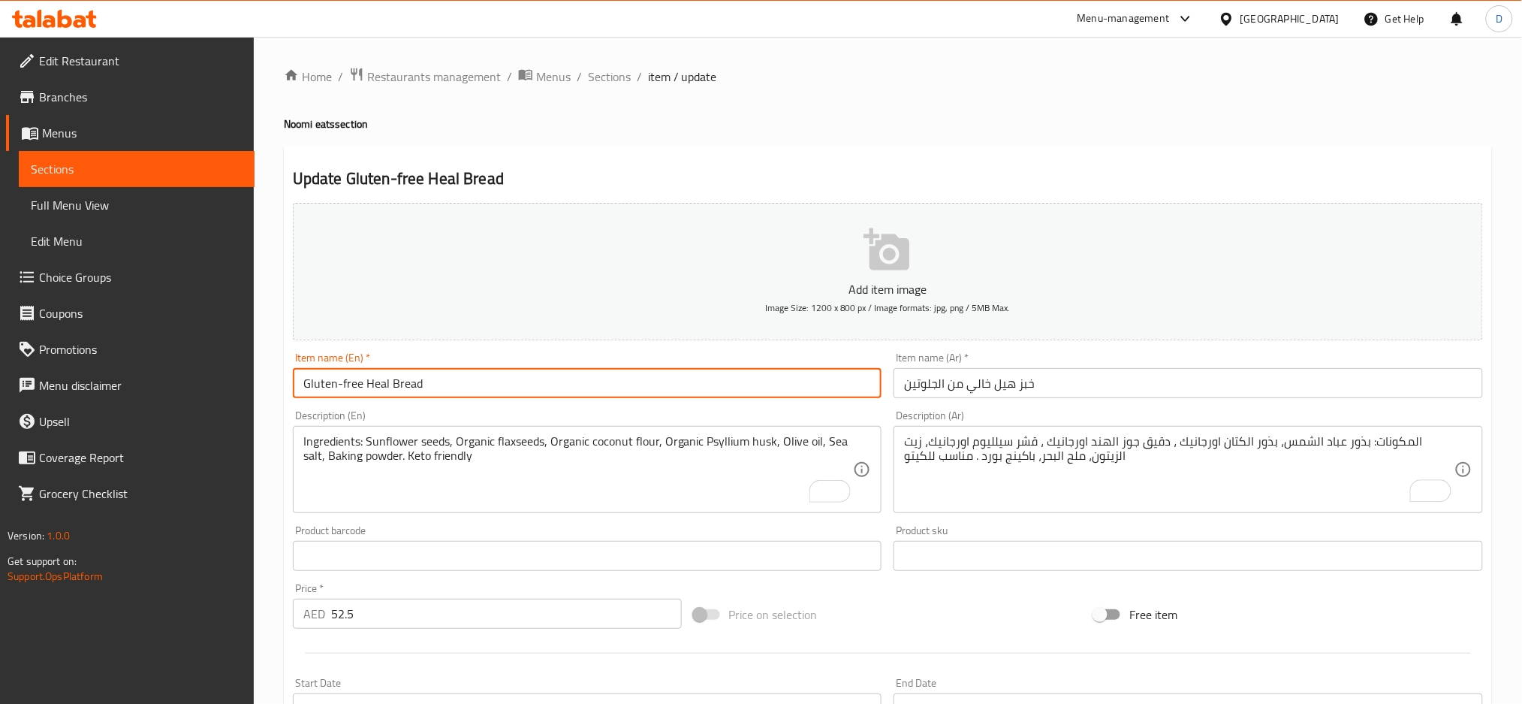
click at [825, 381] on input "Gluten-free Heal Bread" at bounding box center [588, 383] width 590 height 30
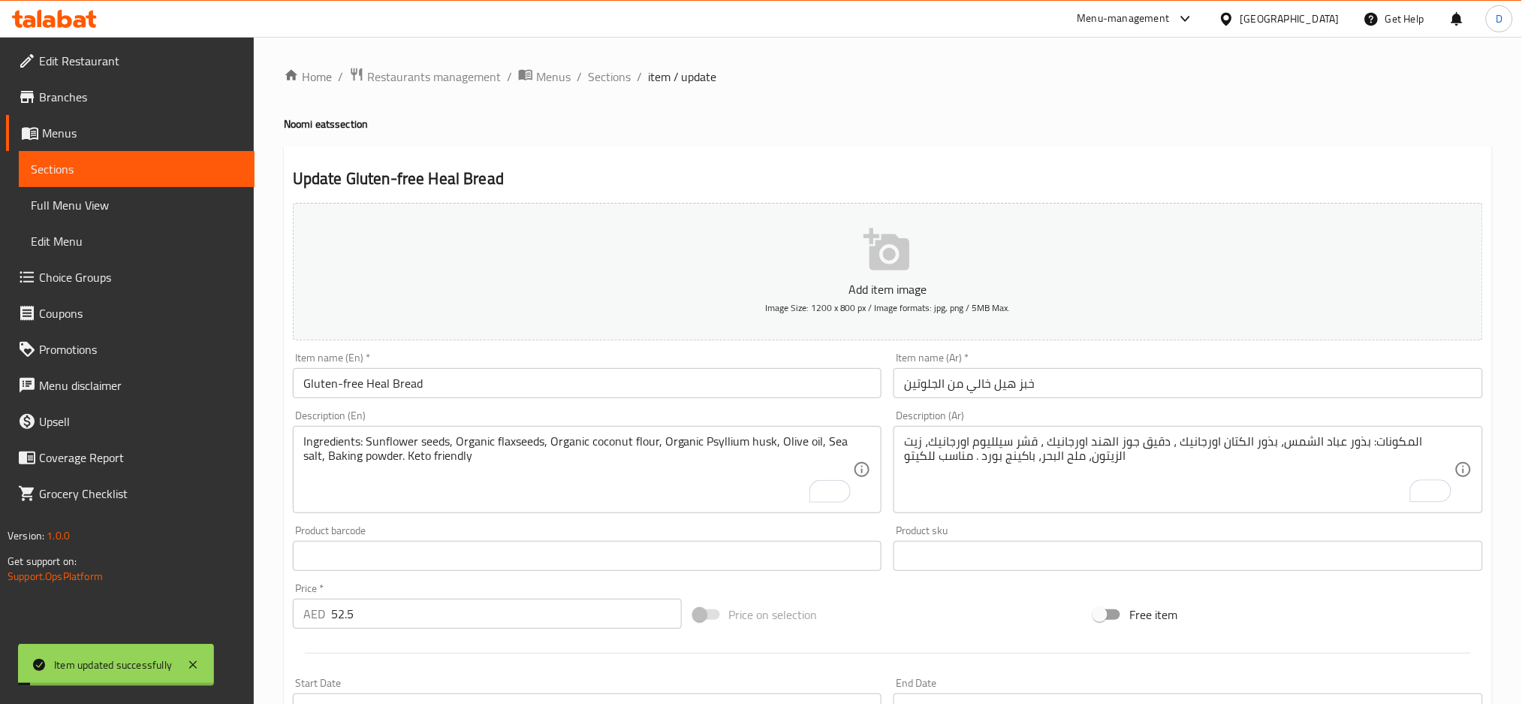
click at [611, 72] on span "Sections" at bounding box center [609, 77] width 43 height 18
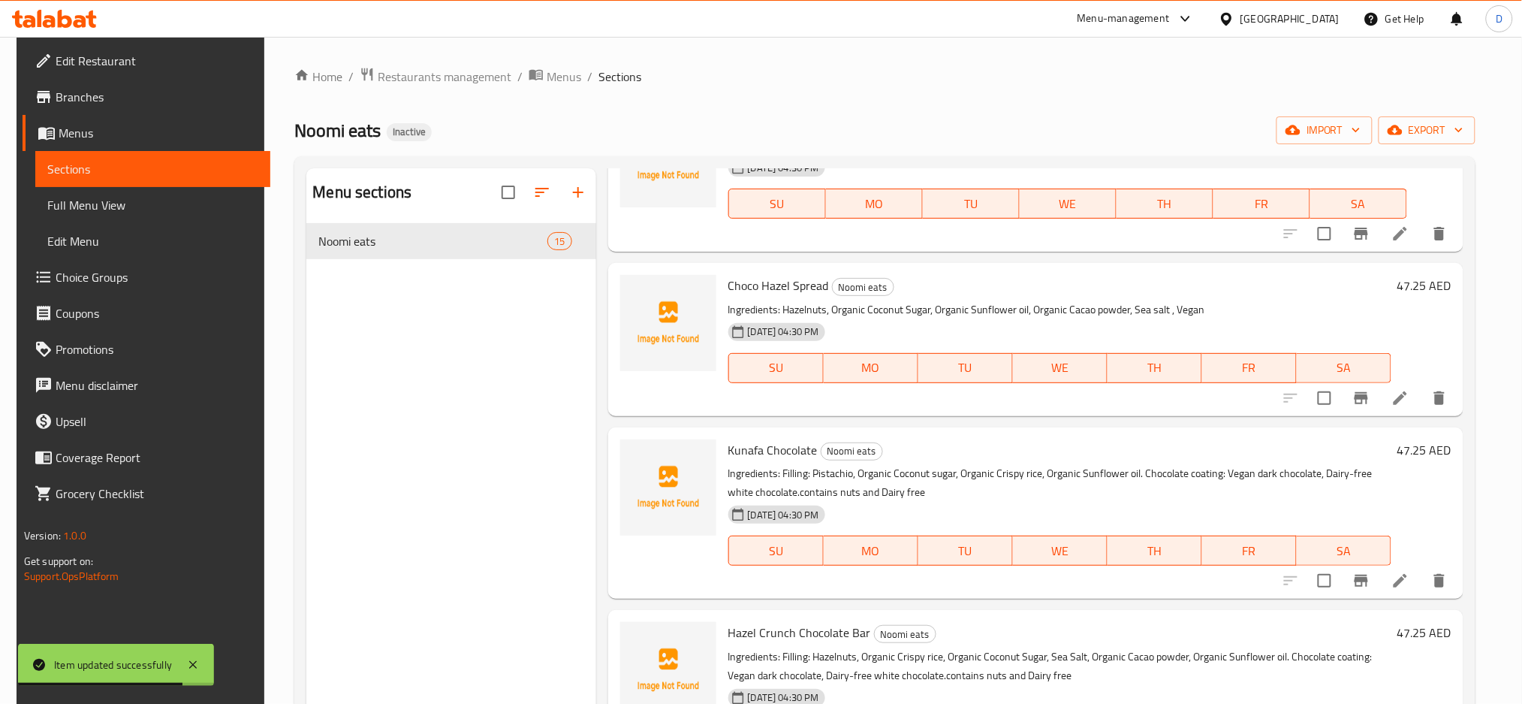
scroll to position [675, 0]
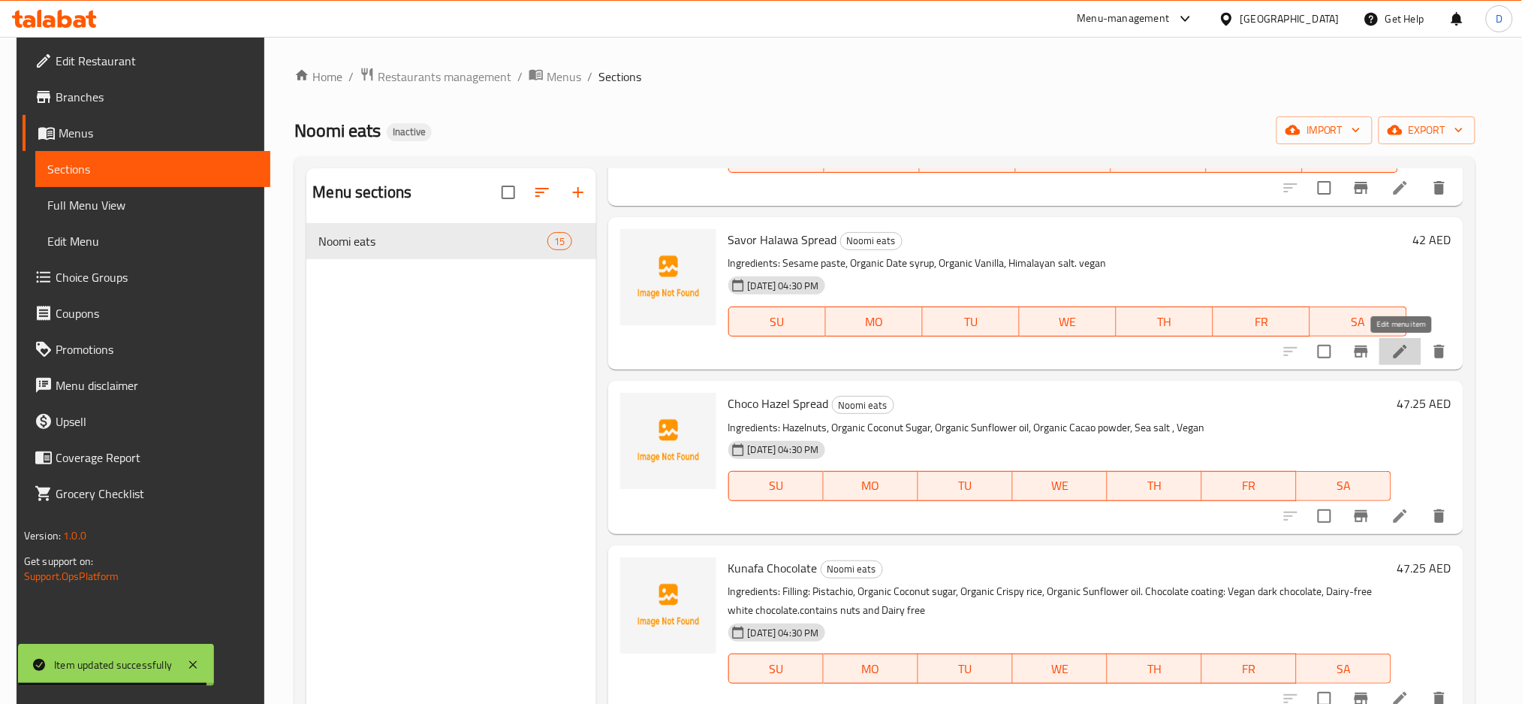
click at [1408, 356] on icon at bounding box center [1401, 351] width 18 height 18
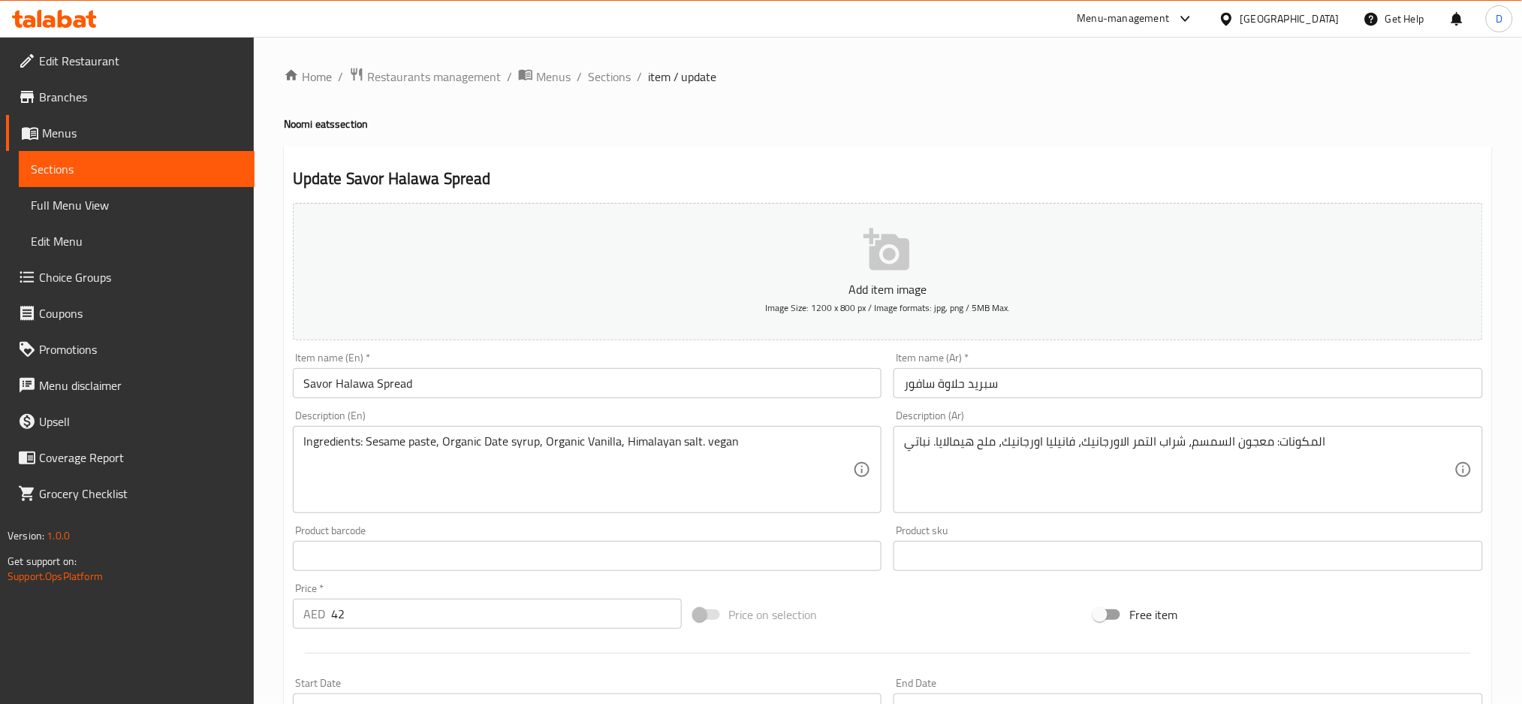
click at [765, 433] on div "Ingredients: Sesame paste, Organic Date syrup, Organic Vanilla, Himalayan salt.…" at bounding box center [588, 469] width 590 height 87
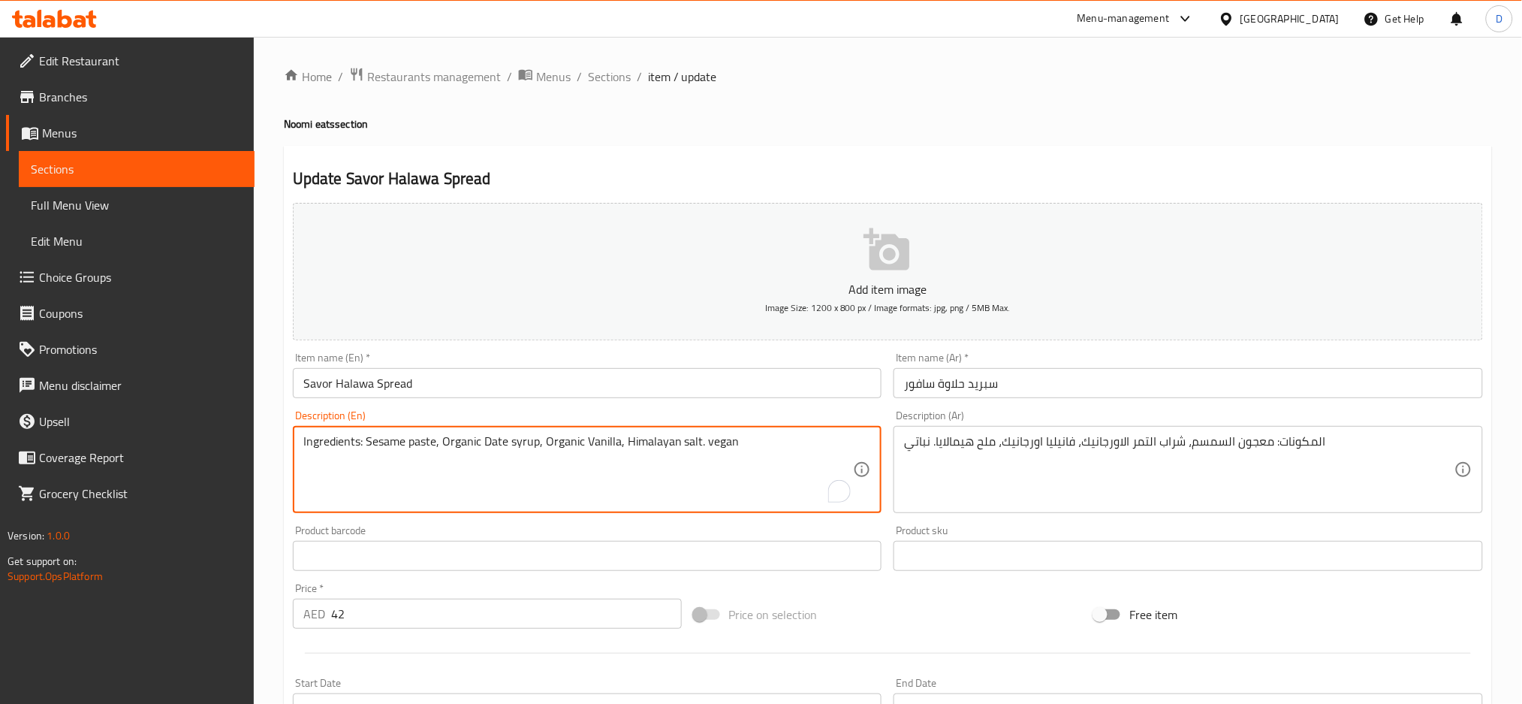
click at [765, 441] on textarea "Ingredients: Sesame paste, Organic Date syrup, Organic Vanilla, Himalayan salt.…" at bounding box center [578, 469] width 551 height 71
paste textarea "refined sugar-free"
type textarea "Ingredients: Sesame paste, Organic Date syrup, Organic Vanilla, Himalayan salt.…"
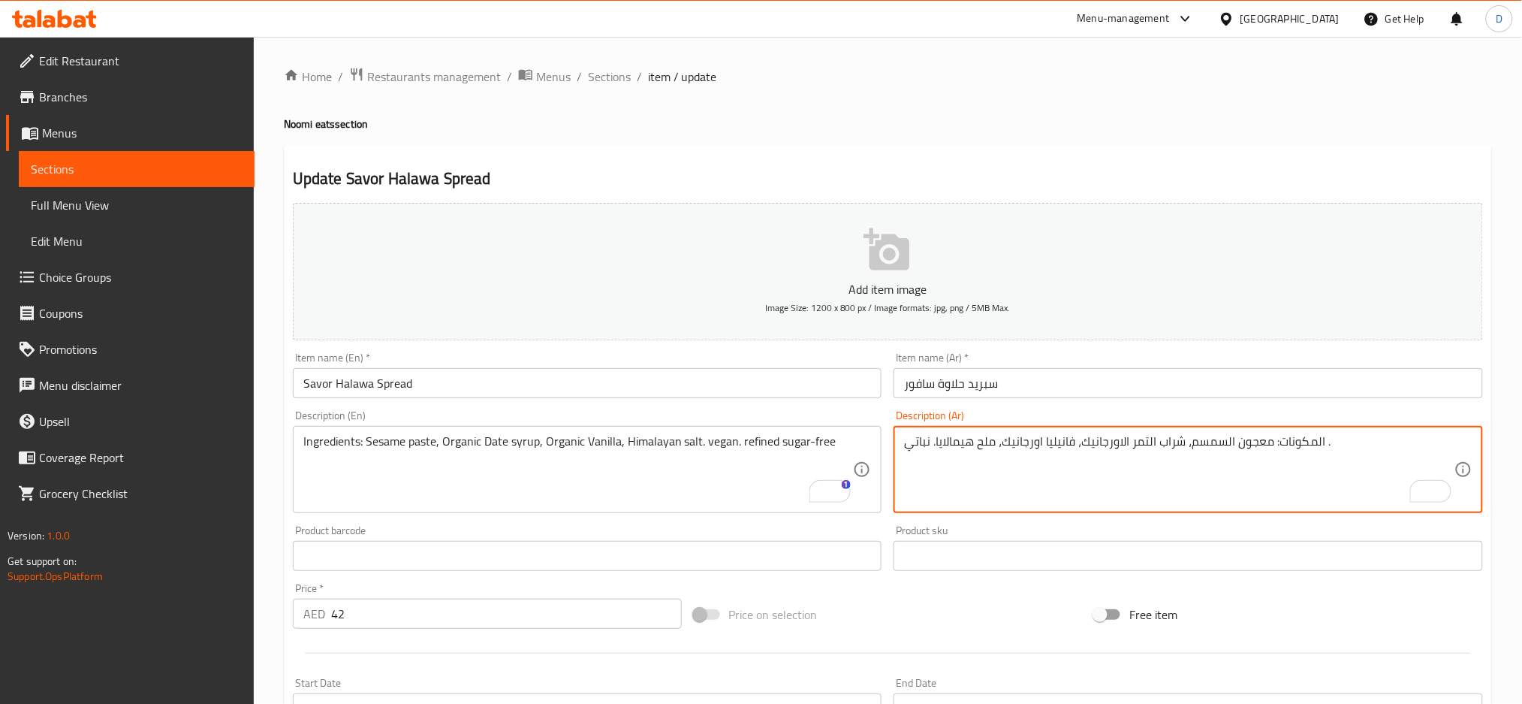
paste textarea "خالي من السكر المكرر"
type textarea "المكونات: معجون السمسم، شراب التمر الاورجانيك، فانيليا اورجانيك، ملح هيمالايا. …"
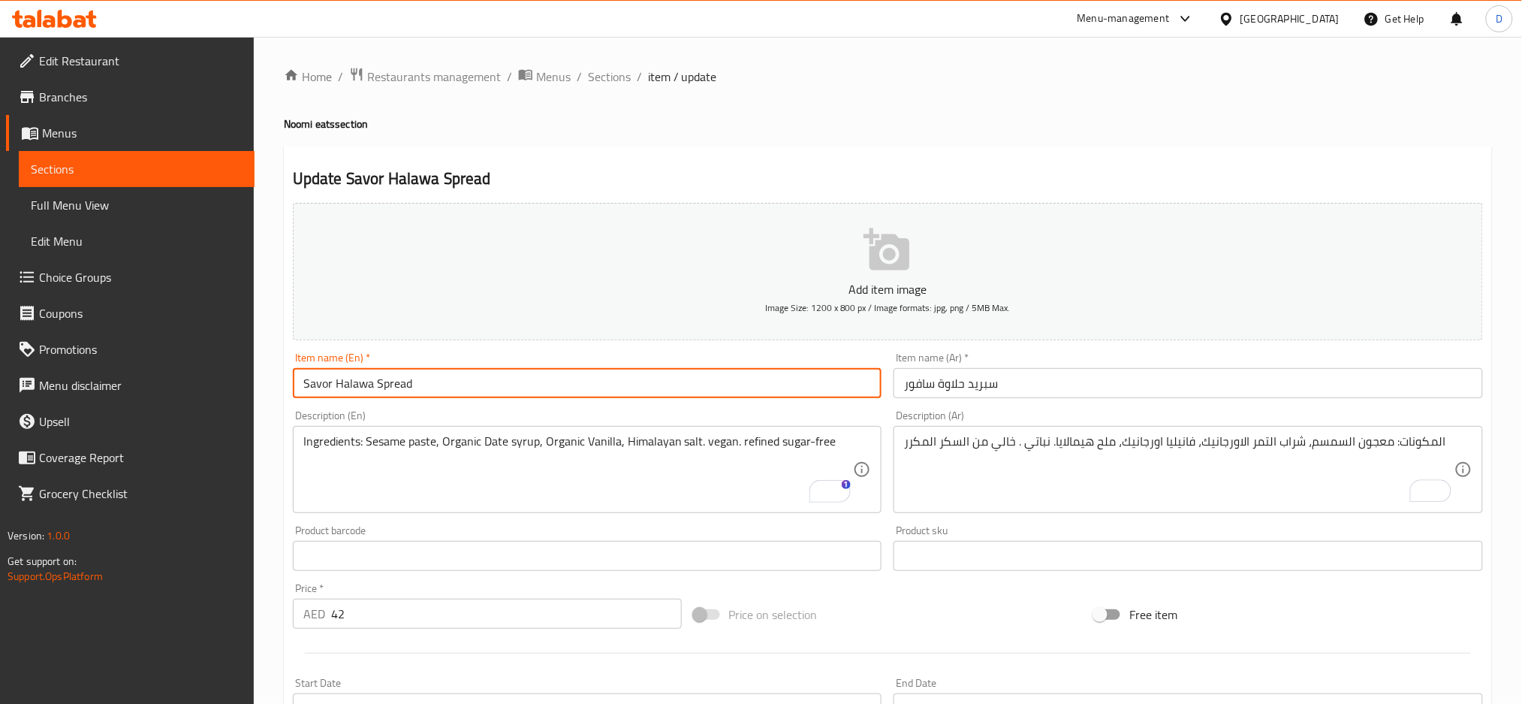
click at [776, 385] on input "Savor Halawa Spread" at bounding box center [588, 383] width 590 height 30
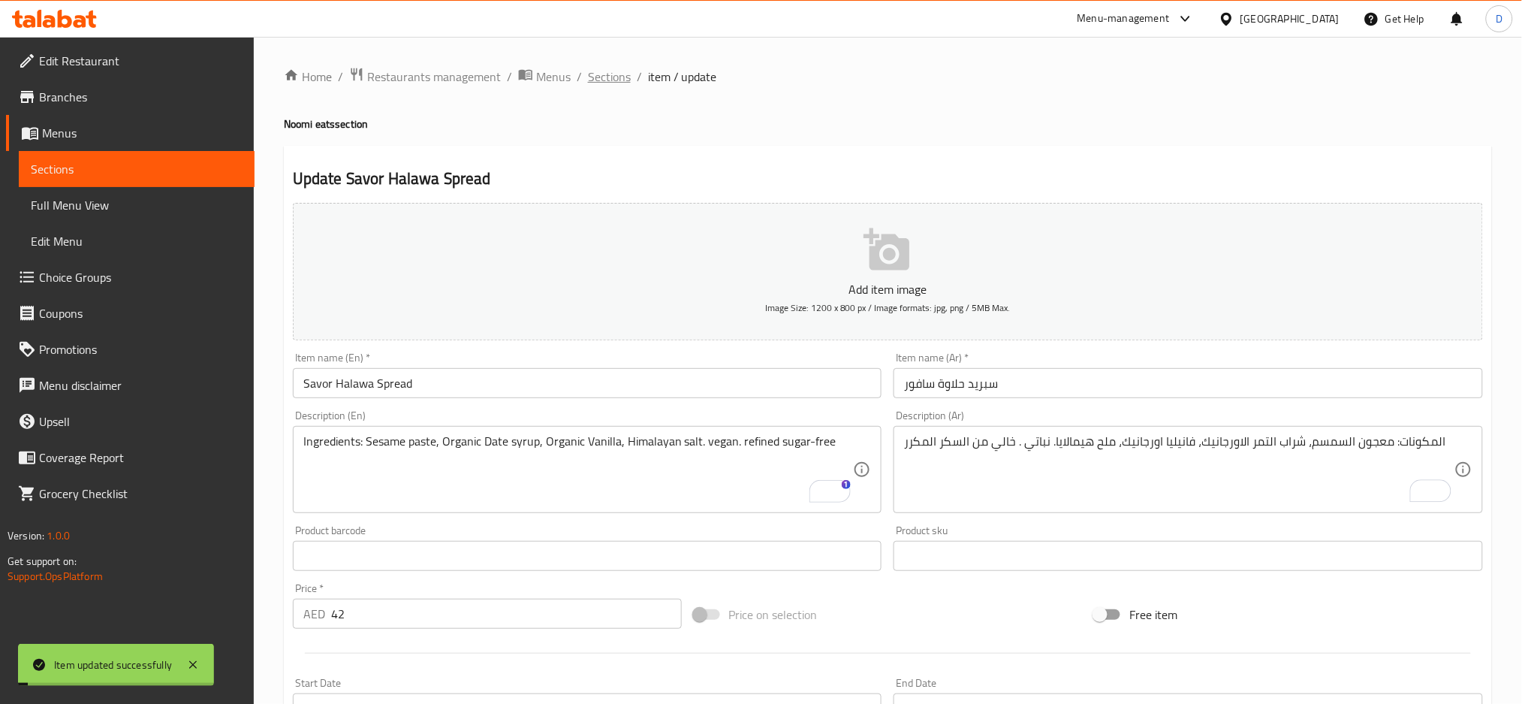
click at [610, 83] on span "Sections" at bounding box center [609, 77] width 43 height 18
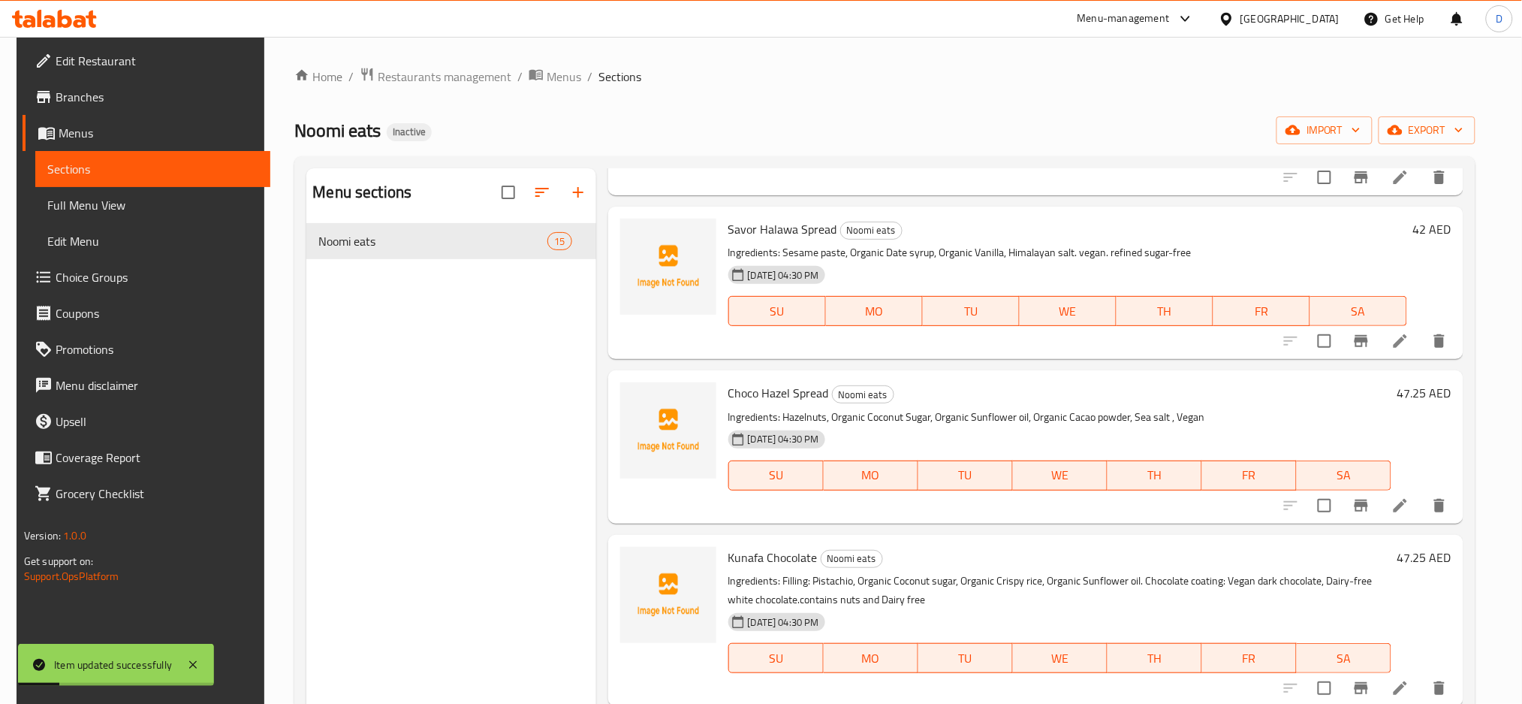
scroll to position [687, 0]
click at [1411, 498] on li at bounding box center [1401, 503] width 42 height 27
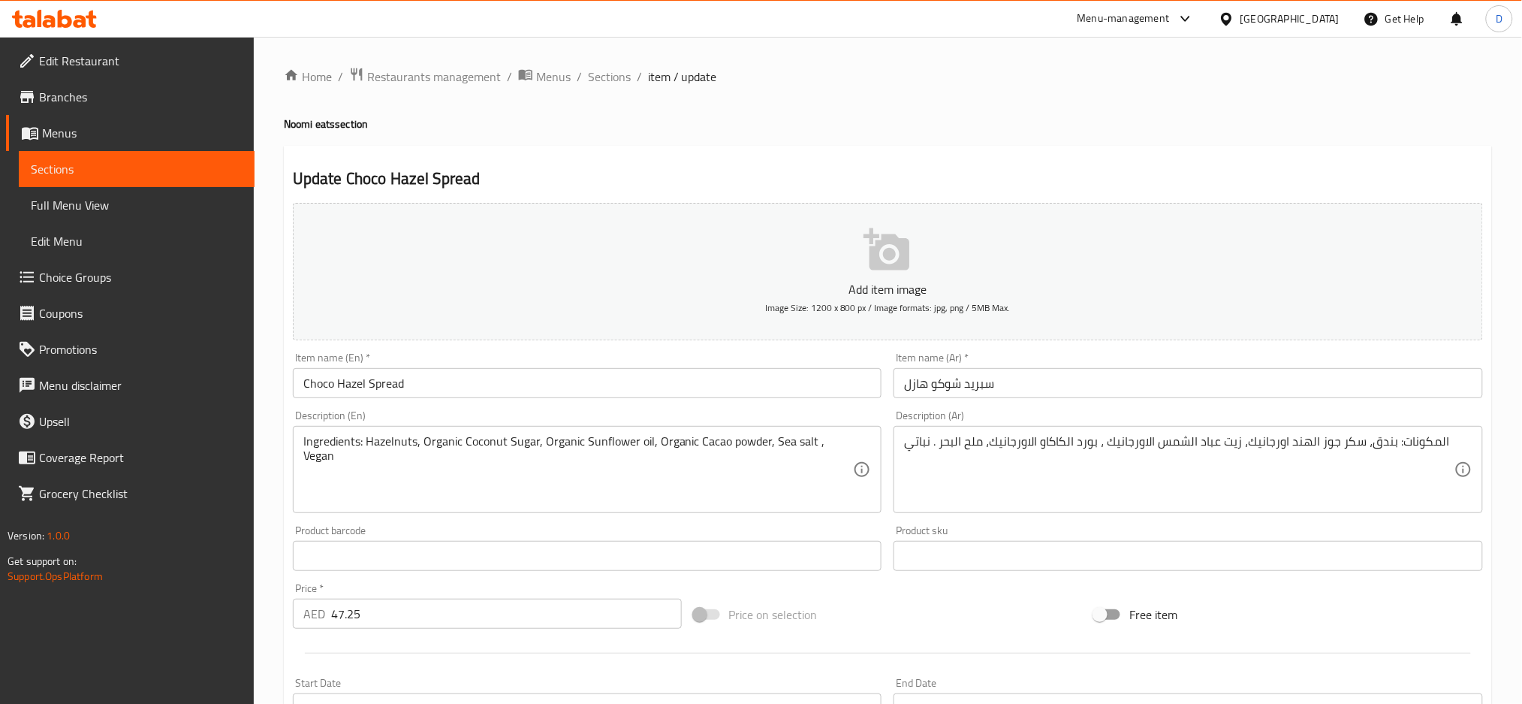
click at [855, 440] on div "Ingredients: Hazelnuts, Organic Coconut Sugar, Organic Sunflower oil, Organic C…" at bounding box center [588, 469] width 590 height 87
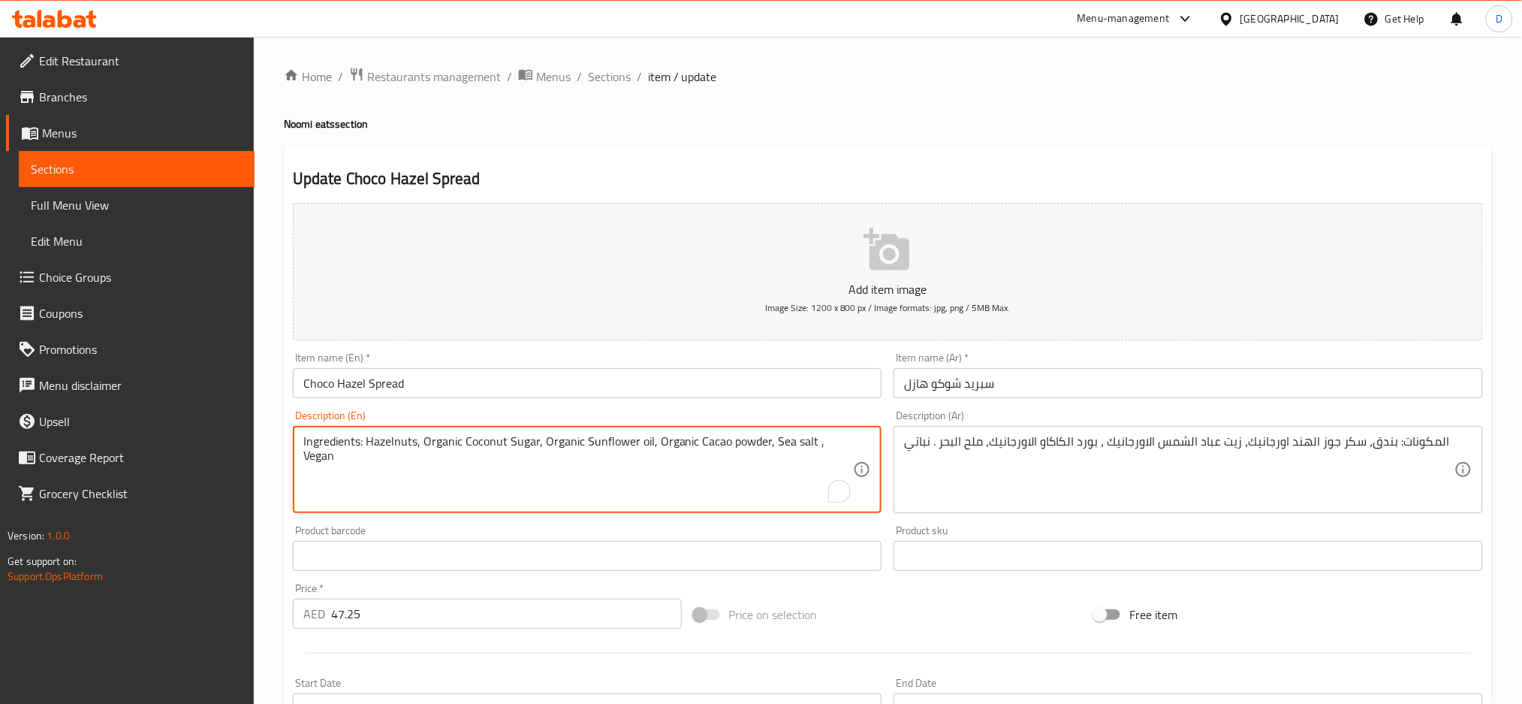
click at [855, 440] on div "Ingredients: Hazelnuts, Organic Coconut Sugar, Organic Sunflower oil, Organic C…" at bounding box center [588, 469] width 590 height 87
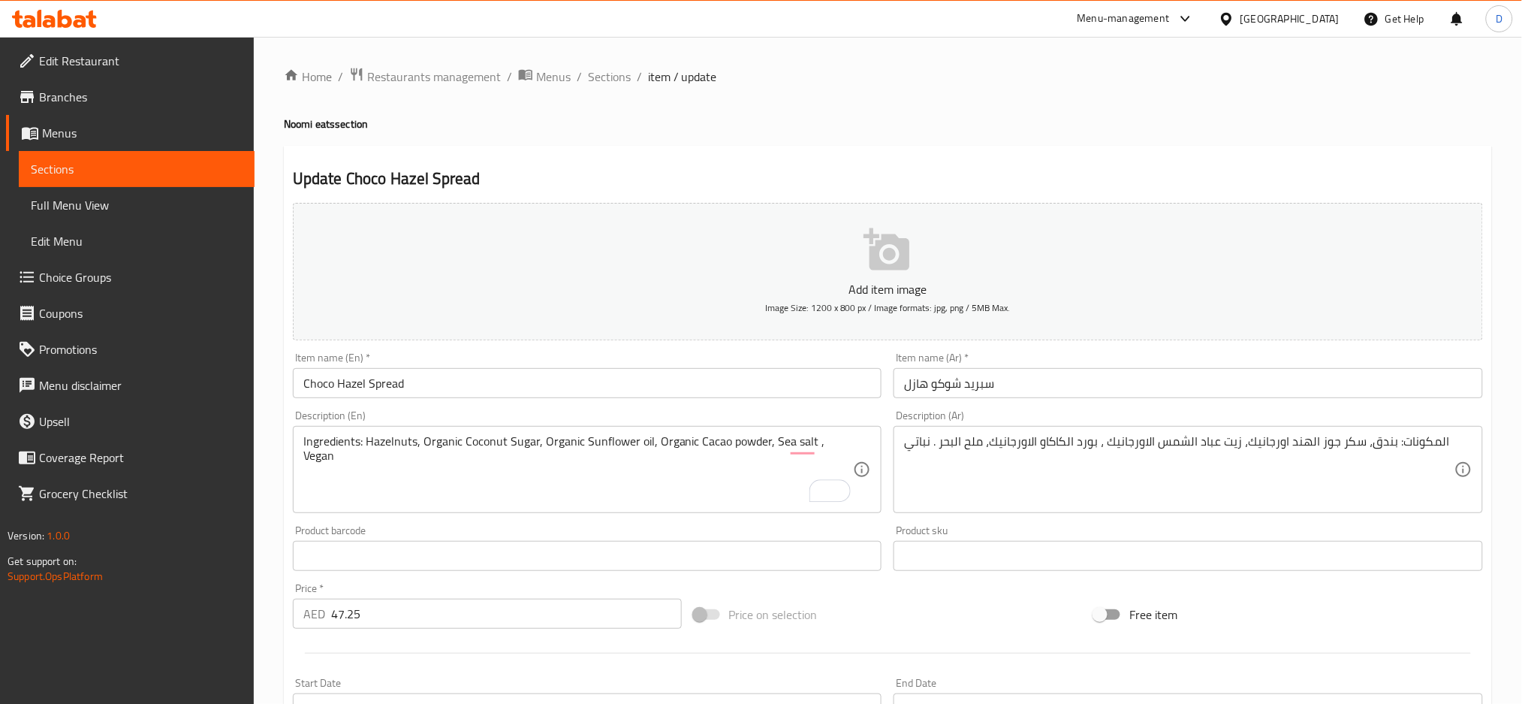
click at [855, 440] on div "Ingredients: Hazelnuts, Organic Coconut Sugar, Organic Sunflower oil, Organic C…" at bounding box center [588, 469] width 590 height 87
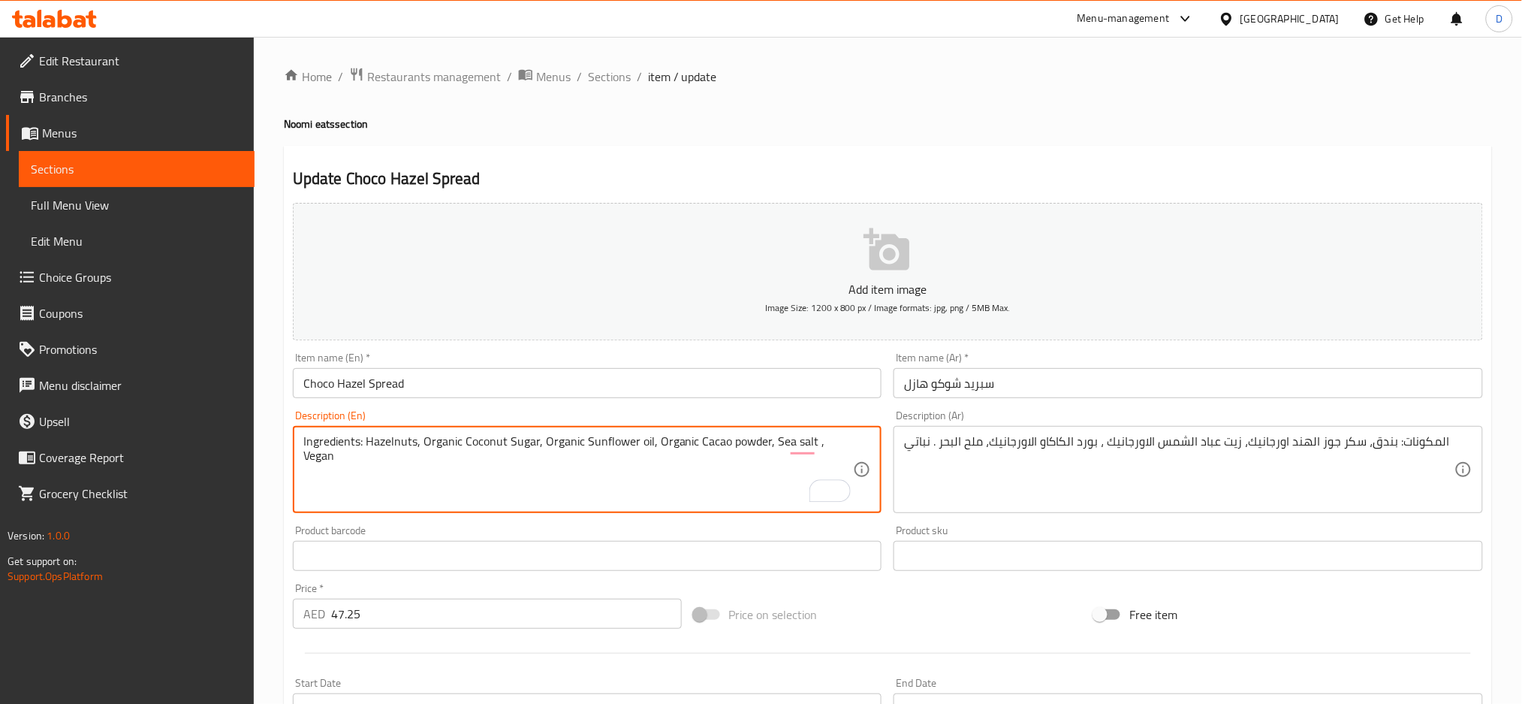
click at [849, 442] on textarea "Ingredients: Hazelnuts, Organic Coconut Sugar, Organic Sunflower oil, Organic C…" at bounding box center [578, 469] width 551 height 71
paste textarea "refined sugar free"
type textarea "Ingredients: Hazelnuts, Organic Coconut Sugar, Organic Sunflower oil, Organic C…"
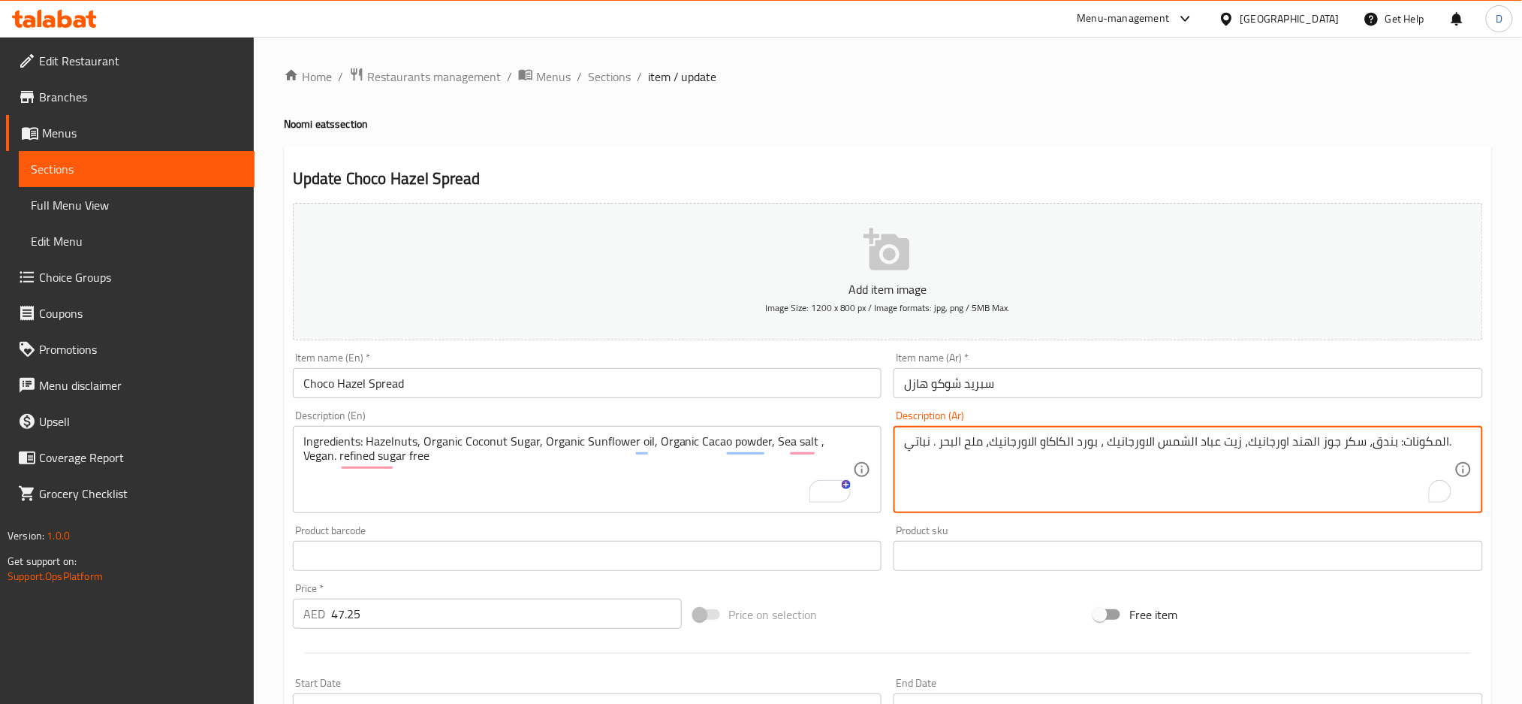
type textarea "المكونات: بندق، سكر جوز الهند اورجانيك، زيت عباد الشمس الاورجانيك ، بورد الكاكا…"
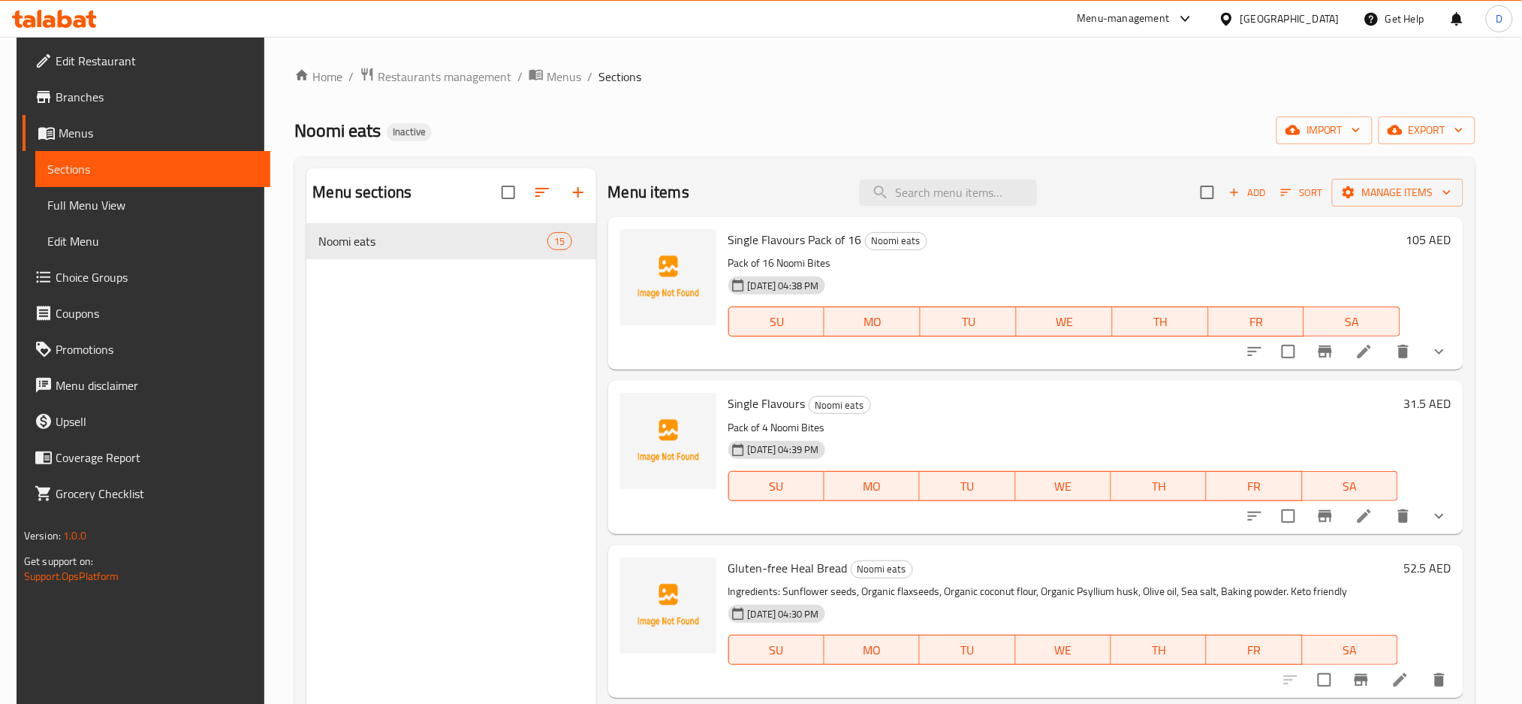
click at [957, 247] on h6 "Single Flavours Pack of 16 Noomi eats" at bounding box center [1065, 239] width 673 height 21
click at [186, 194] on link "Full Menu View" at bounding box center [153, 205] width 236 height 36
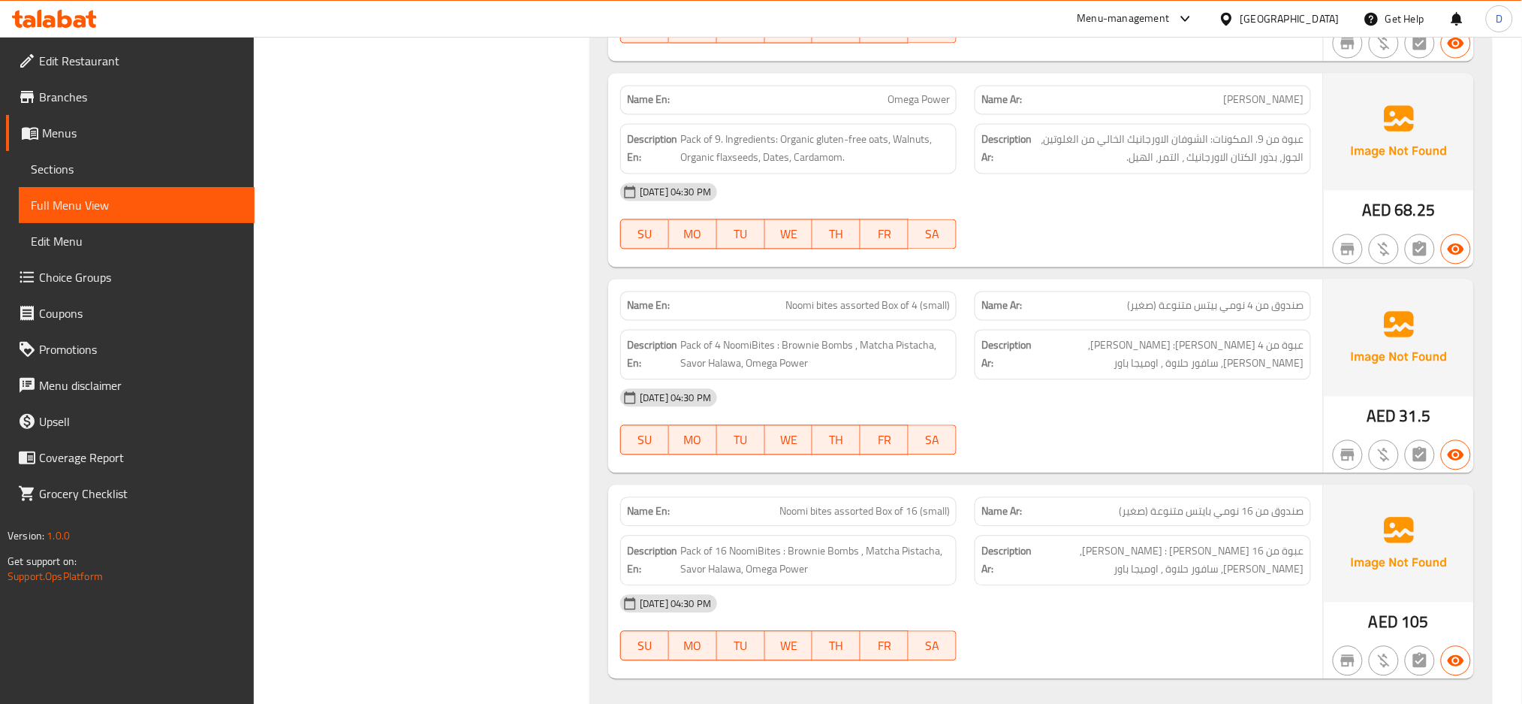
scroll to position [3050, 0]
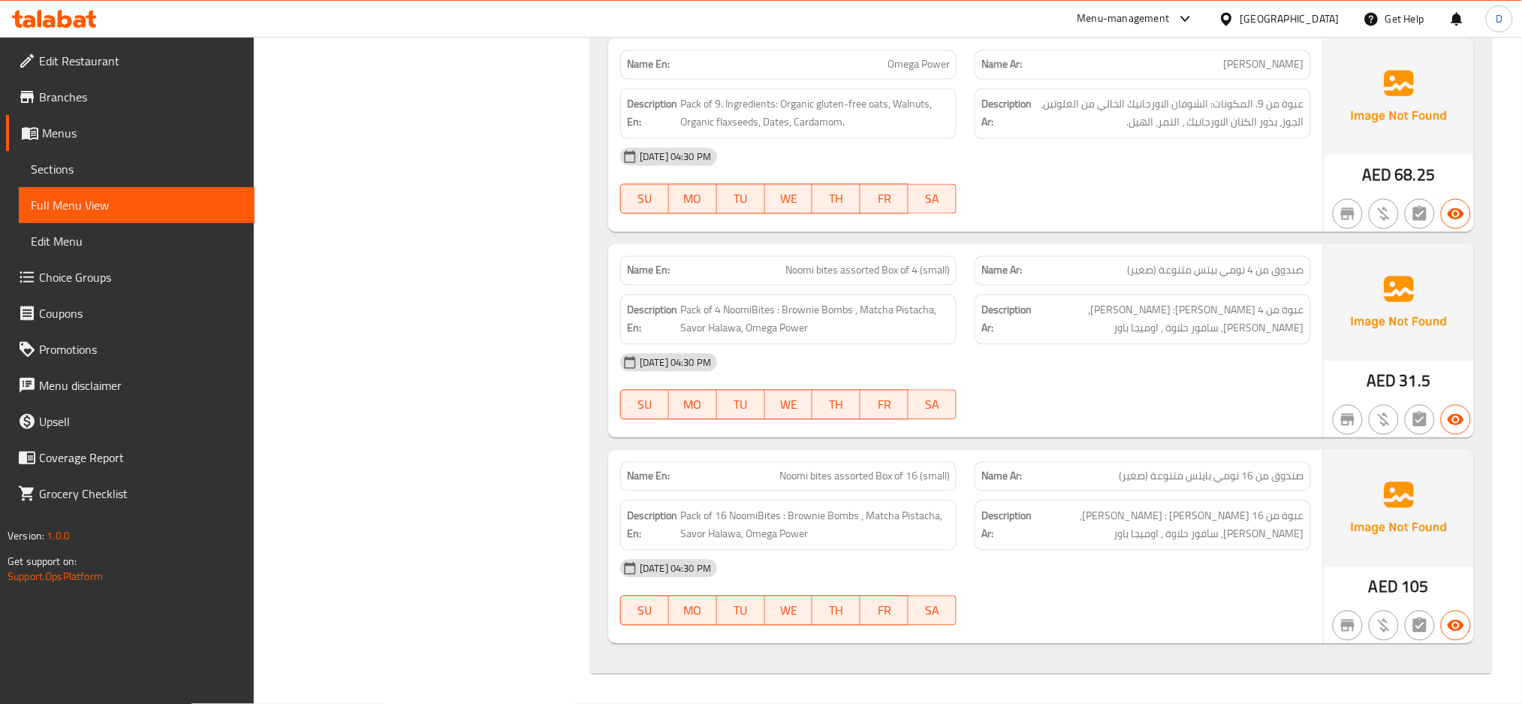
click at [855, 352] on div "[DATE] 04:30 PM" at bounding box center [965, 363] width 709 height 36
